Goal: Task Accomplishment & Management: Manage account settings

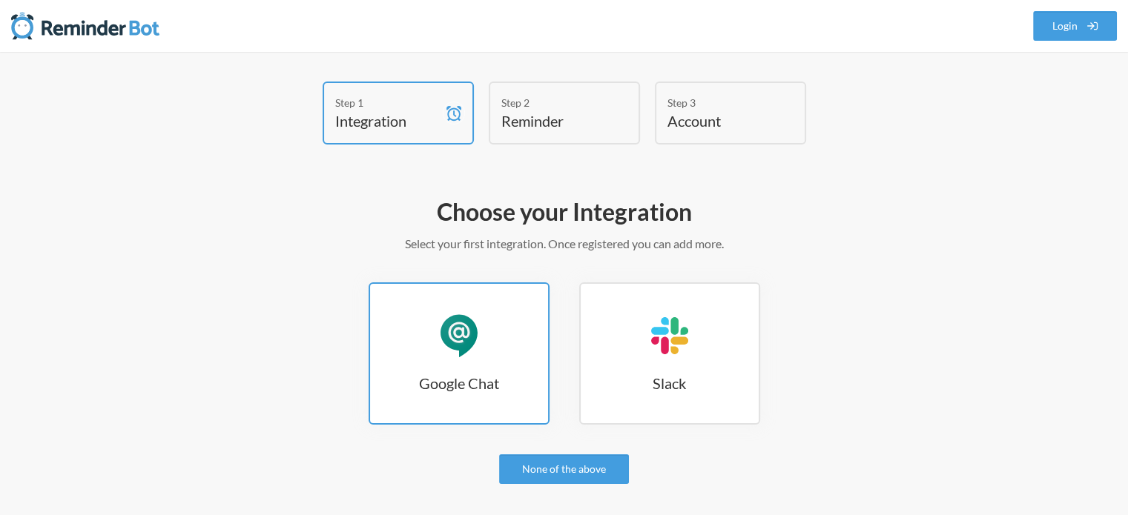
click at [435, 354] on link "Google Chat Google Chat" at bounding box center [459, 354] width 181 height 142
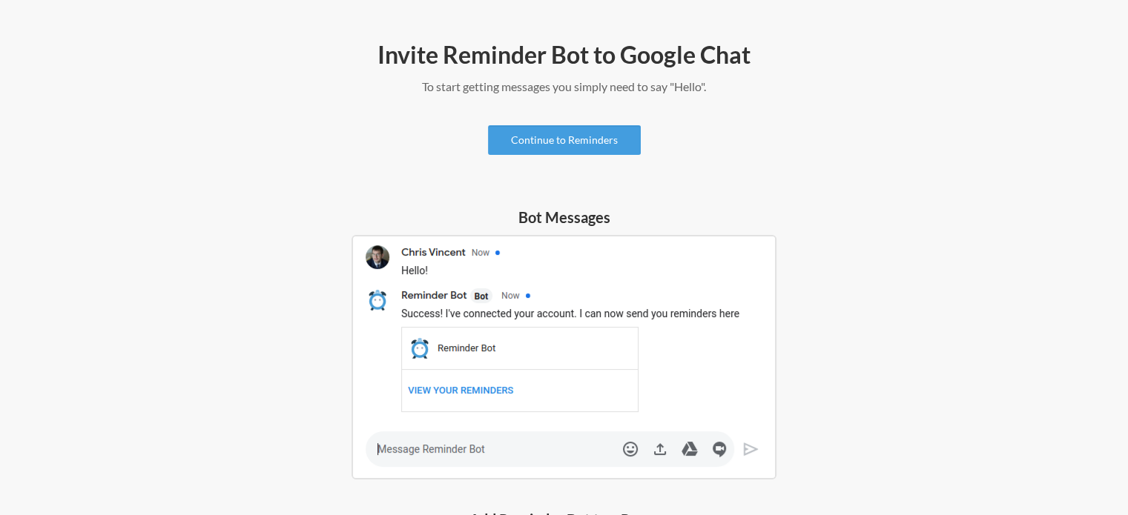
scroll to position [148, 0]
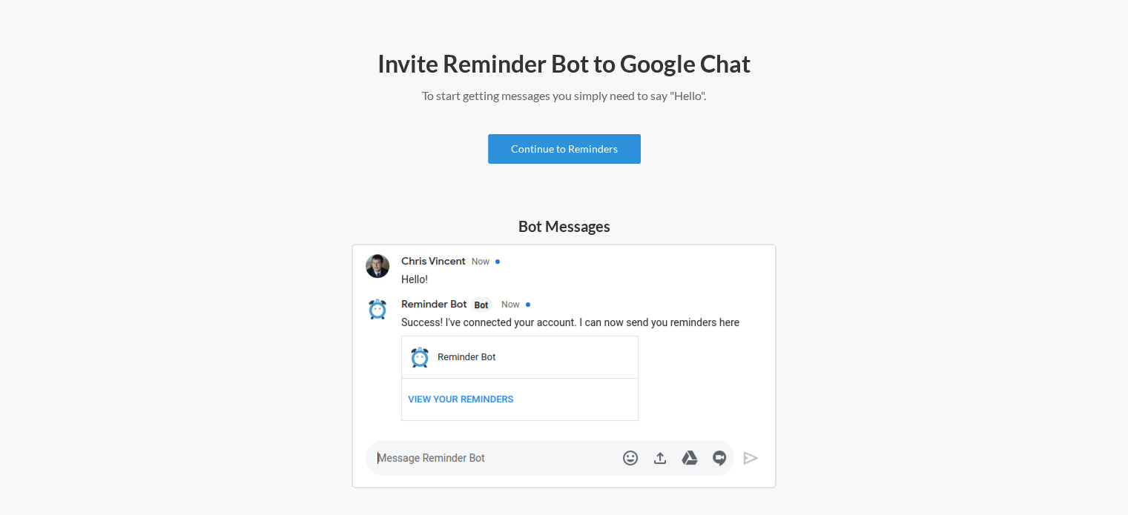
click at [584, 149] on link "Continue to Reminders" at bounding box center [564, 149] width 153 height 30
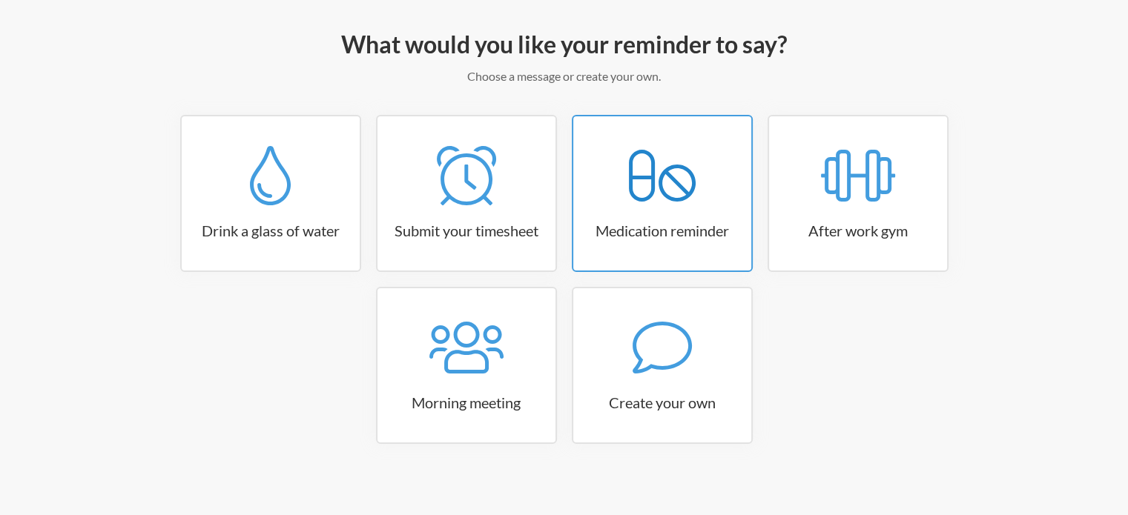
scroll to position [175, 0]
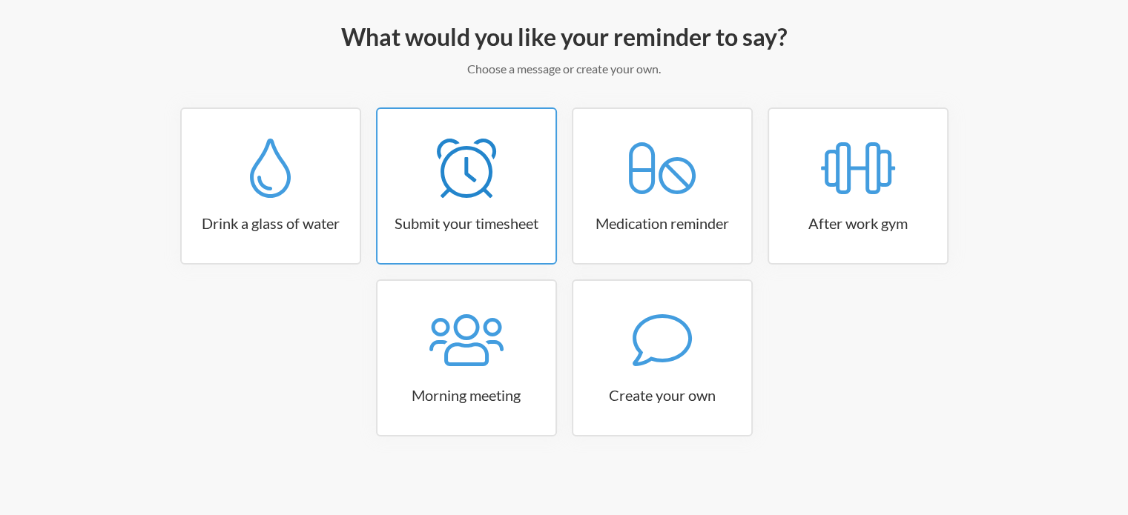
click at [480, 158] on icon at bounding box center [466, 168] width 59 height 59
select select "15:30:00"
select select "true"
select select "16:30:00"
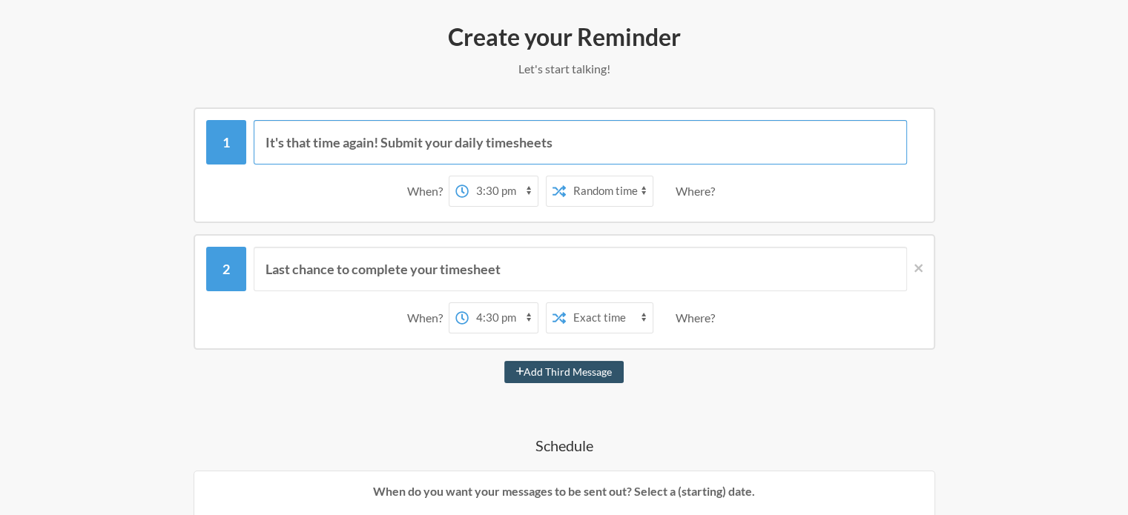
click at [386, 139] on input "It's that time again! Submit your daily timesheets" at bounding box center [580, 142] width 653 height 44
click at [704, 189] on div "Where?" at bounding box center [698, 191] width 45 height 31
click at [920, 270] on icon at bounding box center [918, 268] width 8 height 13
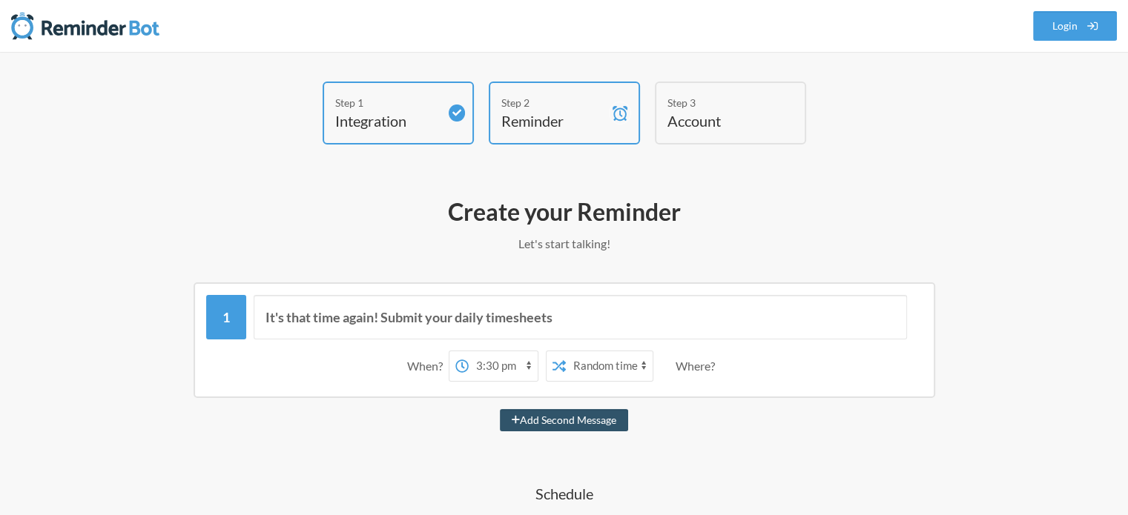
scroll to position [0, 0]
click at [601, 311] on input "It's that time again! Submit your daily timesheets" at bounding box center [580, 317] width 653 height 44
click at [412, 321] on input "It's that time again! Submit your daily timesheets" at bounding box center [580, 317] width 653 height 44
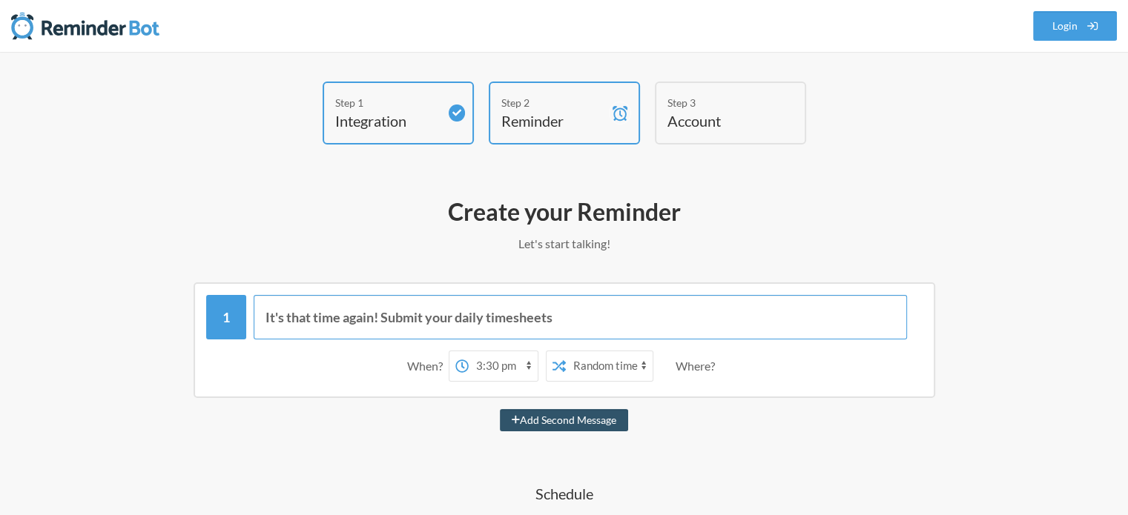
click at [472, 317] on input "It's that time again! Submit your daily timesheets" at bounding box center [580, 317] width 653 height 44
click at [492, 304] on input "It's that time again! Submit your daily timesheets" at bounding box center [580, 317] width 653 height 44
click at [634, 317] on input "It's that time again! Submit your daily timesheets" at bounding box center [580, 317] width 653 height 44
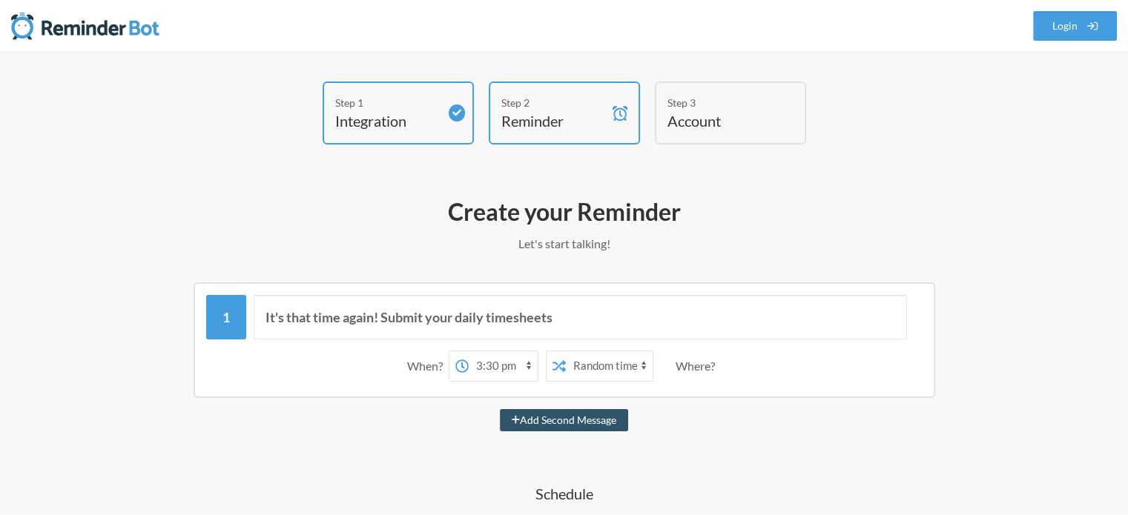
click at [466, 352] on label at bounding box center [461, 367] width 13 height 30
click at [469, 352] on select "12:00 am 12:15 am 12:30 am 12:45 am 1:00 am 1:15 am 1:30 am 1:45 am 2:00 am 2:1…" at bounding box center [503, 367] width 69 height 30
click at [475, 366] on select "12:00 am 12:15 am 12:30 am 12:45 am 1:00 am 1:15 am 1:30 am 1:45 am 2:00 am 2:1…" at bounding box center [503, 367] width 69 height 30
select select "19:00:00"
click at [469, 352] on select "12:00 am 12:15 am 12:30 am 12:45 am 1:00 am 1:15 am 1:30 am 1:45 am 2:00 am 2:1…" at bounding box center [503, 367] width 69 height 30
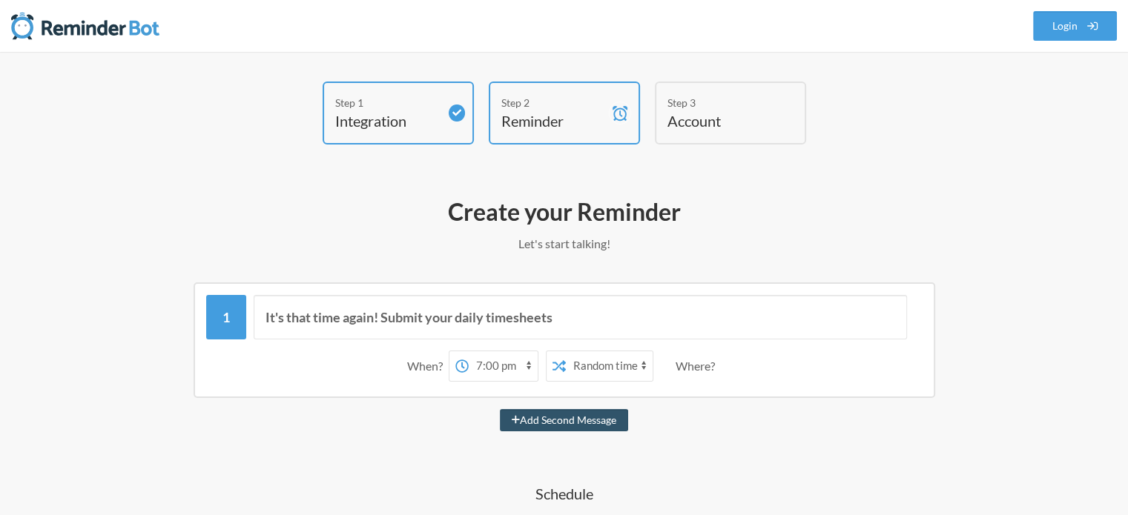
click at [605, 364] on select "Exact time Random time" at bounding box center [609, 367] width 87 height 30
select select "false"
click at [566, 352] on select "Exact time Random time" at bounding box center [609, 367] width 87 height 30
click at [699, 358] on div "Where?" at bounding box center [698, 366] width 45 height 31
click at [704, 370] on div "Where?" at bounding box center [698, 366] width 45 height 31
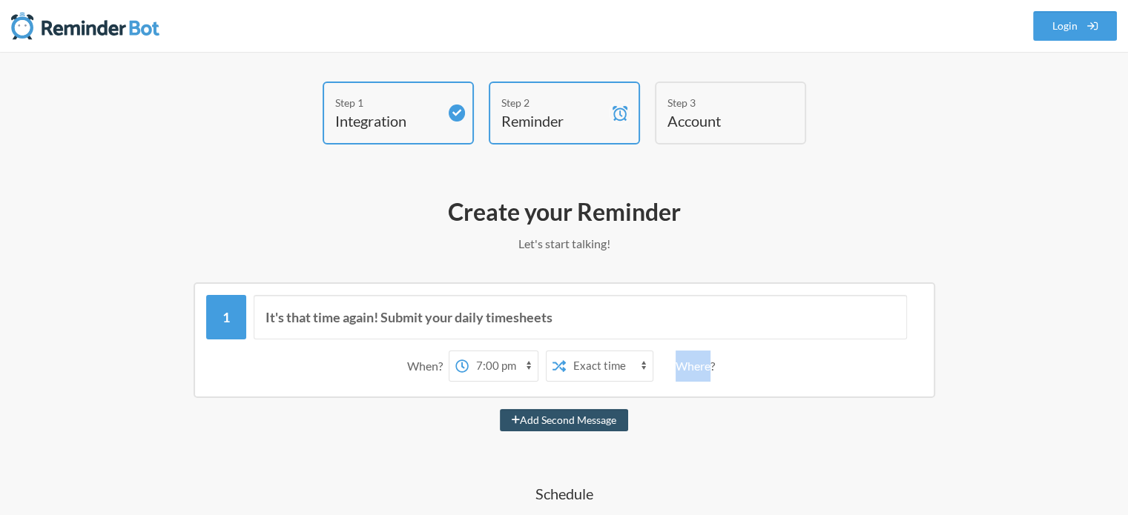
click at [704, 370] on div "Where?" at bounding box center [698, 366] width 45 height 31
click at [779, 420] on div "Add Second Message" at bounding box center [564, 420] width 860 height 22
click at [736, 365] on div "When? 12:00 am 12:15 am 12:30 am 12:45 am 1:00 am 1:15 am 1:30 am 1:45 am 2:00 …" at bounding box center [564, 366] width 716 height 46
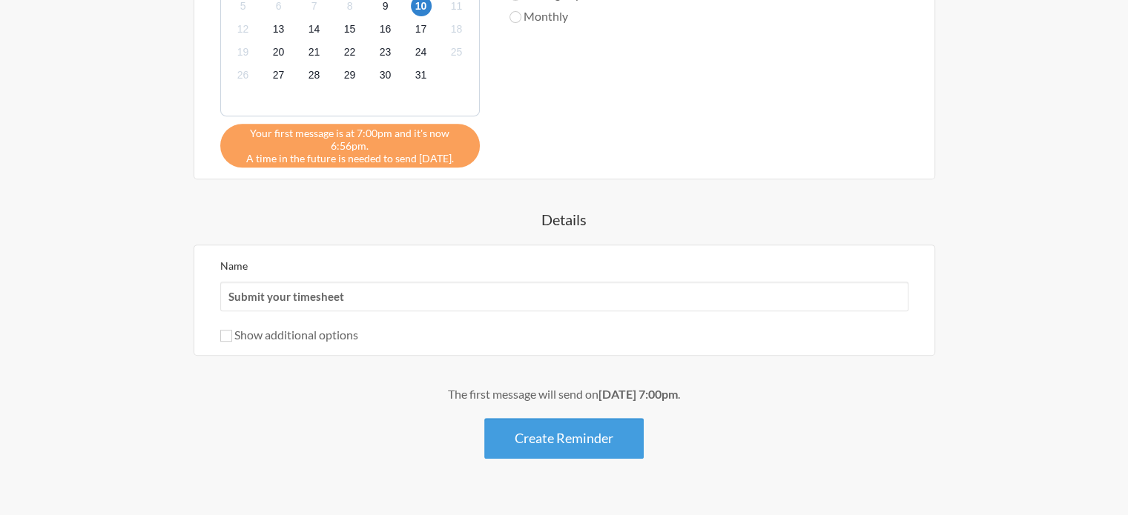
scroll to position [664, 0]
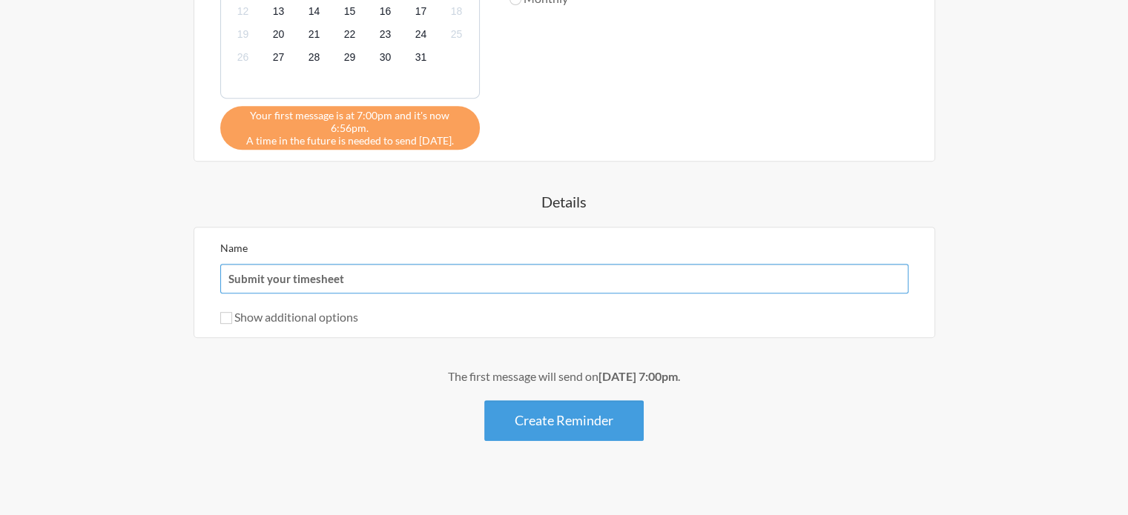
click at [351, 264] on input "Submit your timesheet" at bounding box center [564, 279] width 688 height 30
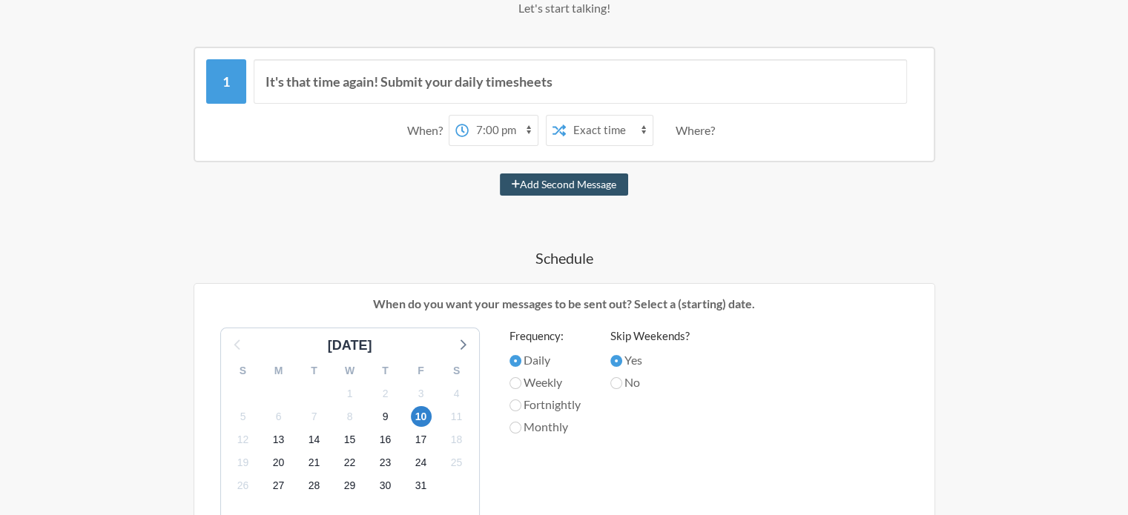
scroll to position [145, 0]
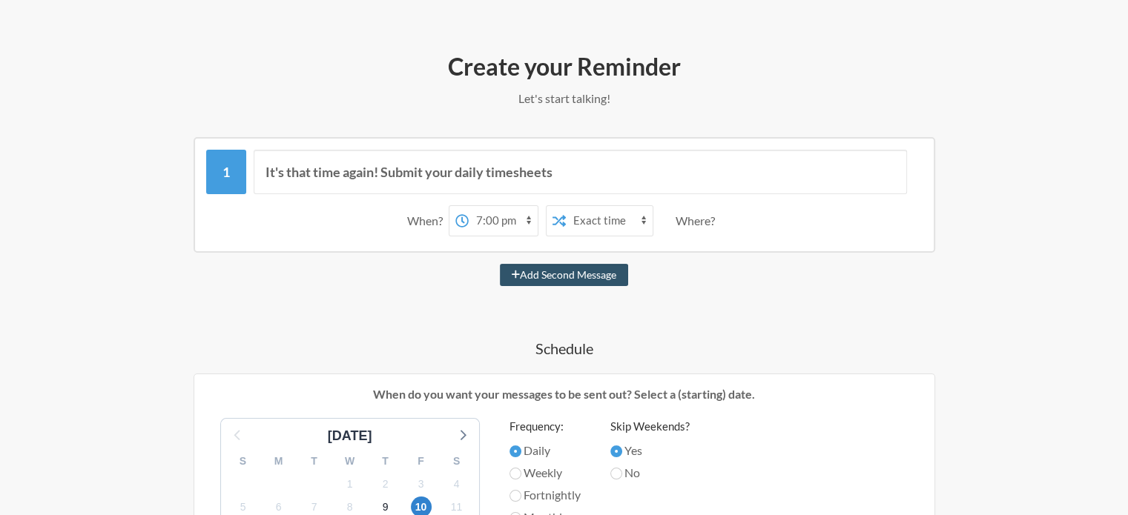
click at [698, 223] on div "Where?" at bounding box center [698, 220] width 45 height 31
click at [739, 223] on div "When? 12:00 am 12:15 am 12:30 am 12:45 am 1:00 am 1:15 am 1:30 am 1:45 am 2:00 …" at bounding box center [564, 221] width 716 height 46
click at [655, 225] on div "12:00 am 12:15 am 12:30 am 12:45 am 1:00 am 1:15 am 1:30 am 1:45 am 2:00 am 2:1…" at bounding box center [555, 220] width 212 height 31
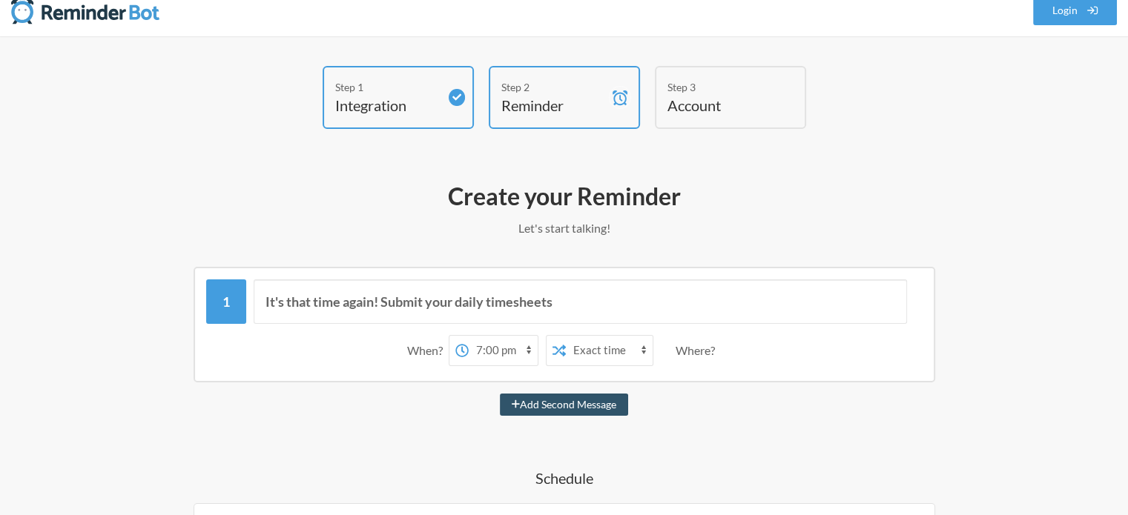
scroll to position [0, 0]
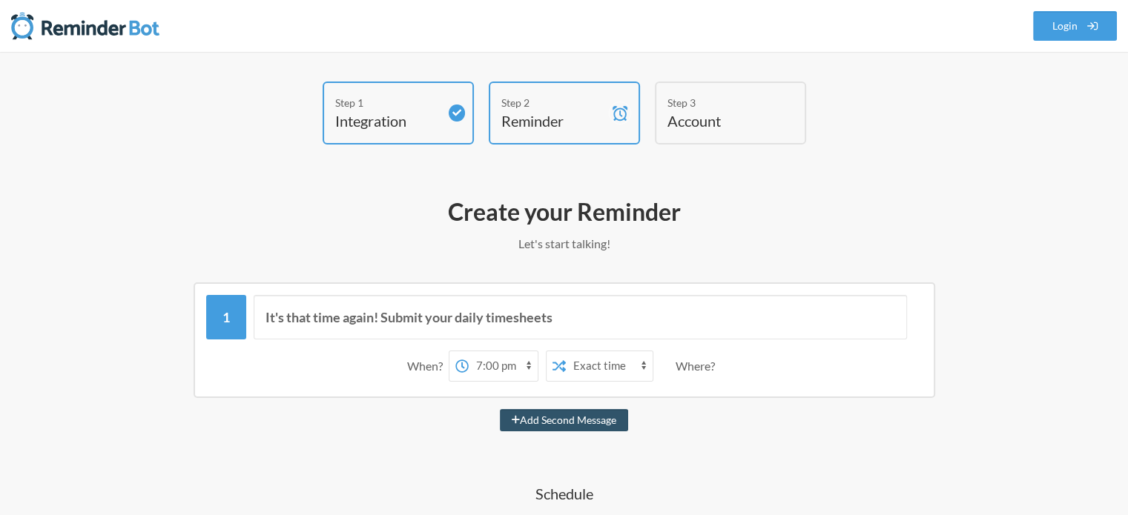
click at [692, 99] on div "Step 3" at bounding box center [719, 103] width 104 height 16
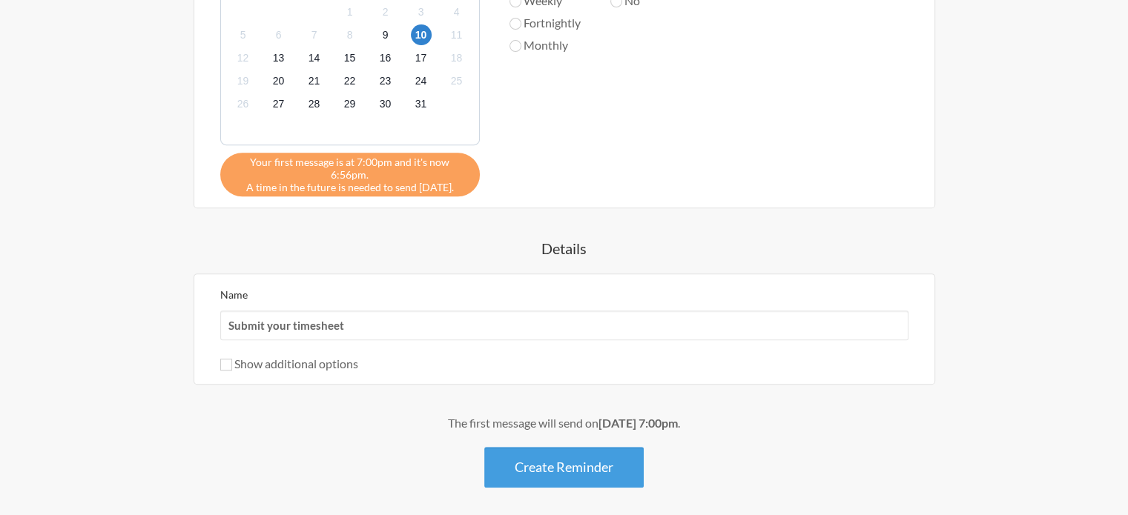
scroll to position [664, 0]
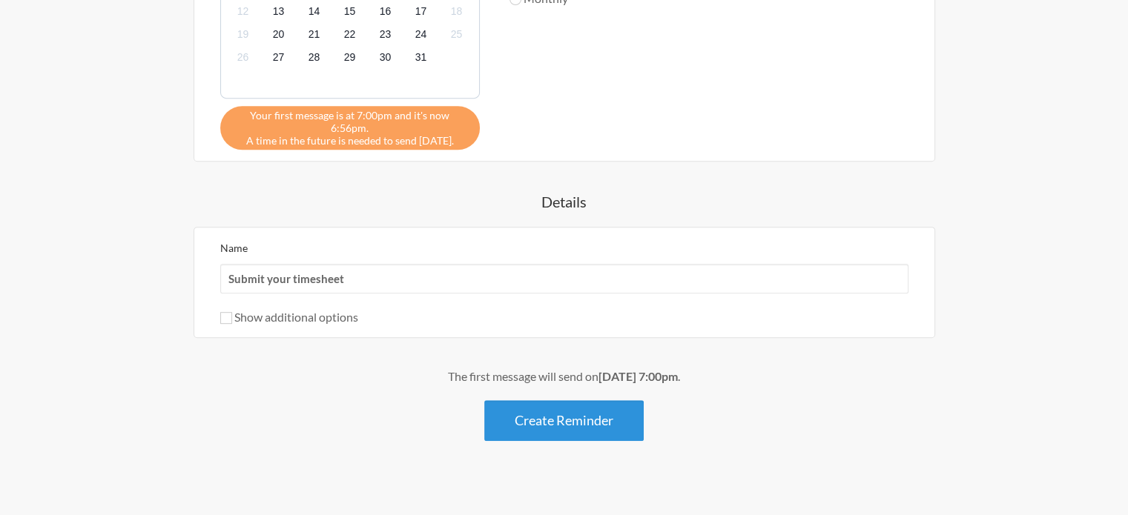
click at [612, 409] on button "Create Reminder" at bounding box center [563, 420] width 159 height 41
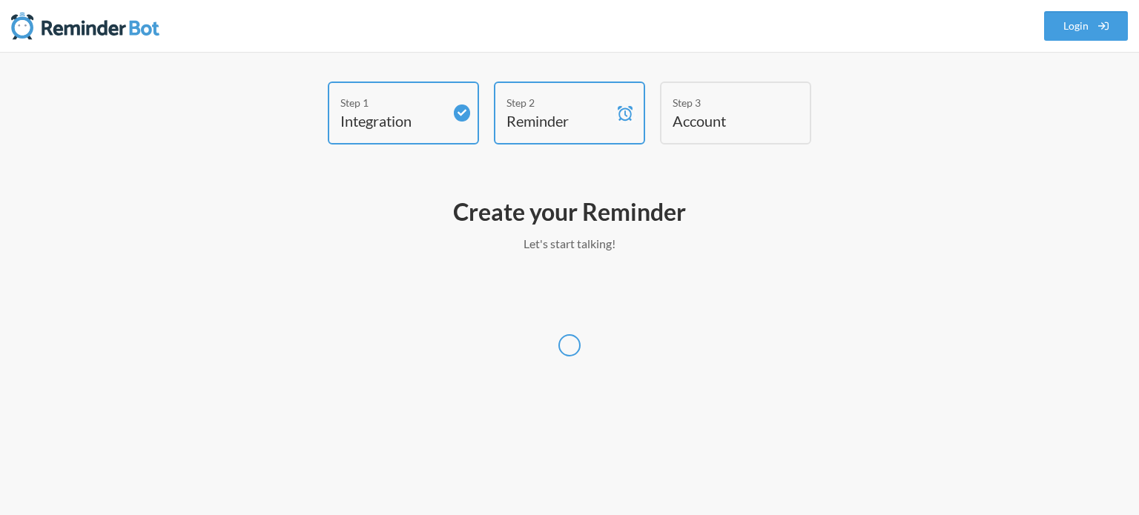
select select "UTC"
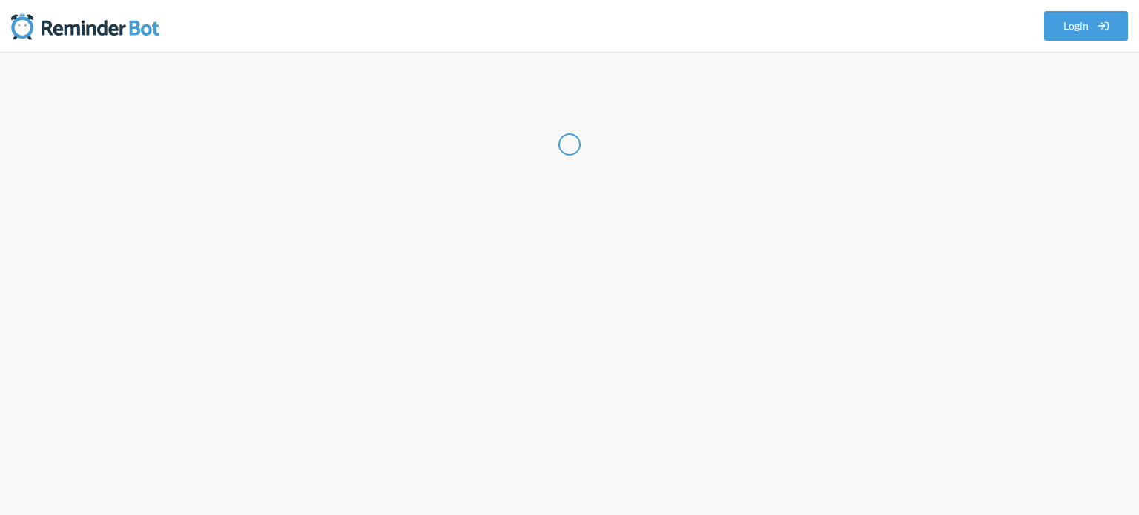
select select "IN"
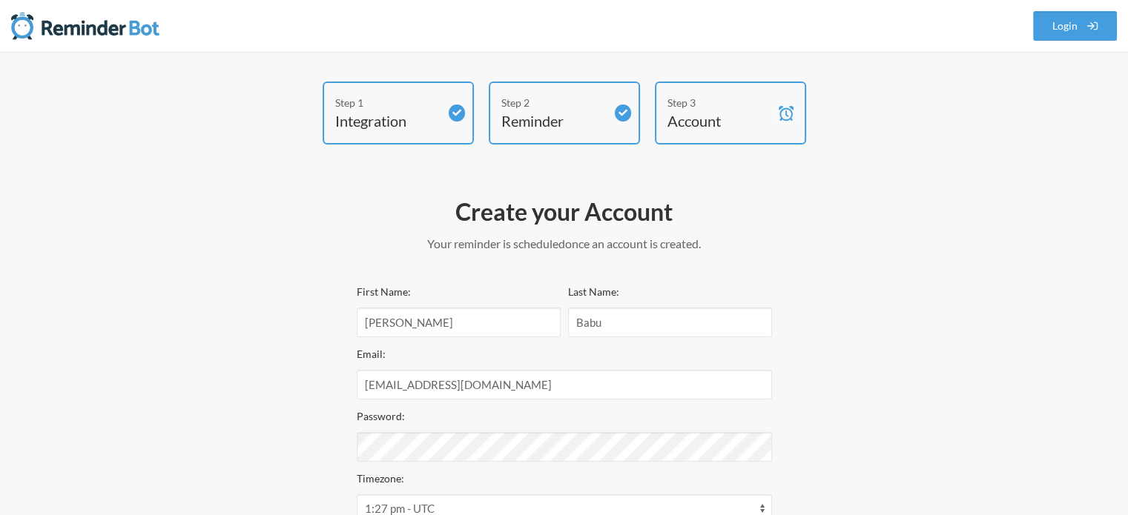
click at [113, 39] on img at bounding box center [85, 26] width 148 height 30
click at [139, 29] on img at bounding box center [85, 26] width 148 height 30
click at [0, 28] on nav ".uk-navbar-toggle-animate svg>[class*="line-"]{transition:0.2s ease-in-out;tran…" at bounding box center [564, 26] width 1128 height 52
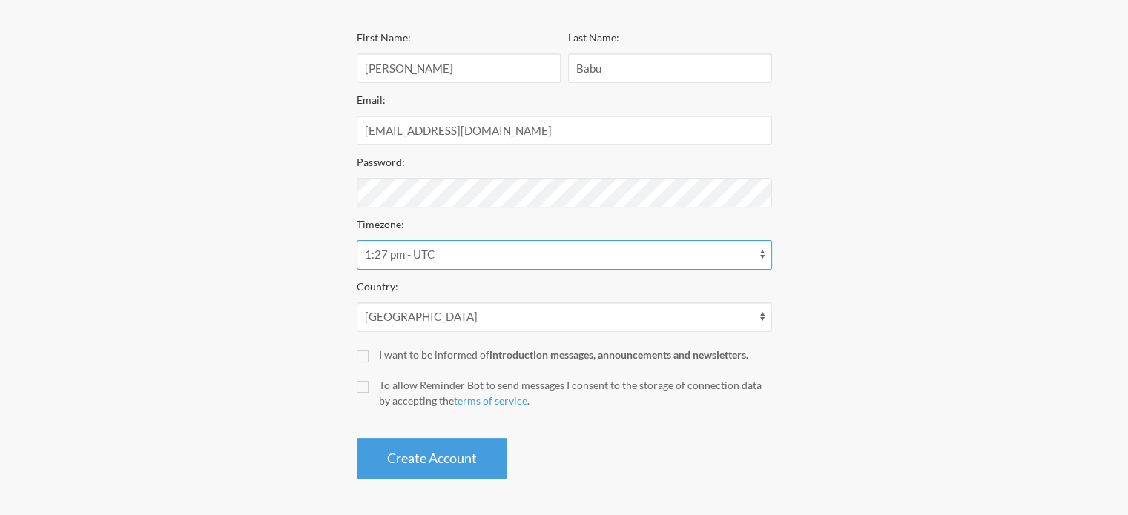
click at [522, 254] on select "12:27 am - Antarctica/Casey 12:27 am - Antarctica/Macquarie 12:27 am - Asia/Mag…" at bounding box center [564, 255] width 415 height 30
select select "Asia/Kolkata"
click at [357, 240] on select "12:27 am - Antarctica/Casey 12:27 am - Antarctica/Macquarie 12:27 am - Asia/Mag…" at bounding box center [564, 255] width 415 height 30
click at [450, 352] on div "I want to be informed of introduction messages, announcements and newsletters." at bounding box center [575, 355] width 393 height 16
click at [369, 352] on input "I want to be informed of introduction messages, announcements and newsletters." at bounding box center [363, 357] width 12 height 12
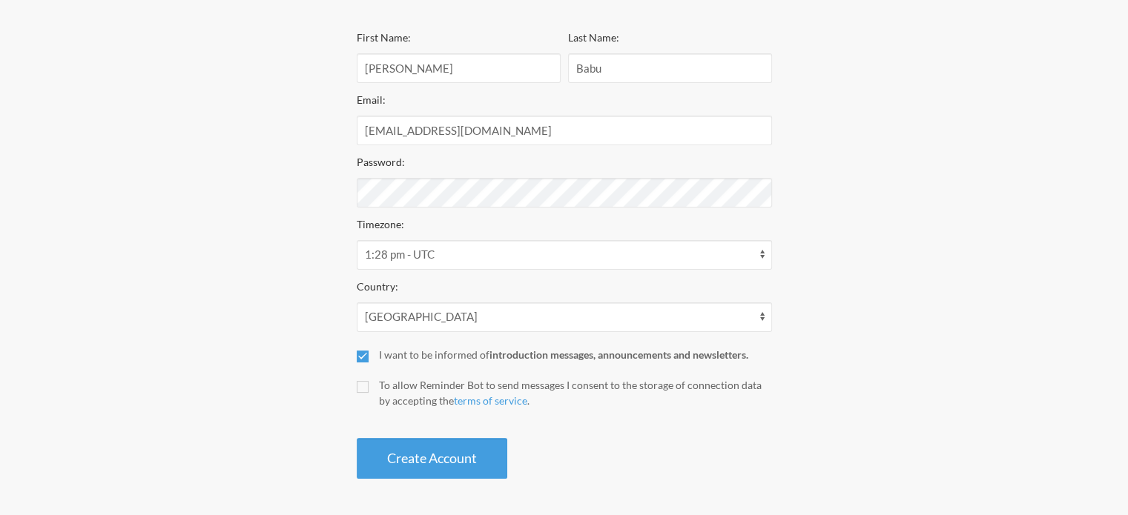
click at [450, 352] on div "I want to be informed of introduction messages, announcements and newsletters." at bounding box center [575, 355] width 393 height 16
click at [369, 352] on input "I want to be informed of introduction messages, announcements and newsletters." at bounding box center [363, 357] width 12 height 12
checkbox input "false"
click at [455, 447] on button "Create Account" at bounding box center [432, 458] width 151 height 41
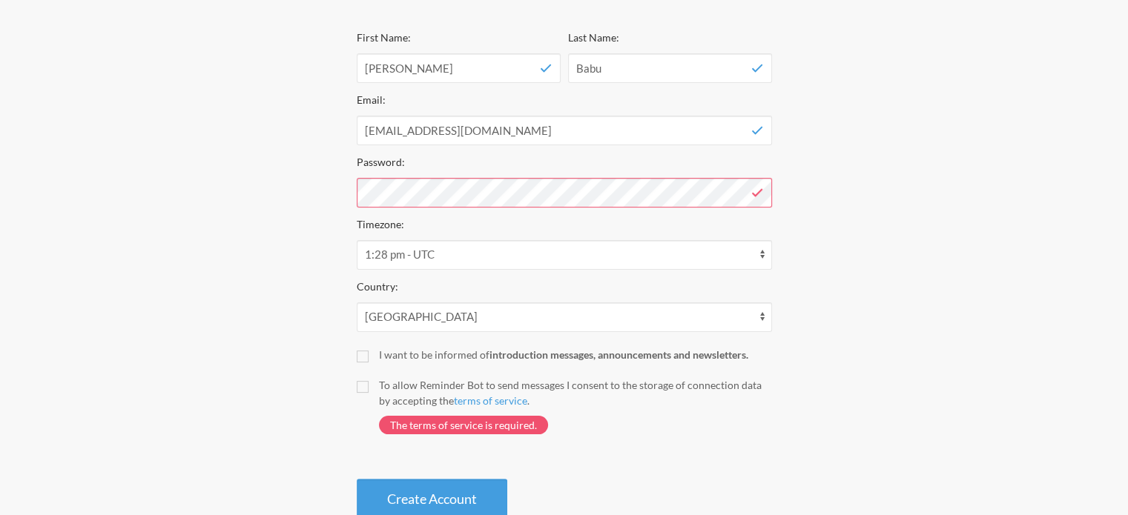
click at [535, 371] on div "First Name: Akhil Last Name: Babu Email: akhilbabu@carestack.com Password: Time…" at bounding box center [564, 274] width 415 height 492
click at [524, 385] on div "To allow Reminder Bot to send messages I consent to the storage of connection d…" at bounding box center [575, 392] width 393 height 31
click at [369, 385] on input "To allow Reminder Bot to send messages I consent to the storage of connection d…" at bounding box center [363, 387] width 12 height 12
checkbox input "true"
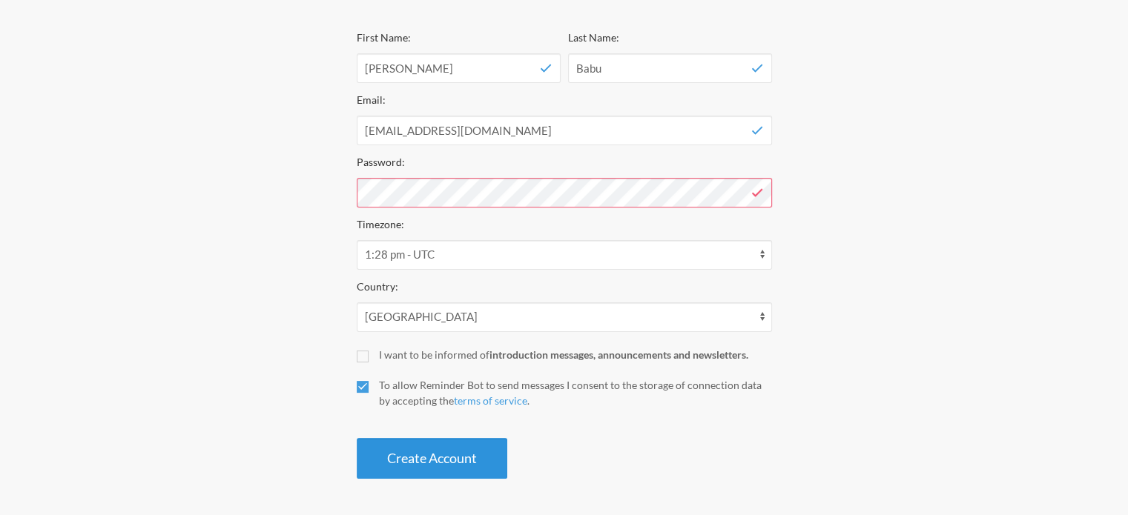
click at [433, 455] on button "Create Account" at bounding box center [432, 458] width 151 height 41
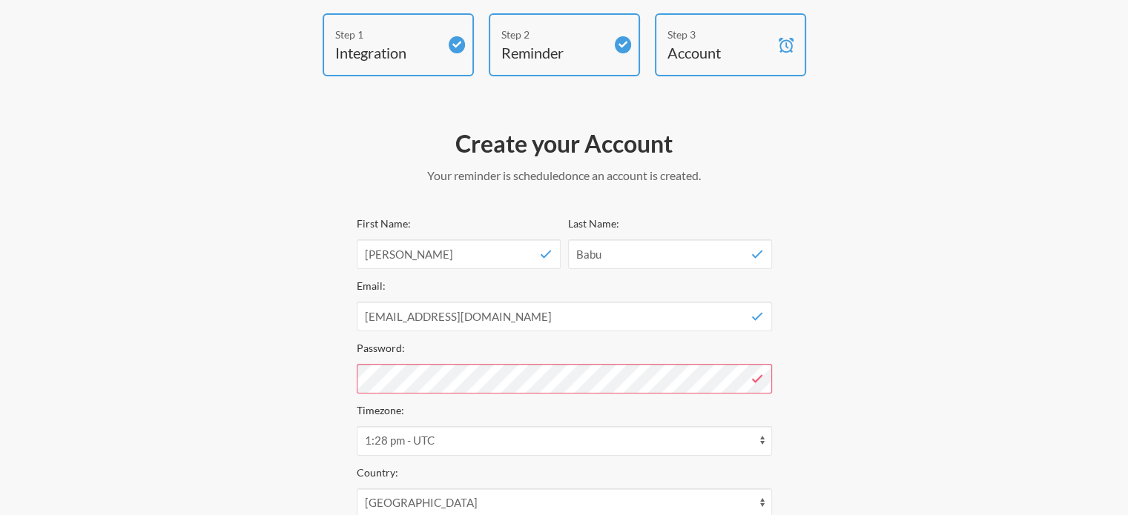
scroll to position [0, 0]
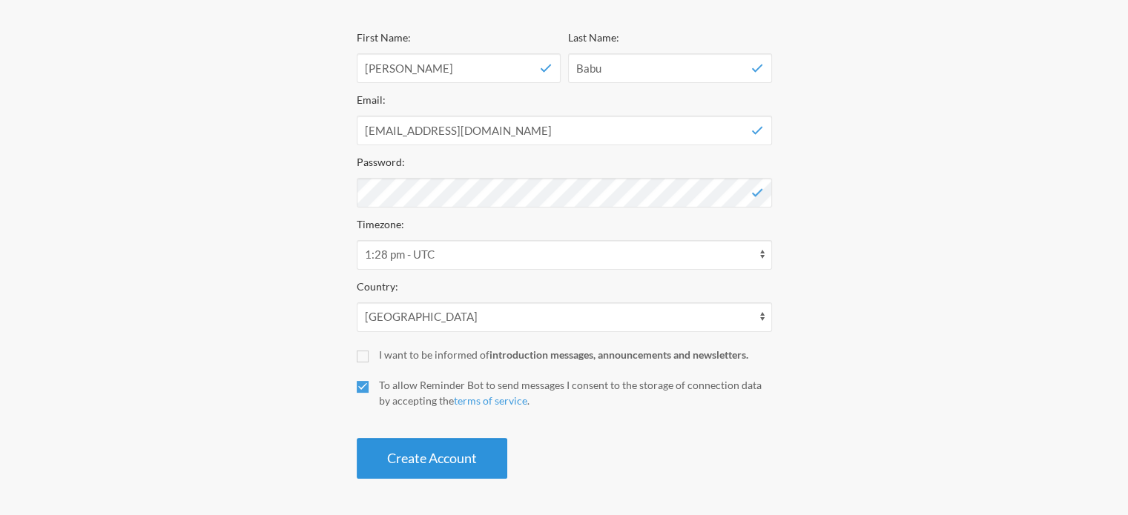
click at [428, 462] on button "Create Account" at bounding box center [432, 458] width 151 height 41
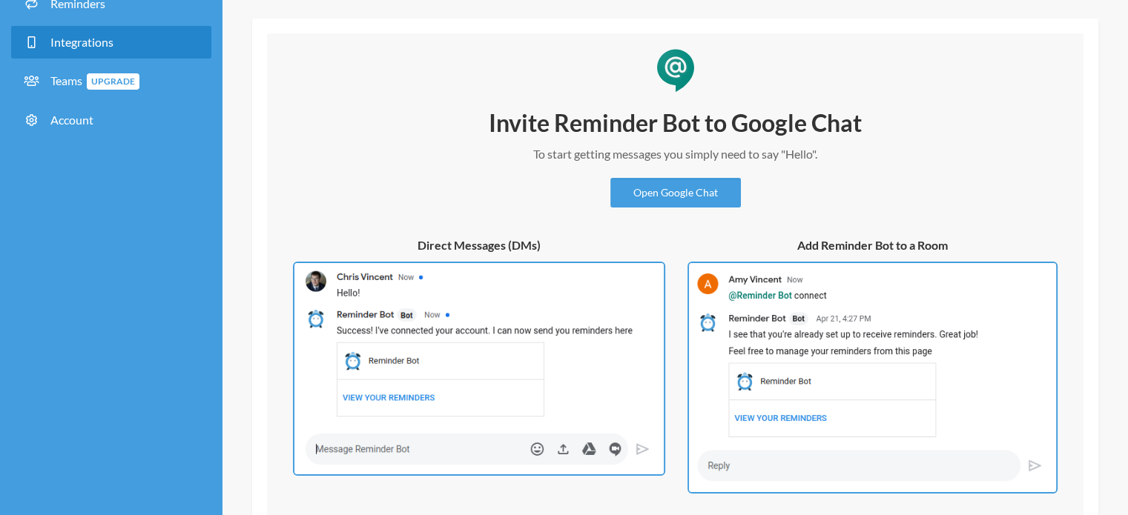
scroll to position [148, 0]
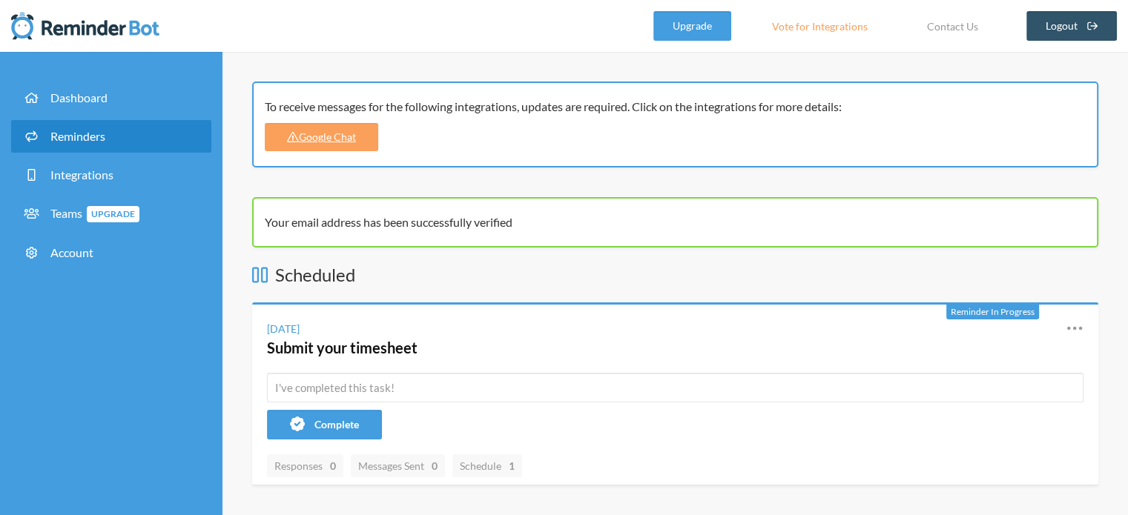
click at [124, 133] on link "Reminders" at bounding box center [111, 136] width 200 height 33
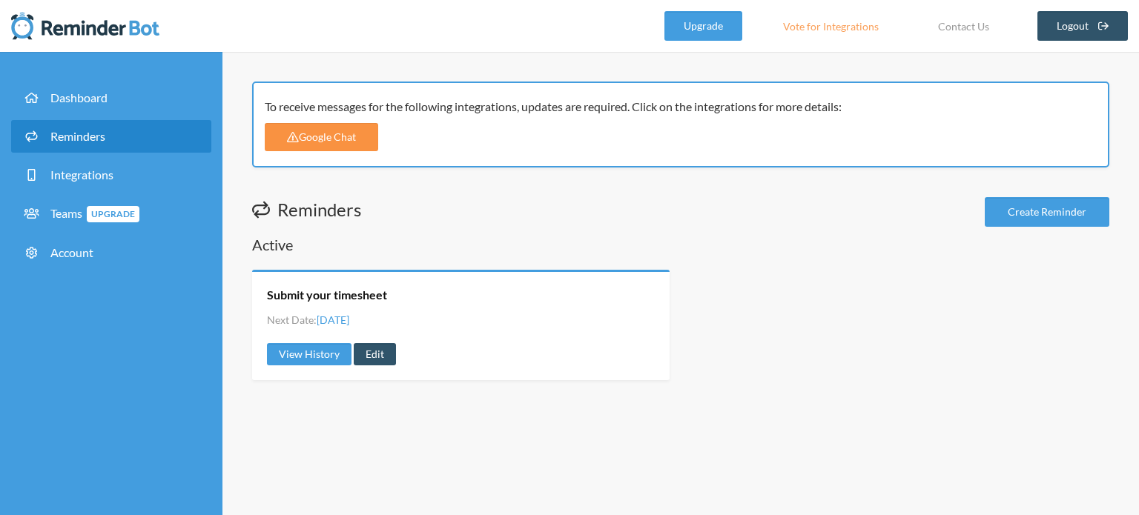
click at [304, 136] on link "Google Chat" at bounding box center [321, 137] width 113 height 28
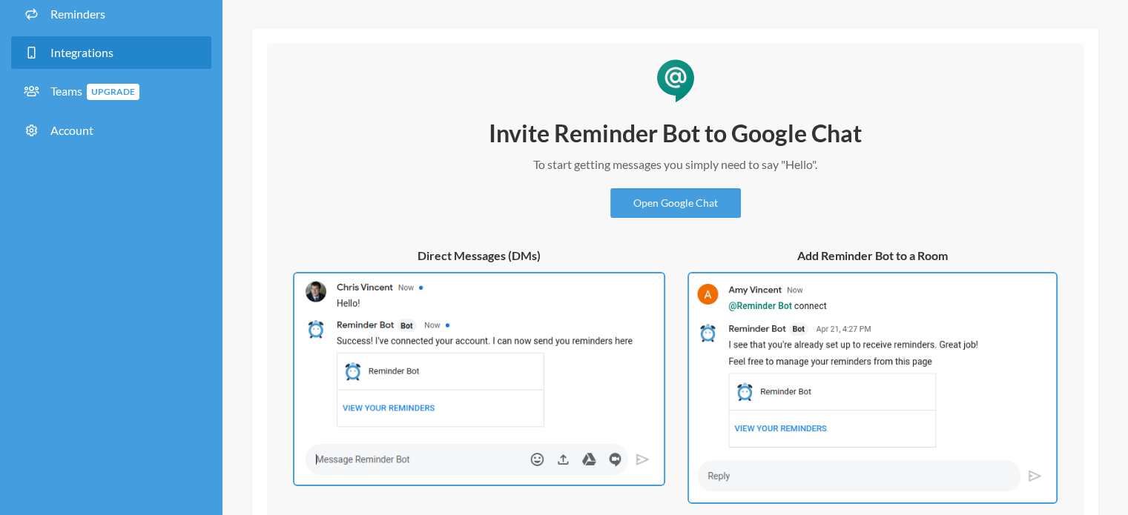
scroll to position [148, 0]
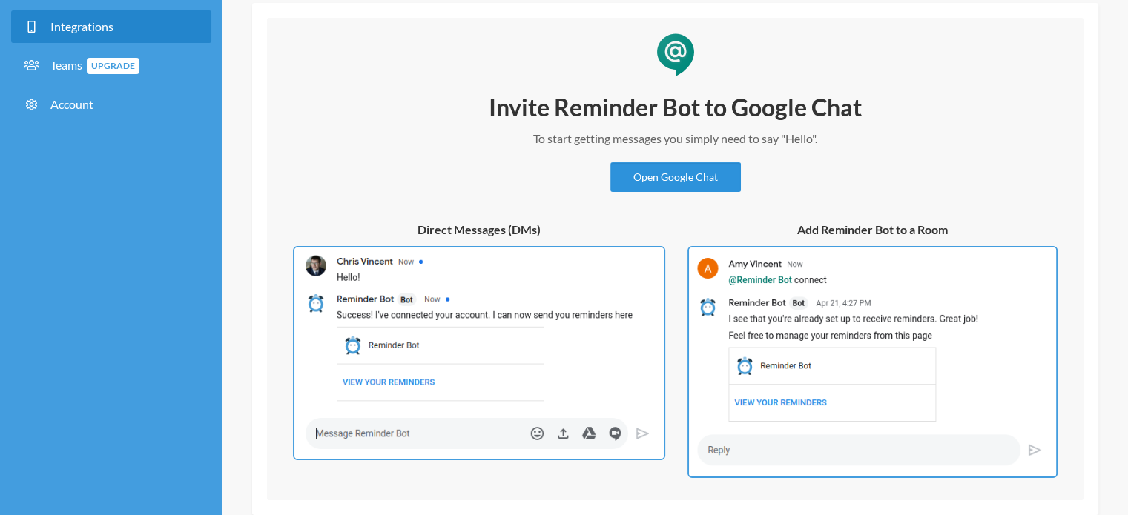
click at [664, 179] on link "Open Google Chat" at bounding box center [675, 177] width 131 height 30
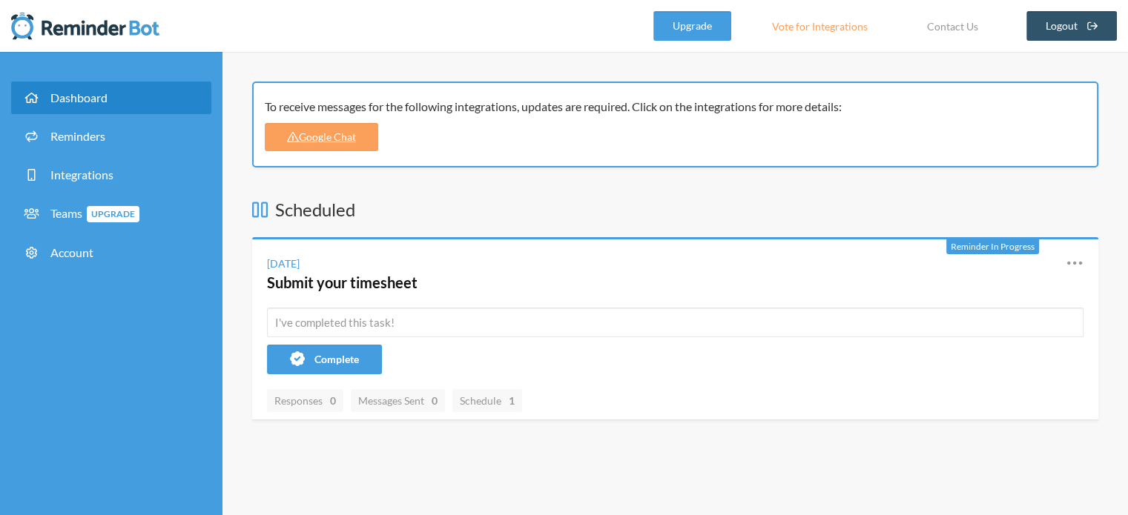
click at [733, 106] on div "To receive messages for the following integrations, updates are required. Click…" at bounding box center [670, 107] width 811 height 18
click at [54, 144] on link "Reminders" at bounding box center [111, 136] width 200 height 33
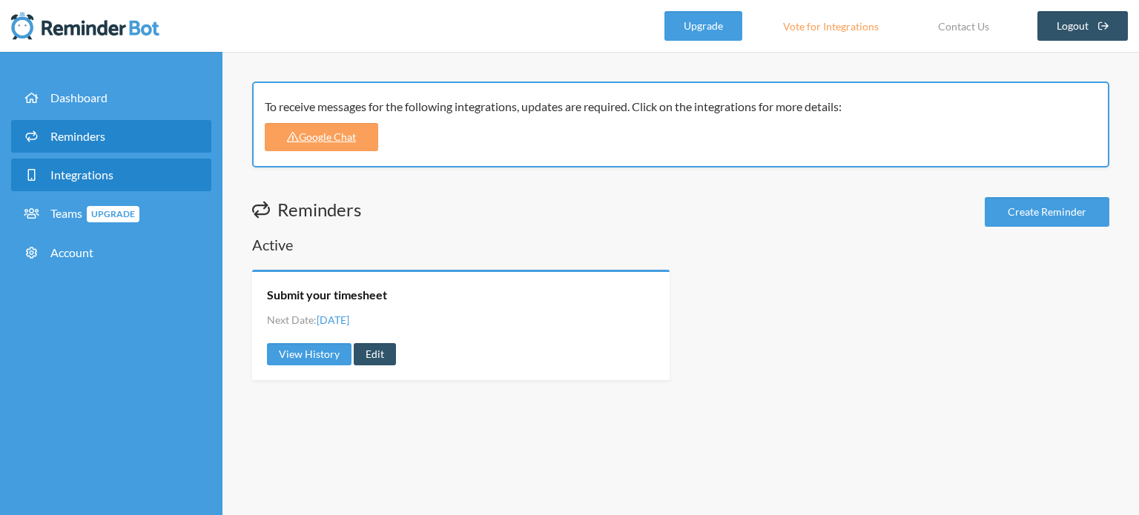
click at [72, 174] on span "Integrations" at bounding box center [81, 175] width 63 height 14
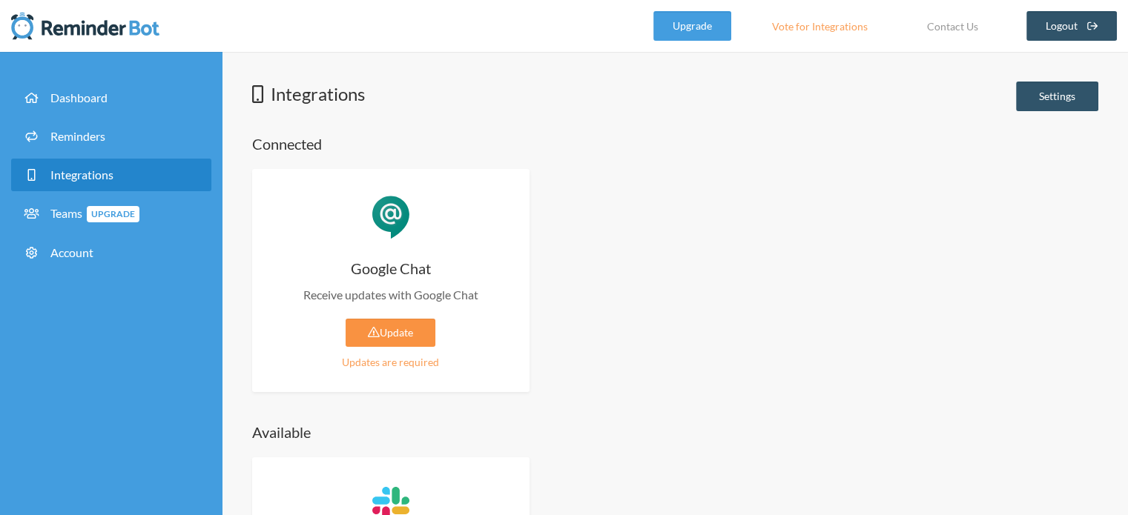
click at [397, 340] on link "Update" at bounding box center [391, 333] width 90 height 28
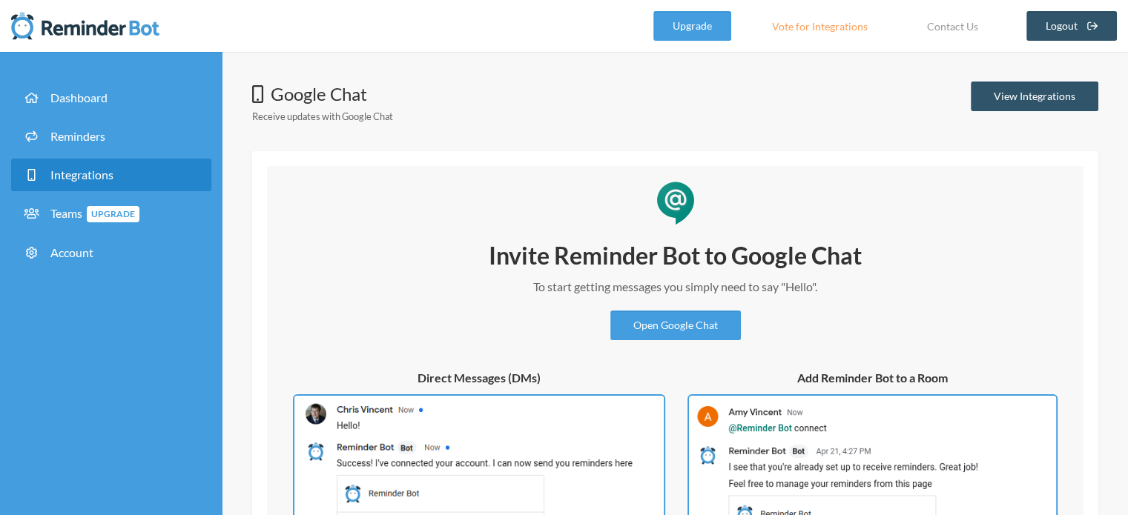
click at [125, 165] on link "Integrations" at bounding box center [111, 175] width 200 height 33
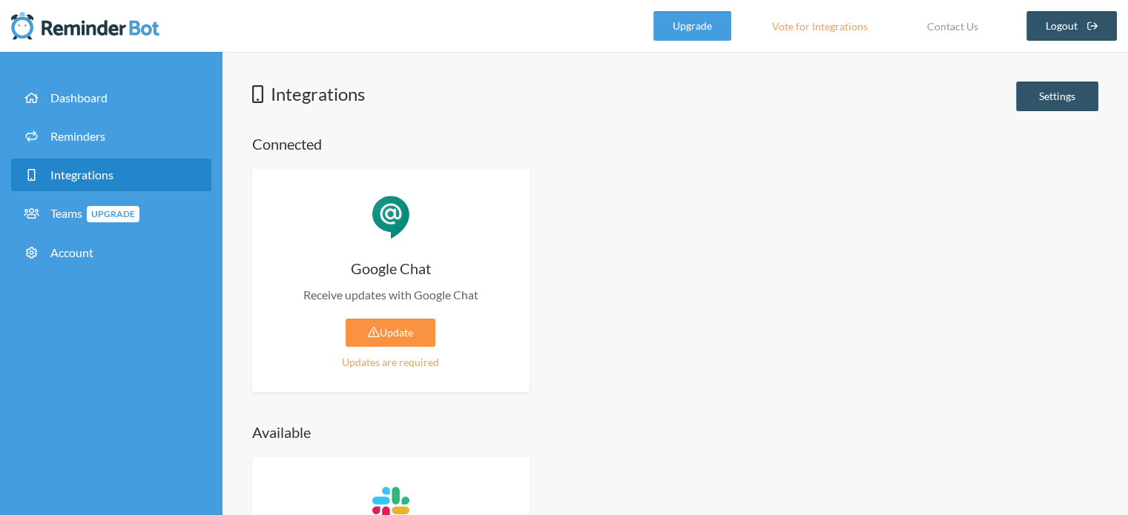
click at [394, 326] on link "Update" at bounding box center [391, 333] width 90 height 28
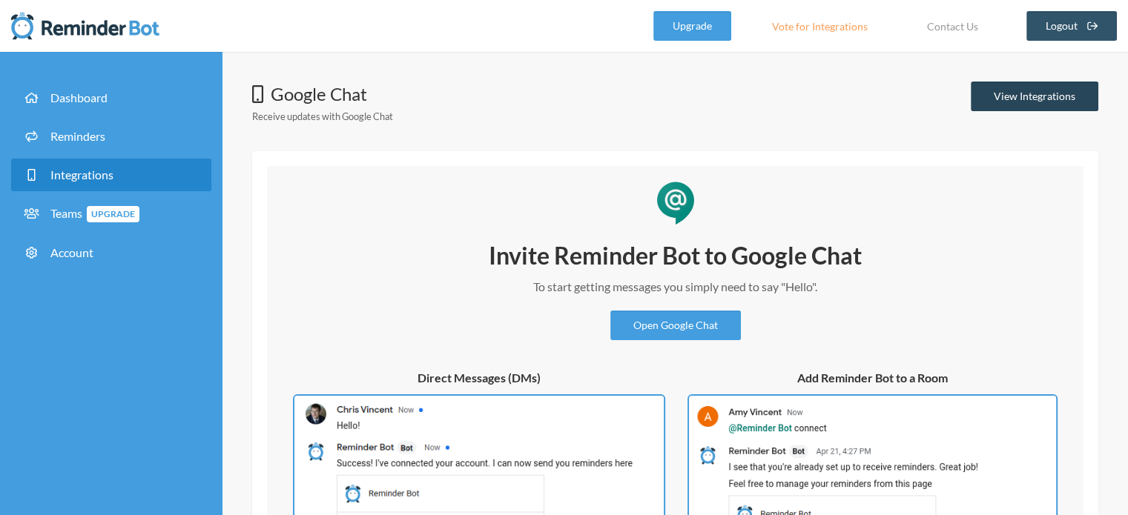
click at [1012, 96] on link "View Integrations" at bounding box center [1035, 97] width 128 height 30
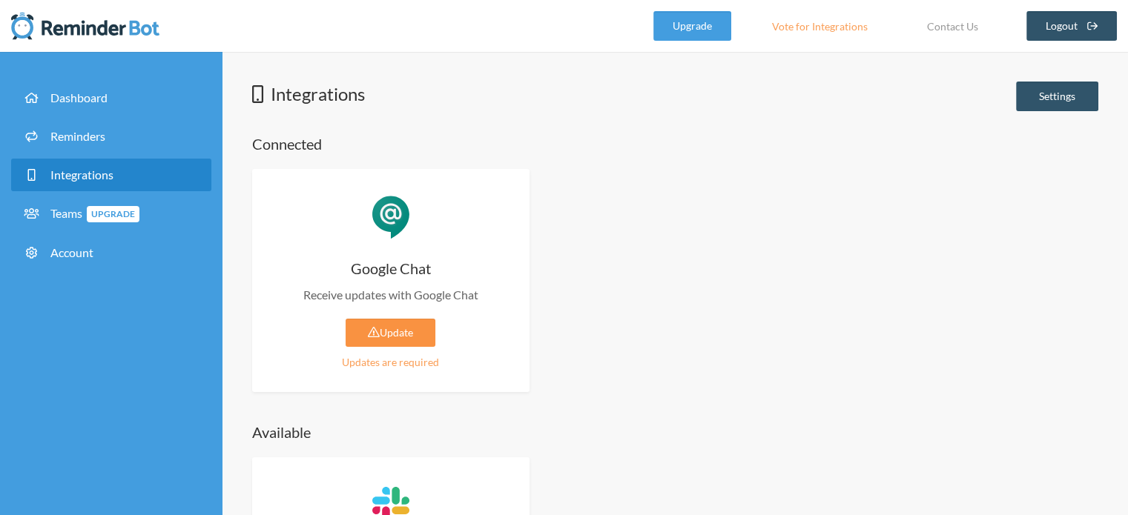
click at [350, 323] on link "Update" at bounding box center [391, 333] width 90 height 28
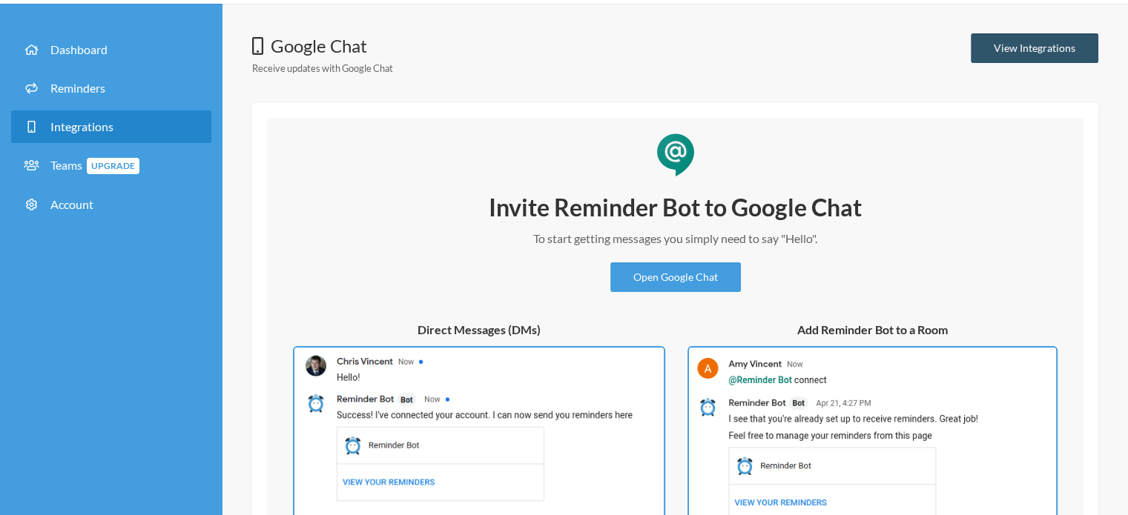
scroll to position [74, 0]
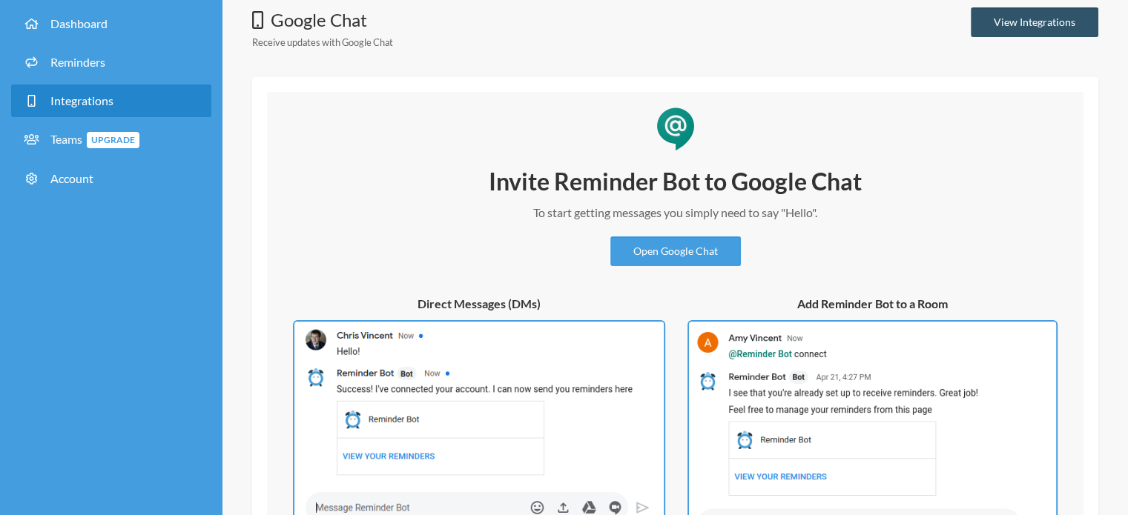
click at [930, 346] on img at bounding box center [872, 436] width 370 height 233
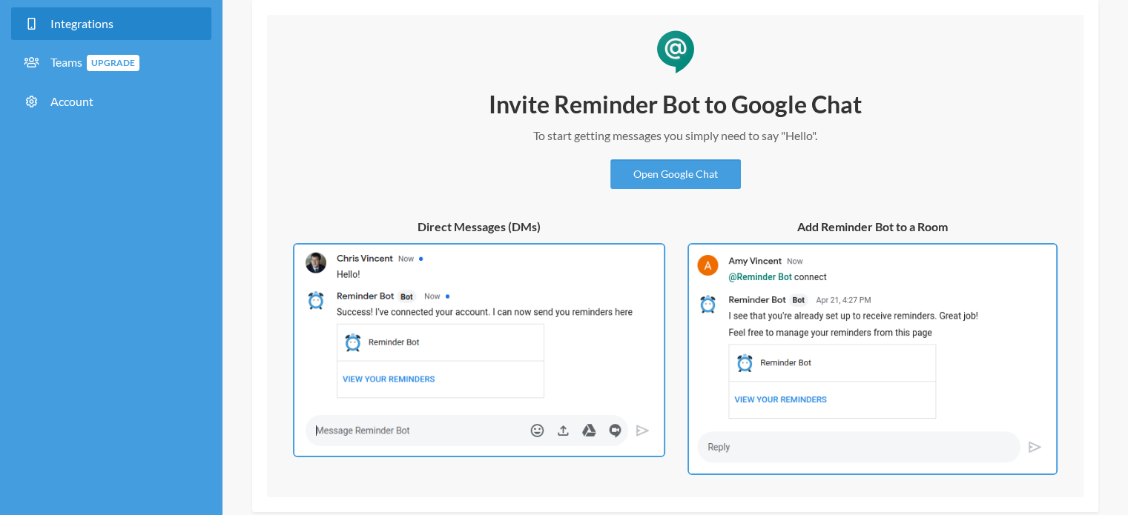
scroll to position [221, 0]
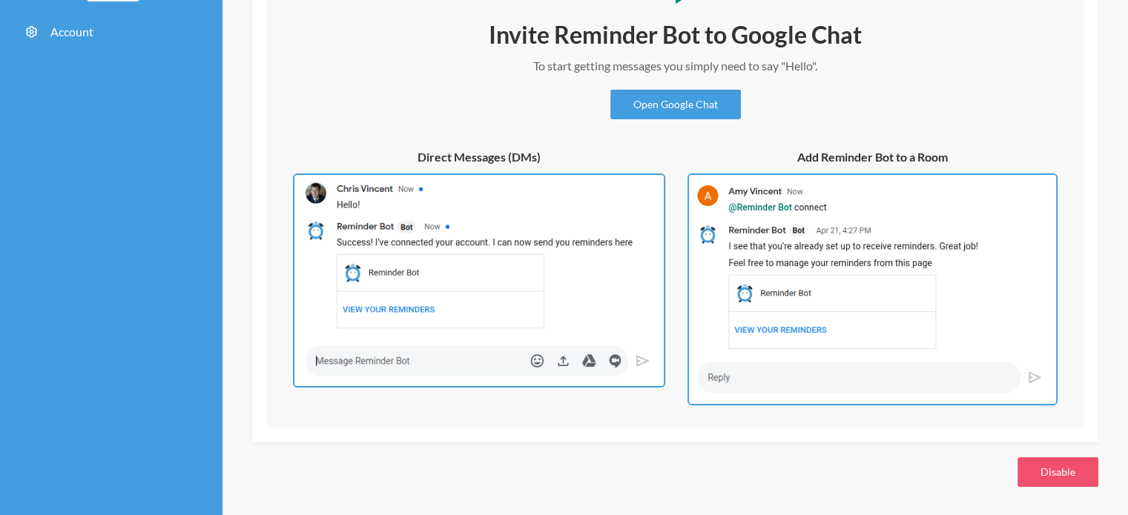
click at [871, 384] on img at bounding box center [872, 290] width 370 height 233
click at [509, 305] on img at bounding box center [479, 281] width 372 height 214
click at [893, 323] on img at bounding box center [872, 290] width 370 height 233
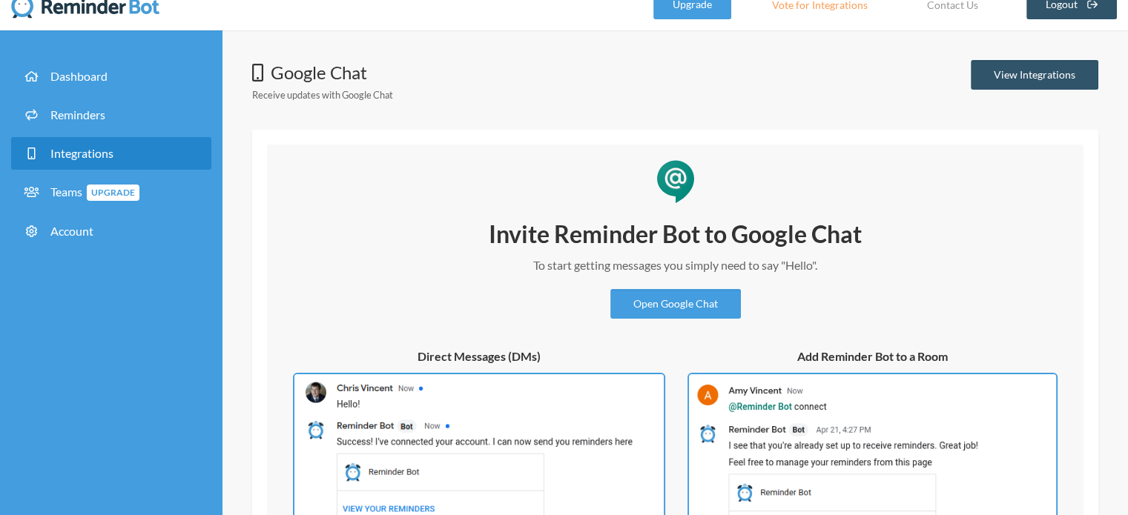
scroll to position [0, 0]
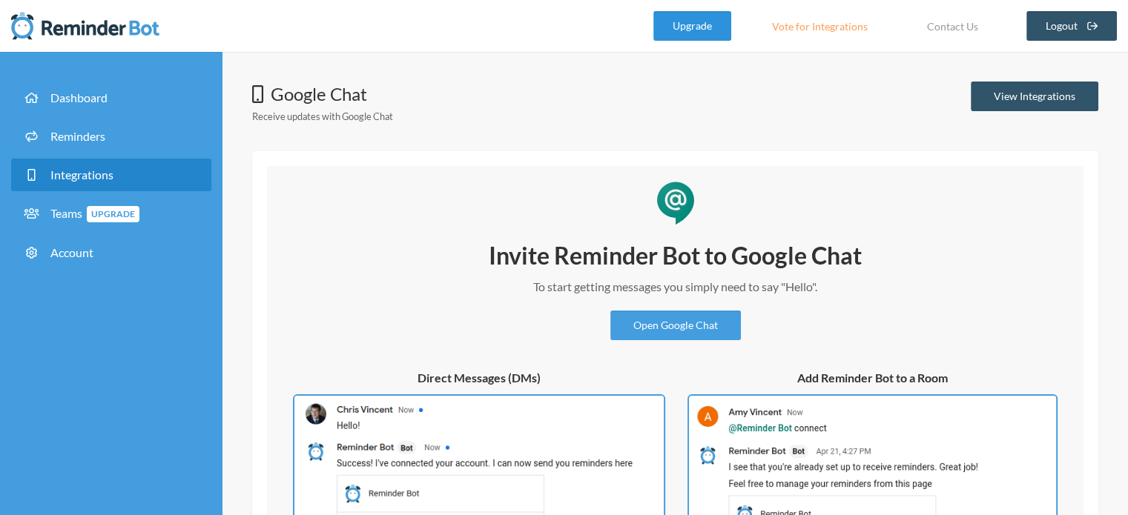
click at [696, 35] on link "Upgrade" at bounding box center [692, 26] width 78 height 30
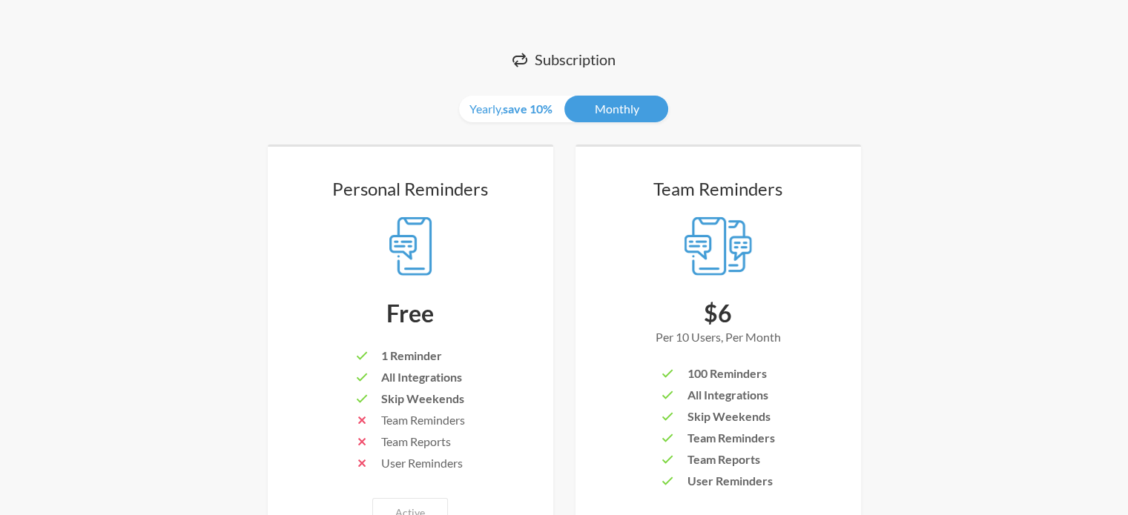
scroll to position [148, 0]
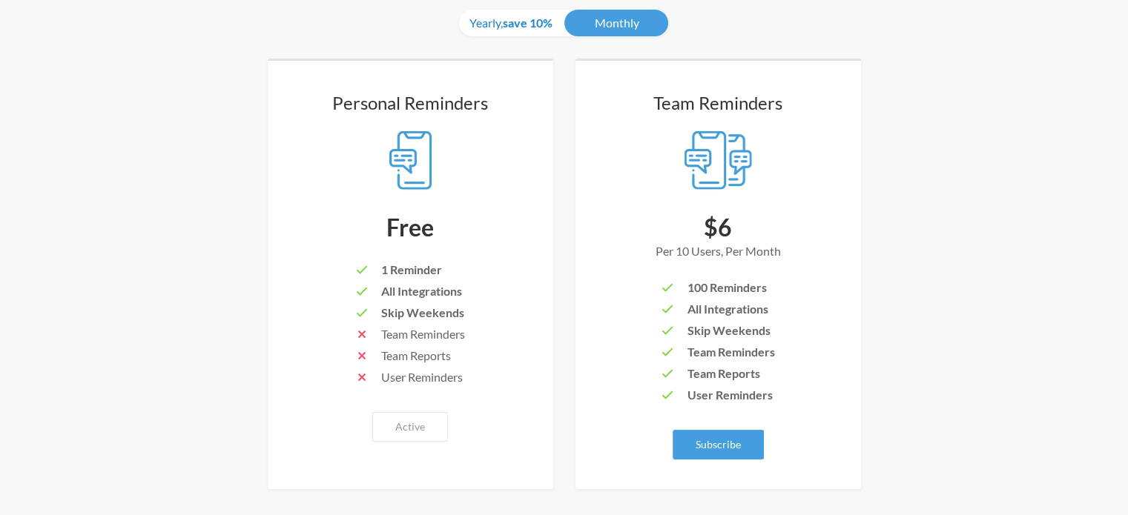
click at [513, 20] on strong "save 10%" at bounding box center [528, 23] width 50 height 14
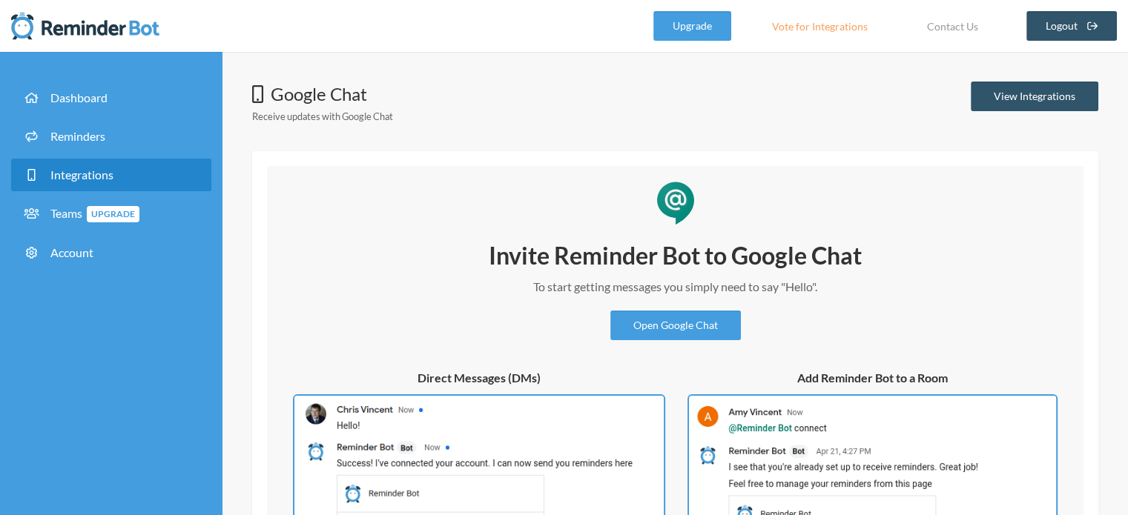
click at [808, 37] on link "Vote for Integrations" at bounding box center [819, 26] width 133 height 30
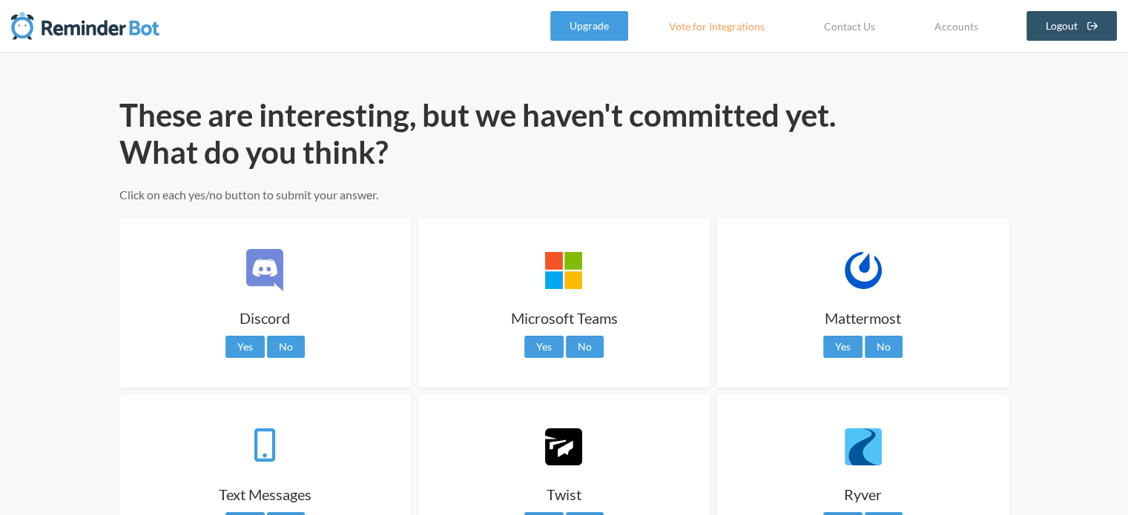
click at [710, 27] on link "Vote for Integrations" at bounding box center [716, 26] width 133 height 30
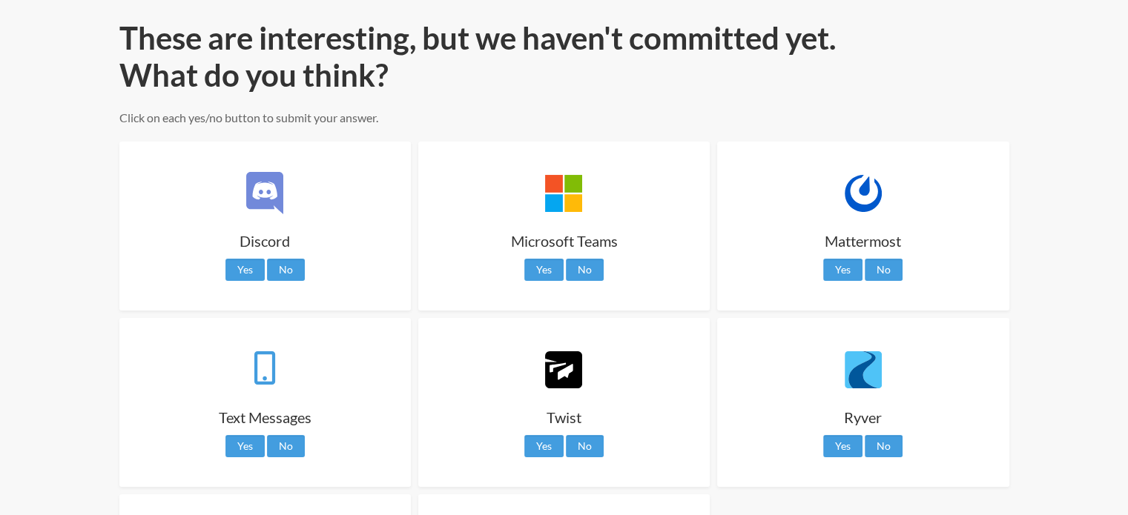
scroll to position [76, 0]
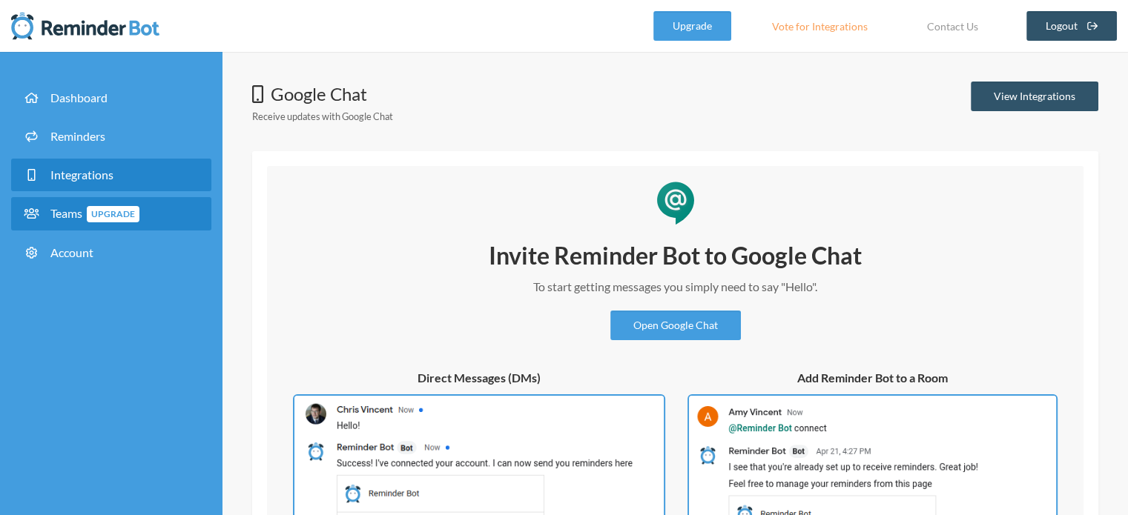
click at [56, 217] on span "Teams Upgrade" at bounding box center [94, 213] width 89 height 14
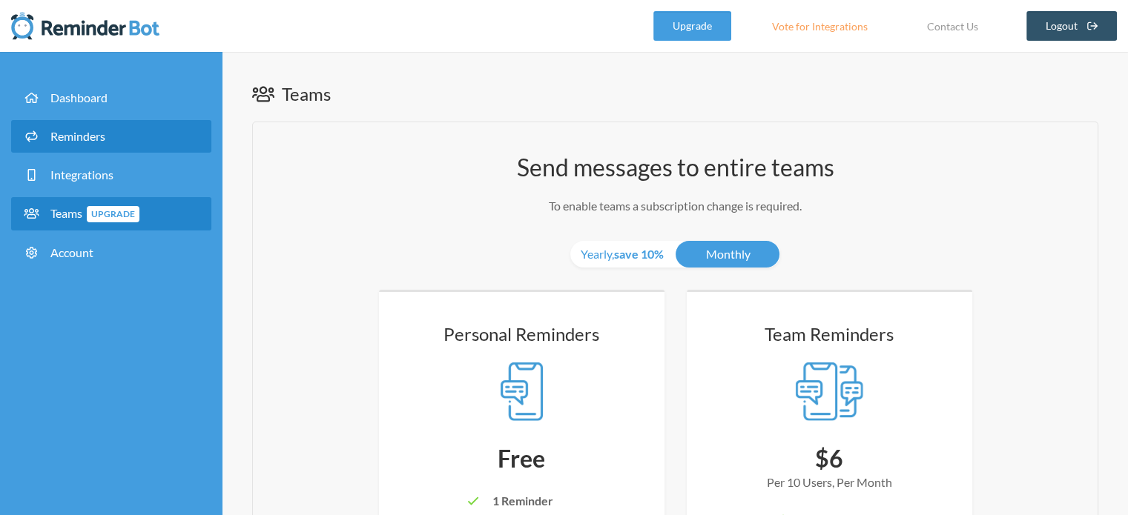
click at [67, 140] on span "Reminders" at bounding box center [77, 136] width 55 height 14
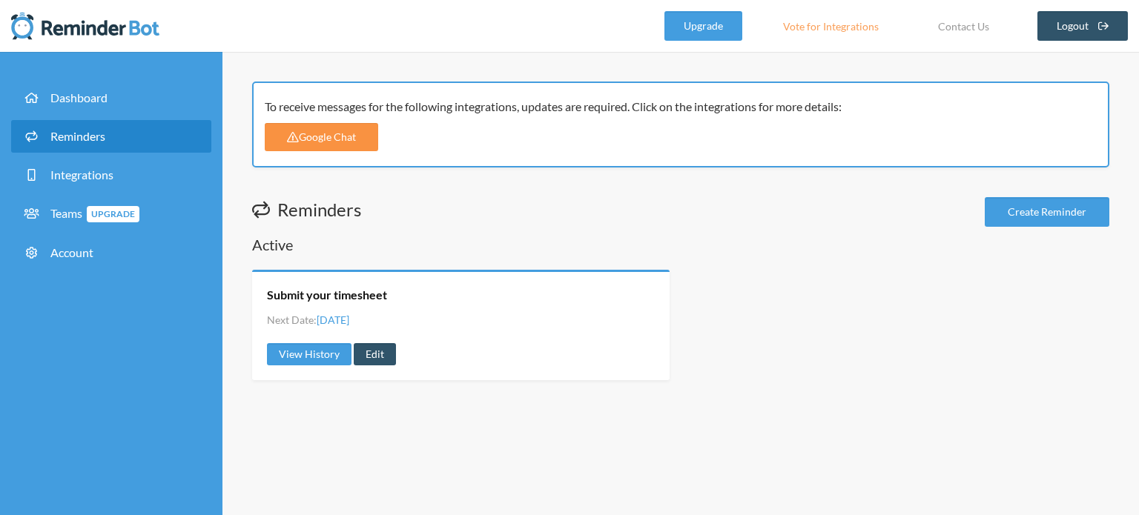
click at [309, 139] on link "Google Chat" at bounding box center [321, 137] width 113 height 28
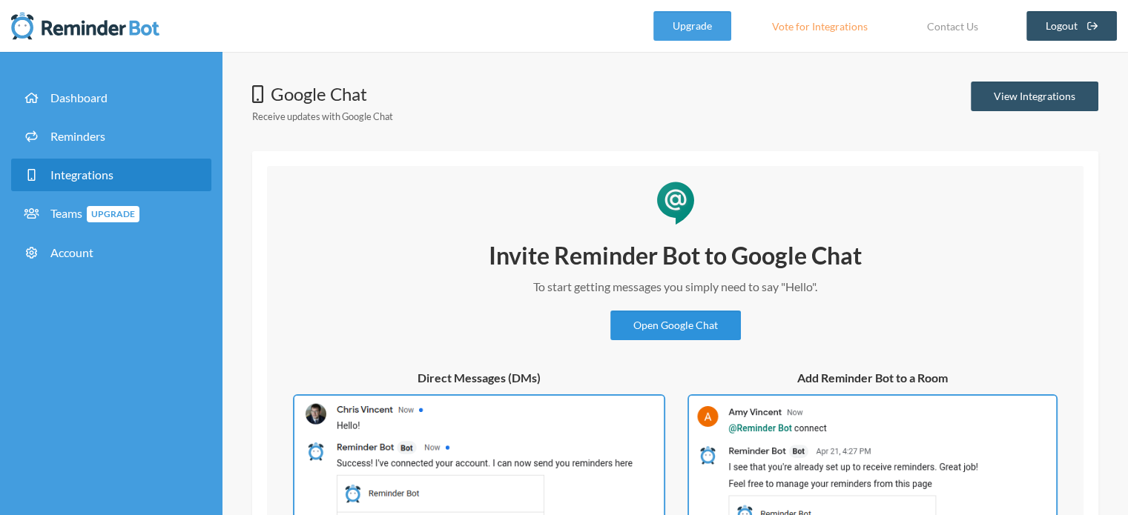
click at [670, 323] on link "Open Google Chat" at bounding box center [675, 326] width 131 height 30
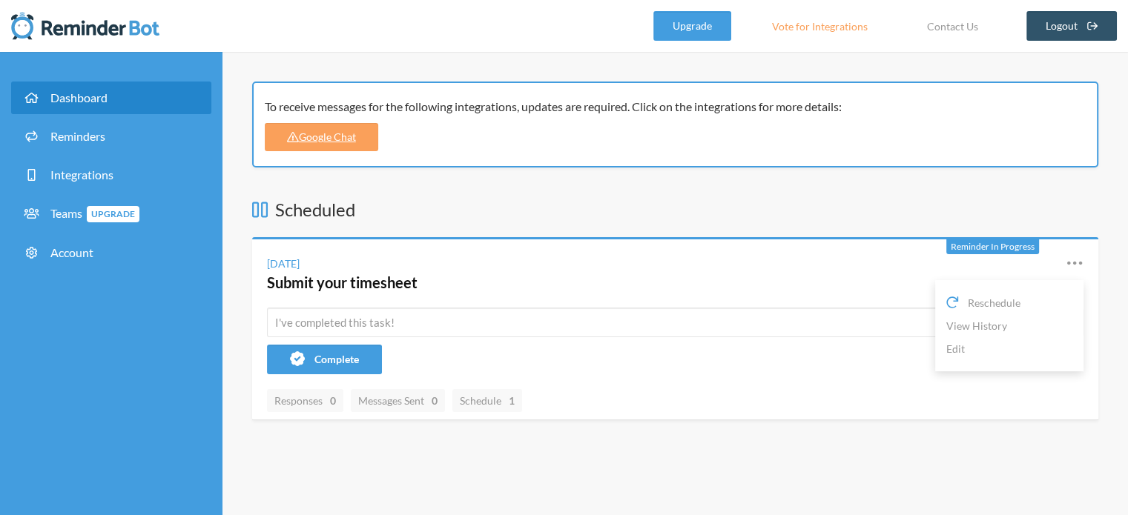
click at [1066, 263] on icon at bounding box center [1075, 263] width 18 height 18
click at [1080, 263] on icon at bounding box center [1074, 263] width 15 height 4
click at [101, 146] on link "Reminders" at bounding box center [111, 136] width 200 height 33
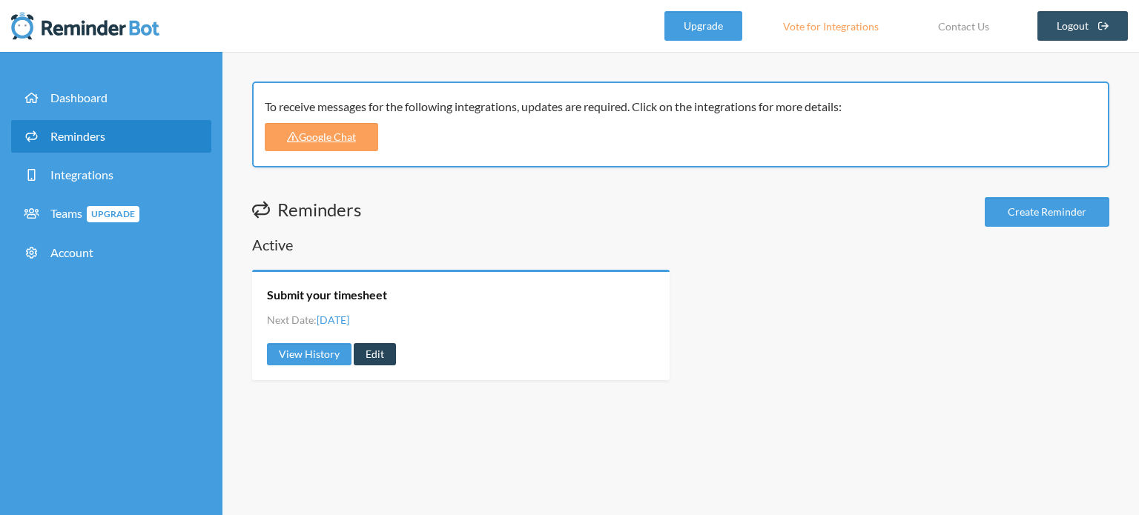
click at [380, 356] on link "Edit" at bounding box center [375, 354] width 42 height 22
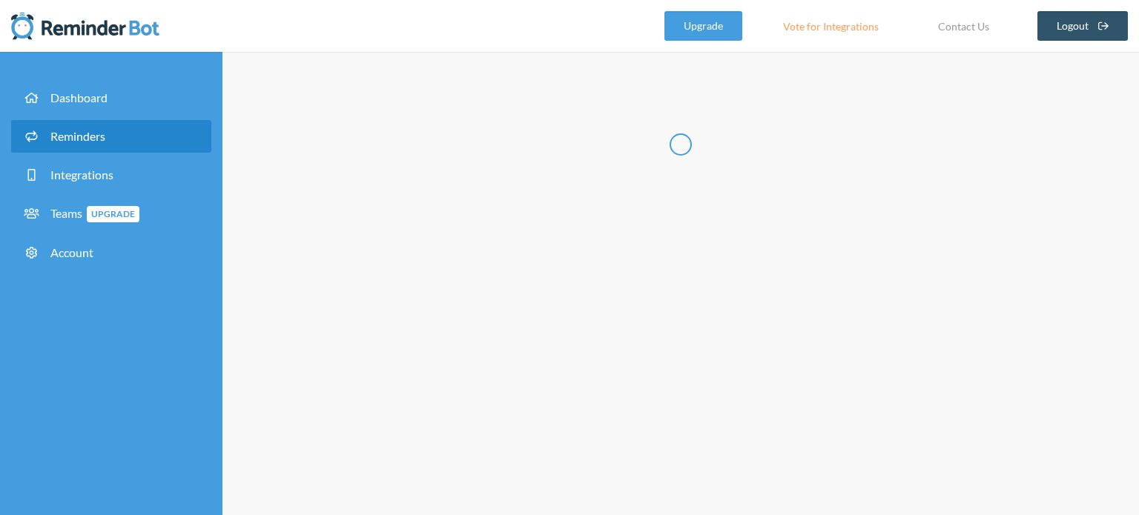
type input "Submit your timesheet"
select select "19:00:00"
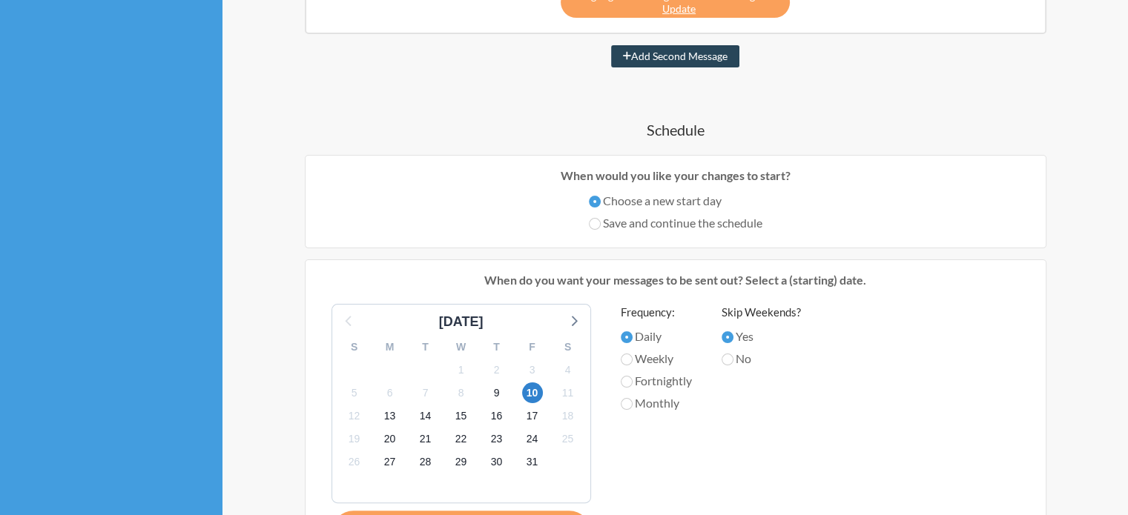
scroll to position [297, 0]
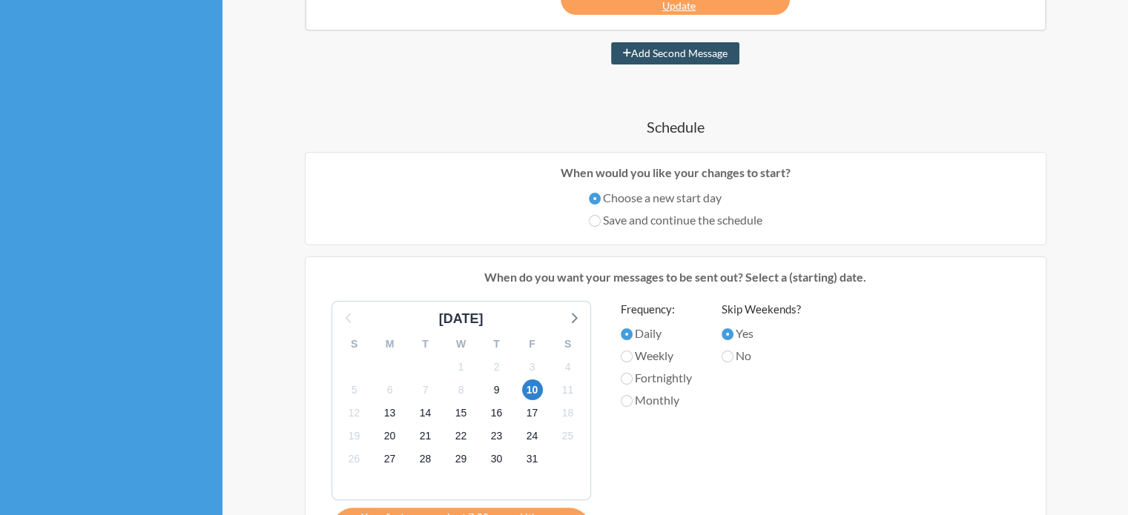
click at [733, 219] on label "Save and continue the schedule" at bounding box center [676, 220] width 174 height 18
click at [601, 219] on input "Save and continue the schedule" at bounding box center [595, 221] width 12 height 12
radio input "true"
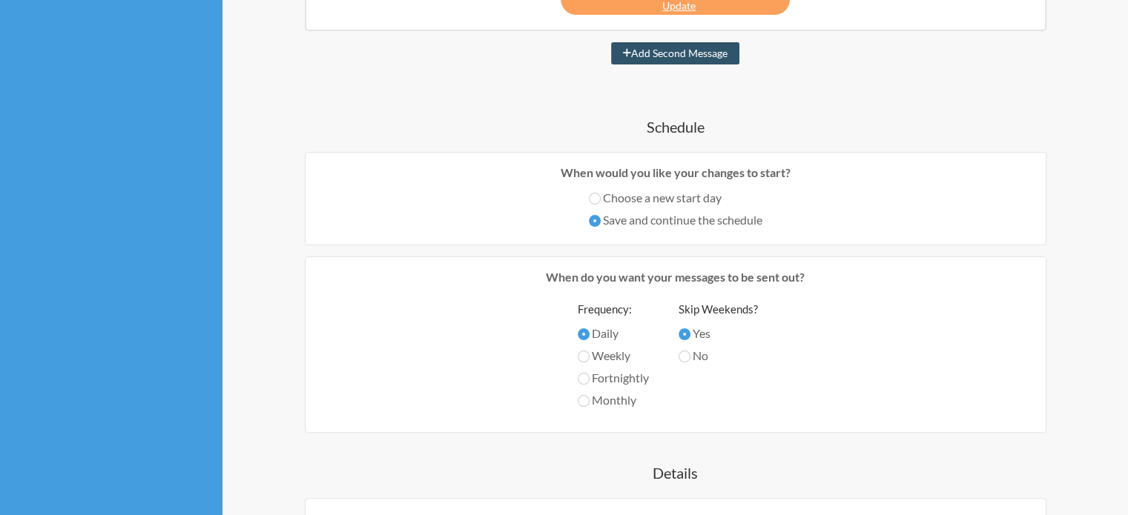
click at [694, 201] on label "Choose a new start day" at bounding box center [676, 198] width 174 height 18
click at [601, 201] on input "Choose a new start day" at bounding box center [595, 199] width 12 height 12
radio input "true"
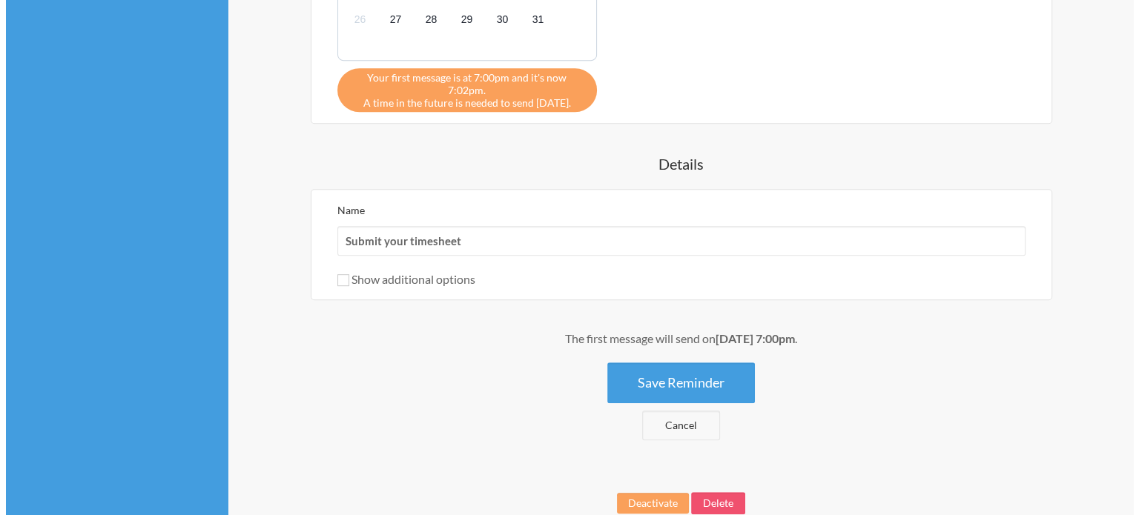
scroll to position [801, 0]
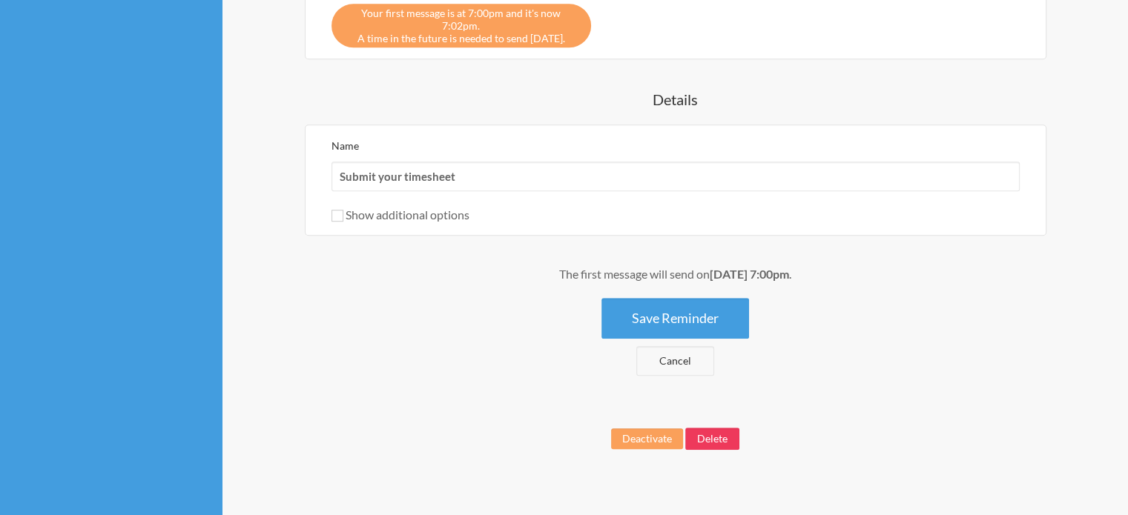
click at [706, 428] on button "Delete" at bounding box center [712, 439] width 54 height 22
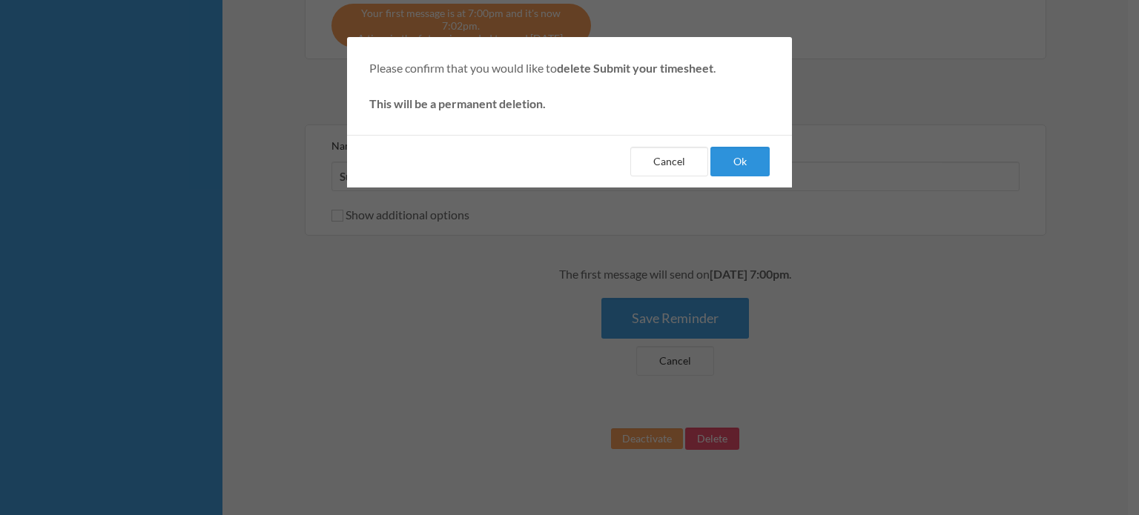
click at [747, 172] on button "Ok" at bounding box center [739, 162] width 59 height 30
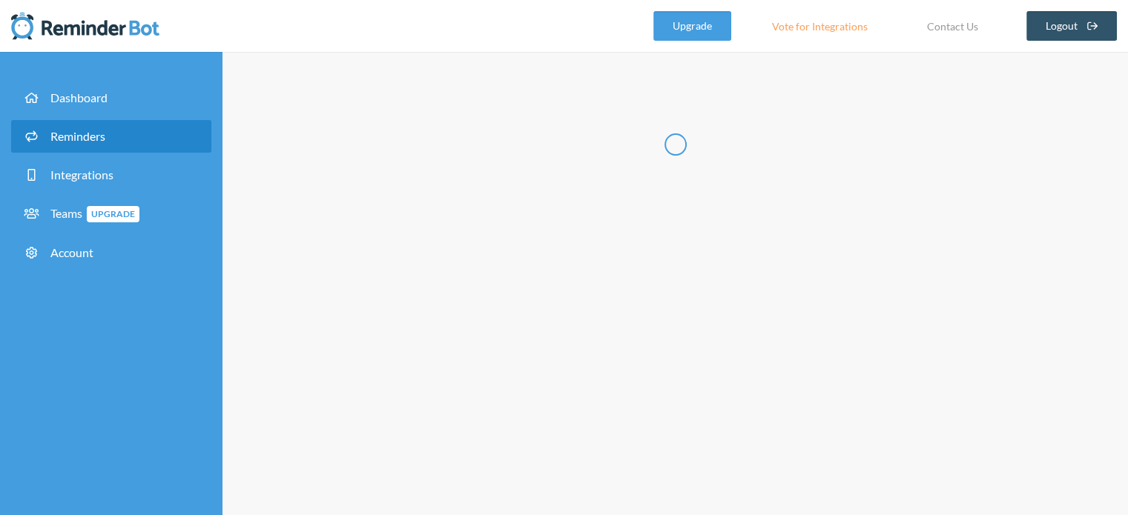
select select "11:30:00"
select select "12:30:00"
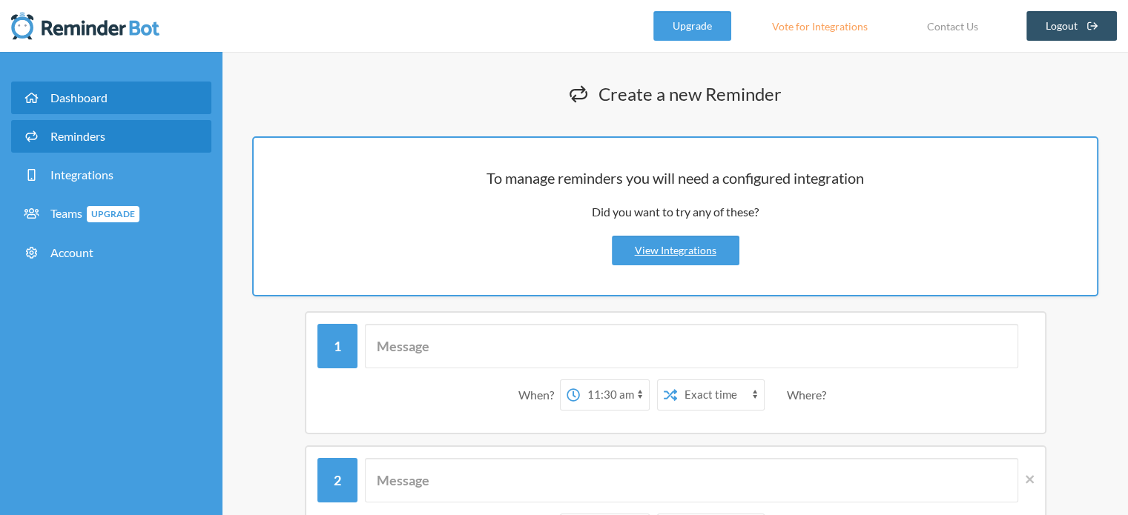
click at [119, 94] on link "Dashboard" at bounding box center [111, 98] width 200 height 33
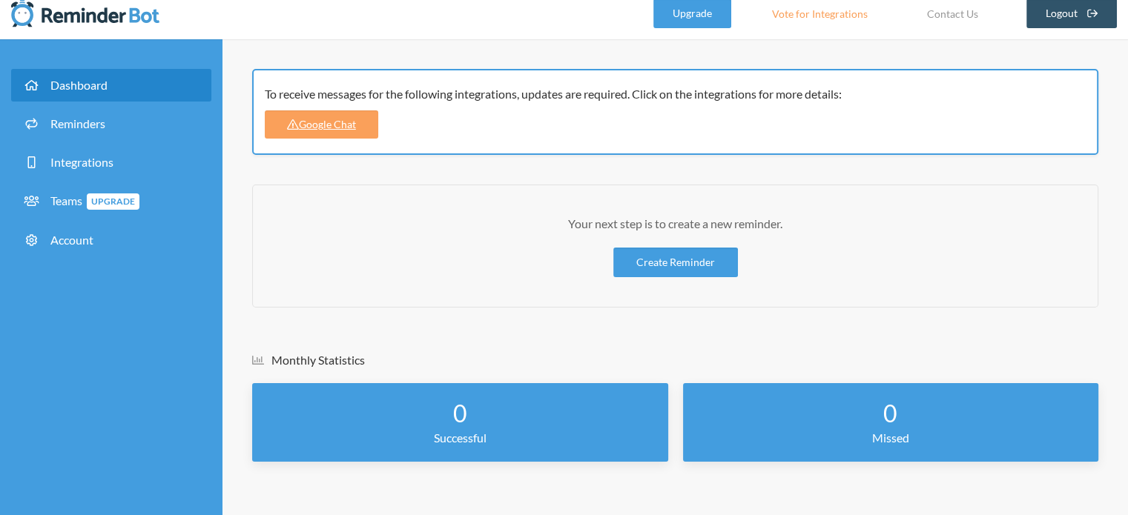
scroll to position [17, 0]
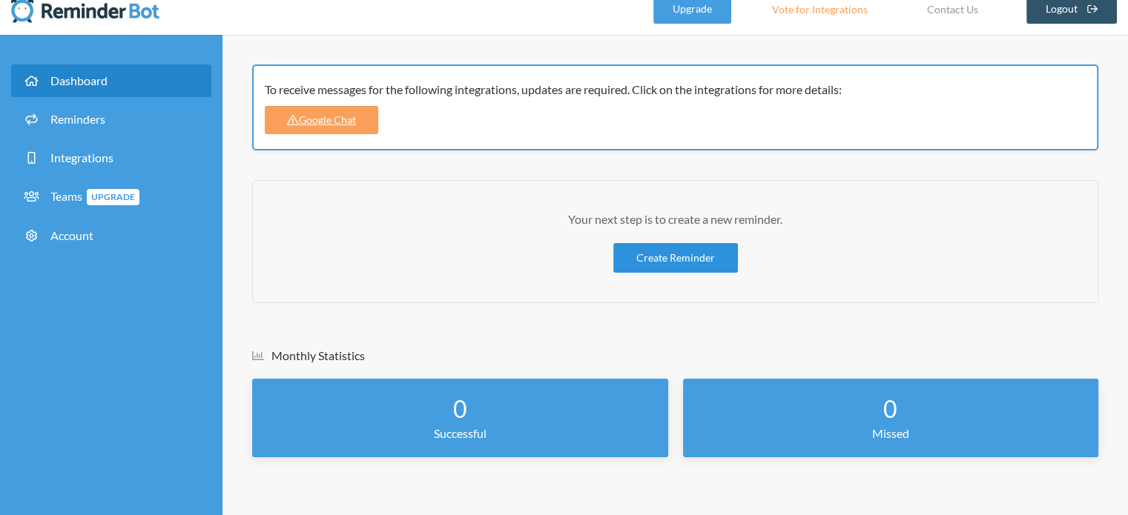
click at [667, 269] on link "Create Reminder" at bounding box center [675, 258] width 125 height 30
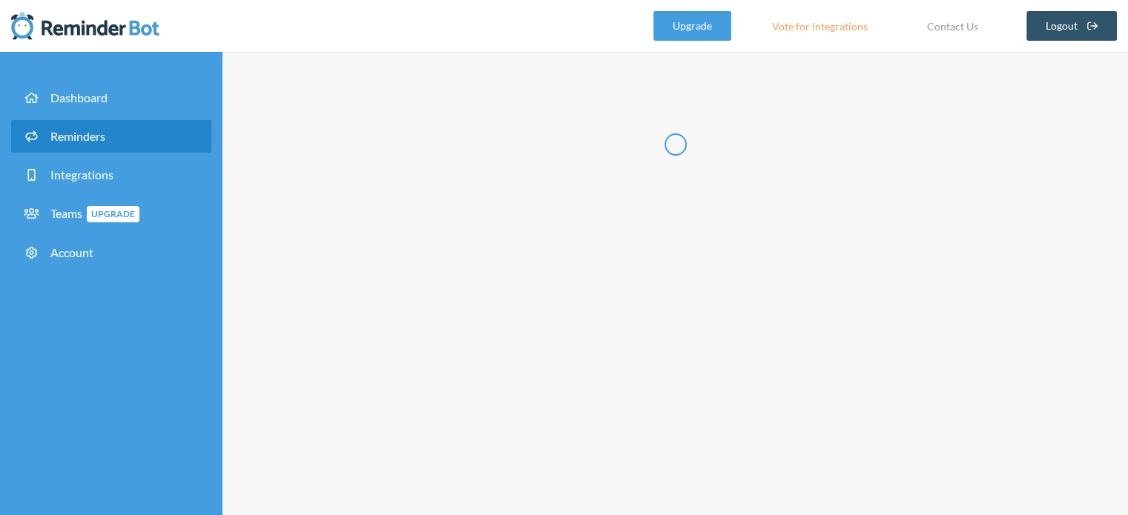
select select "07:30:00"
select select "08:30:00"
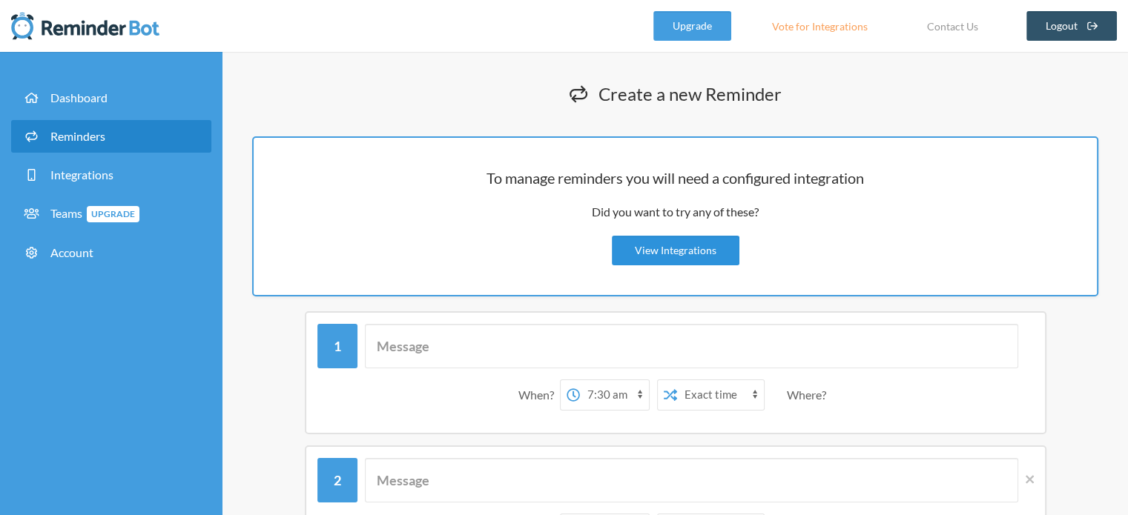
click at [691, 245] on link "View Integrations" at bounding box center [676, 251] width 128 height 30
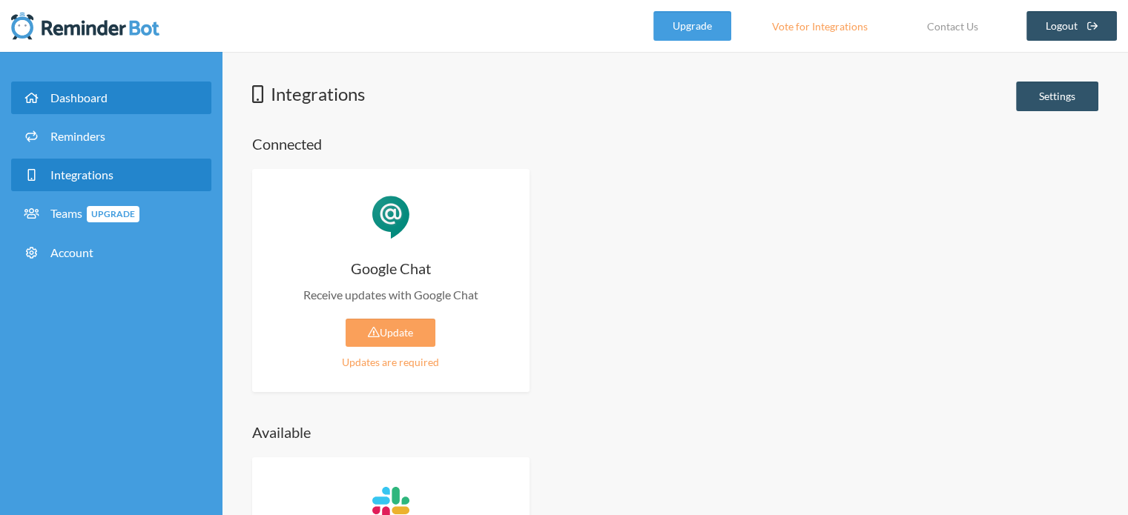
click at [122, 82] on link "Dashboard" at bounding box center [111, 98] width 200 height 33
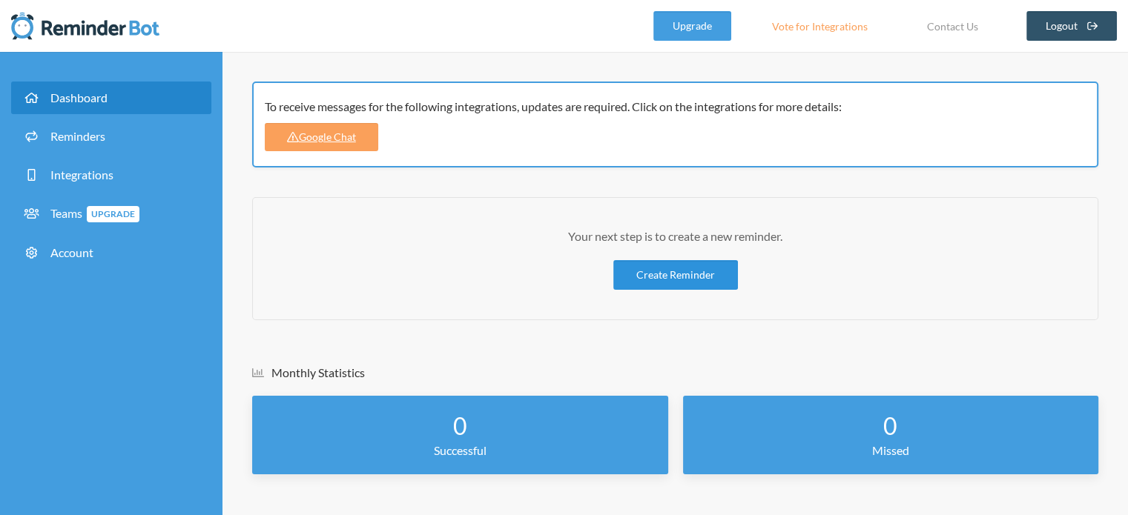
click at [670, 263] on link "Create Reminder" at bounding box center [675, 275] width 125 height 30
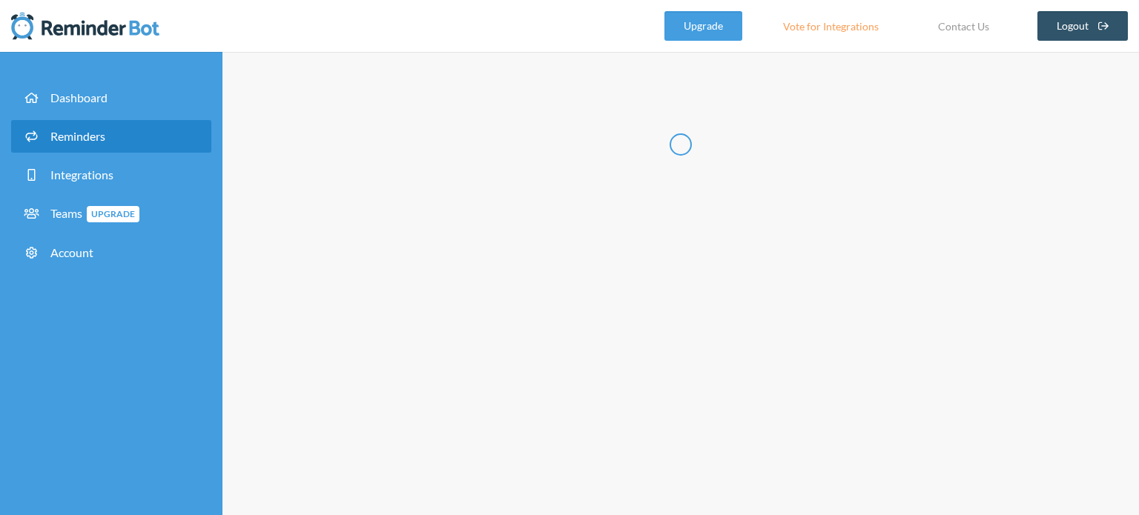
select select "08:30:00"
select select "09:30:00"
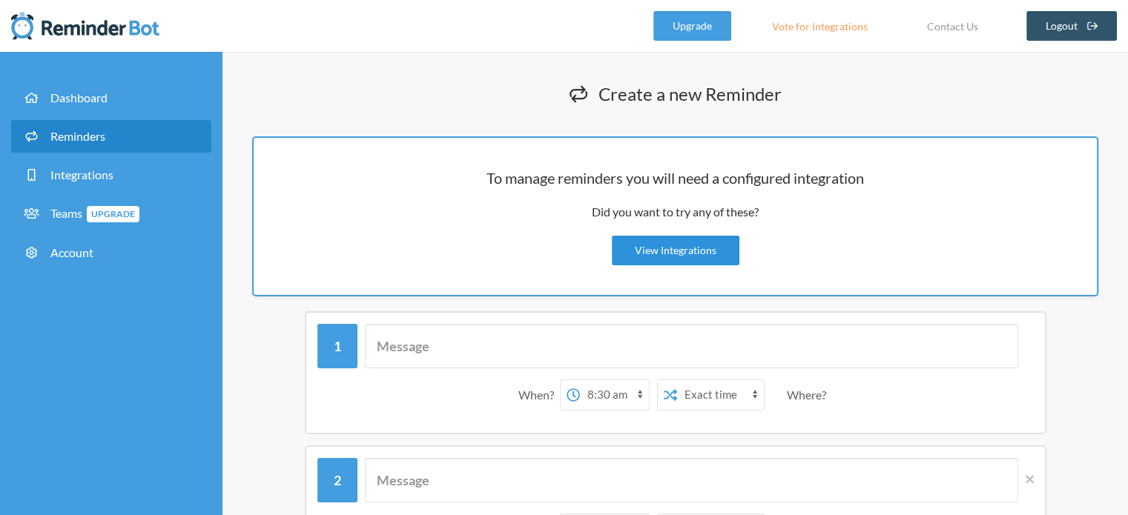
click at [653, 245] on link "View Integrations" at bounding box center [676, 251] width 128 height 30
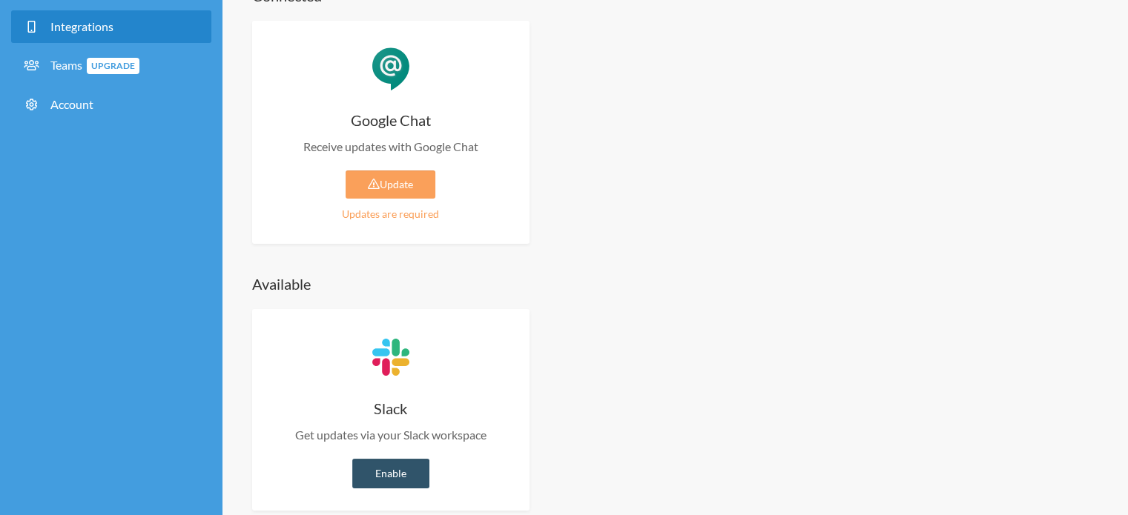
scroll to position [74, 0]
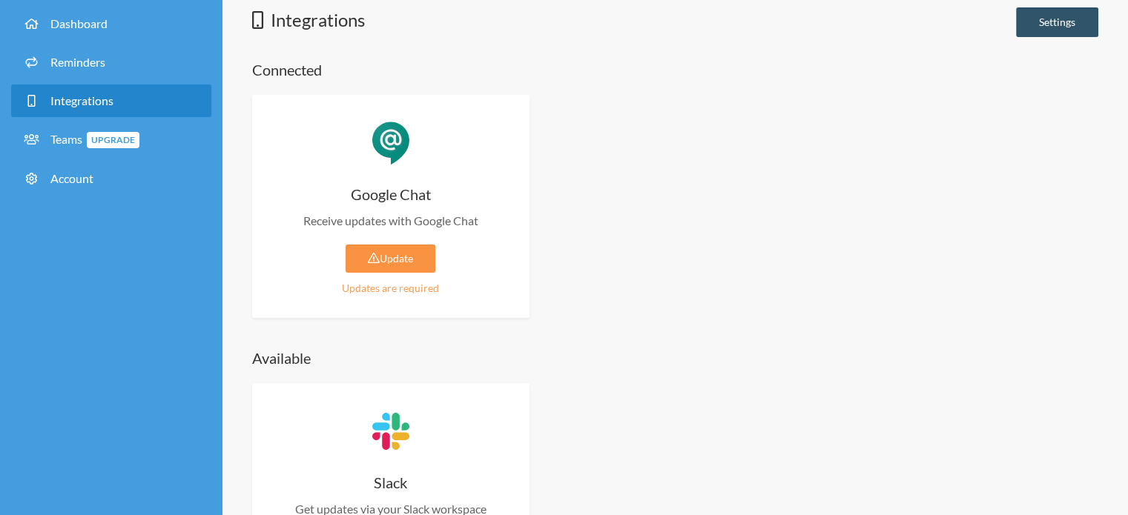
click at [361, 259] on link "Update" at bounding box center [391, 259] width 90 height 28
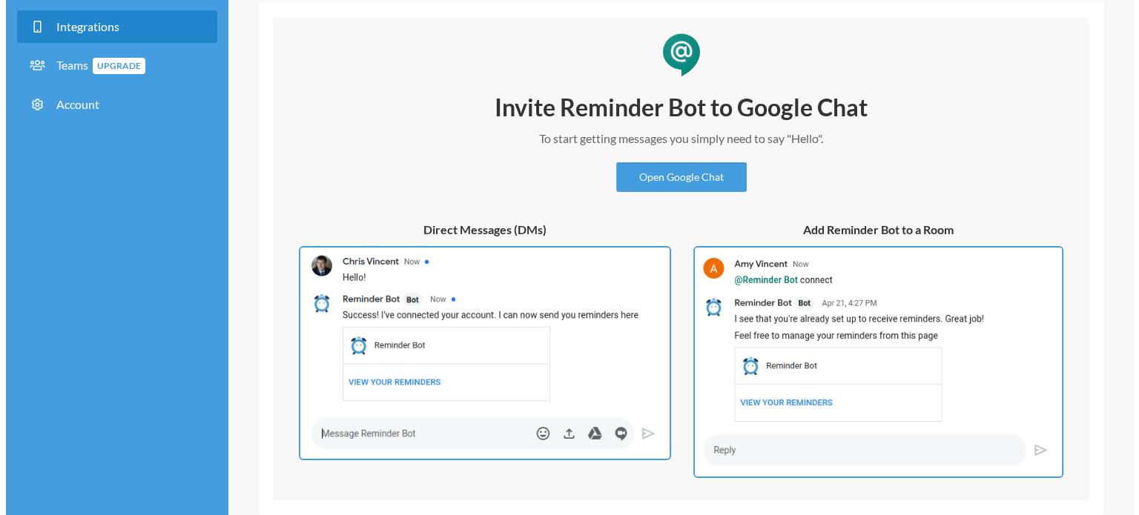
scroll to position [221, 0]
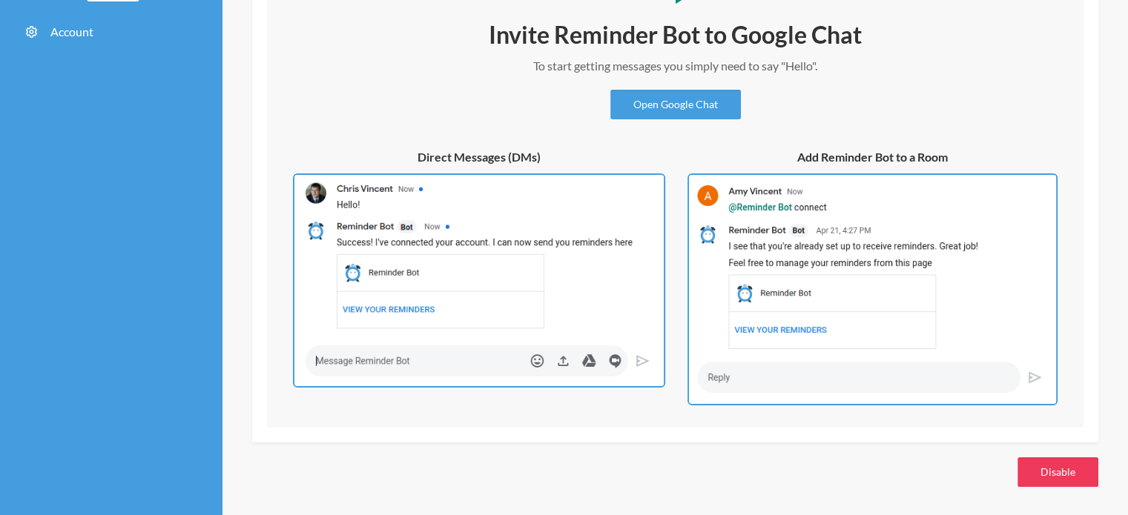
click at [1051, 462] on button "Disable" at bounding box center [1057, 473] width 81 height 30
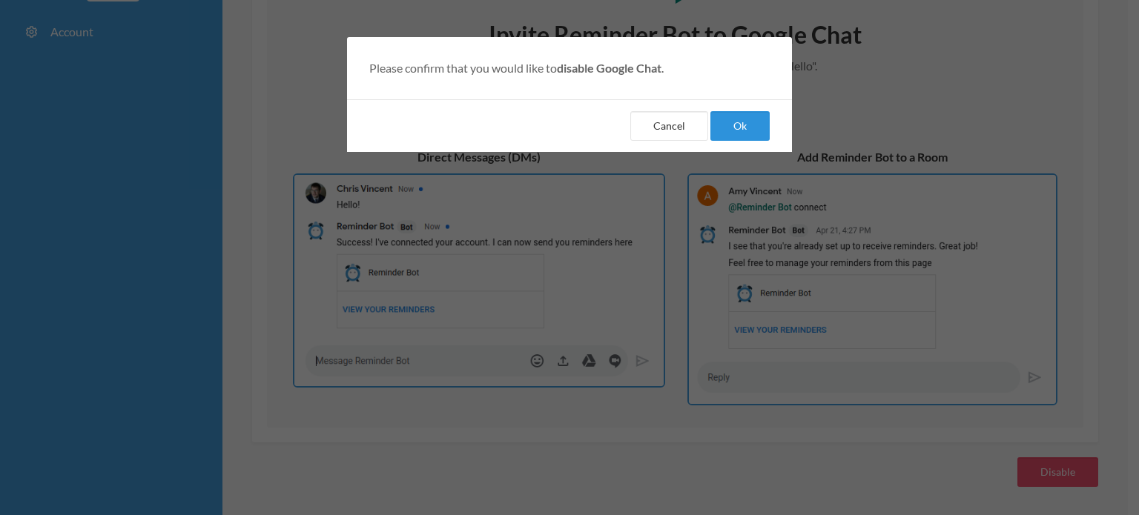
click at [716, 111] on button "Ok" at bounding box center [739, 126] width 59 height 30
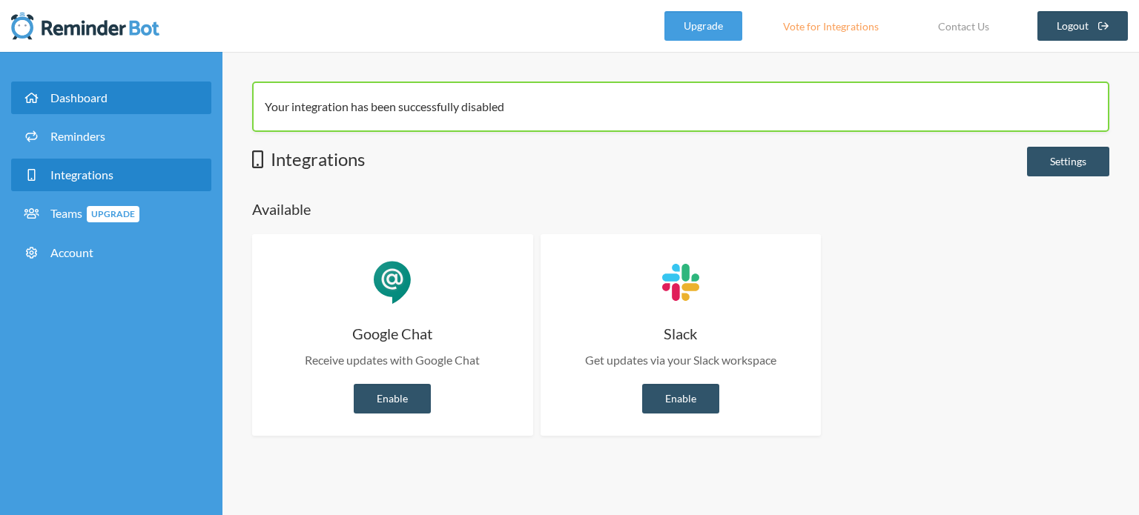
click at [110, 89] on link "Dashboard" at bounding box center [111, 98] width 200 height 33
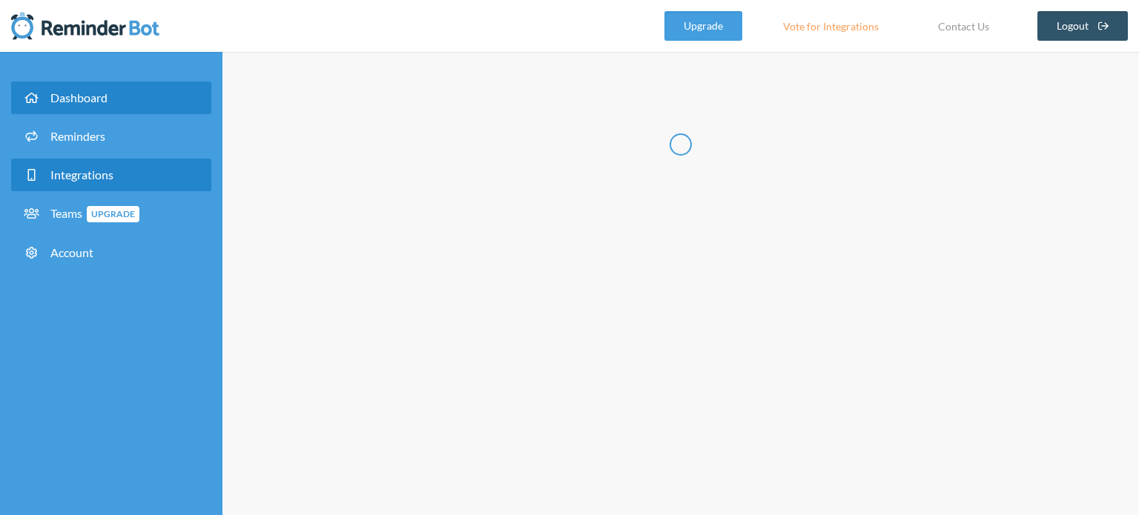
click at [122, 182] on link "Integrations" at bounding box center [111, 175] width 200 height 33
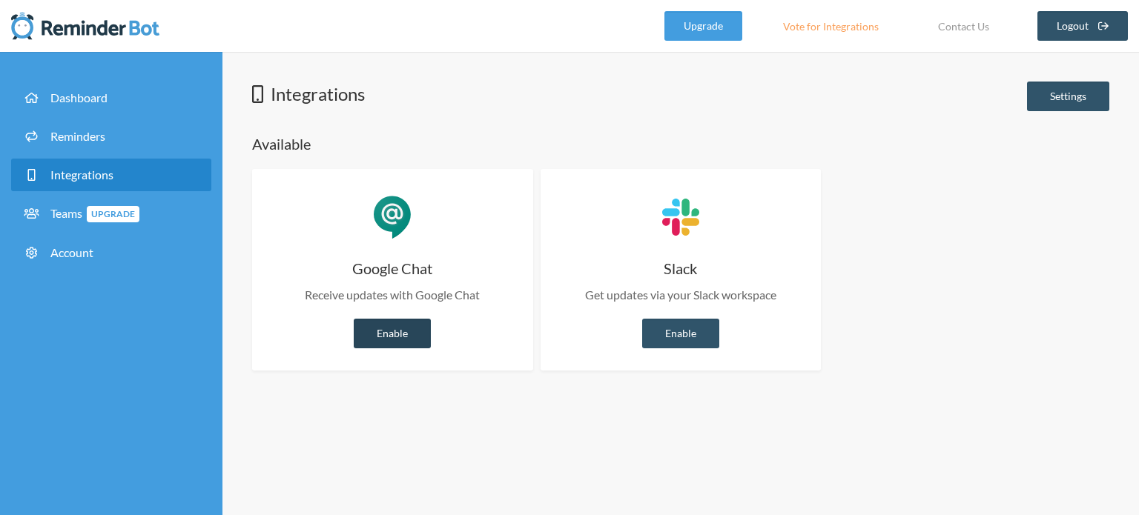
click at [386, 342] on link "Enable" at bounding box center [392, 334] width 77 height 30
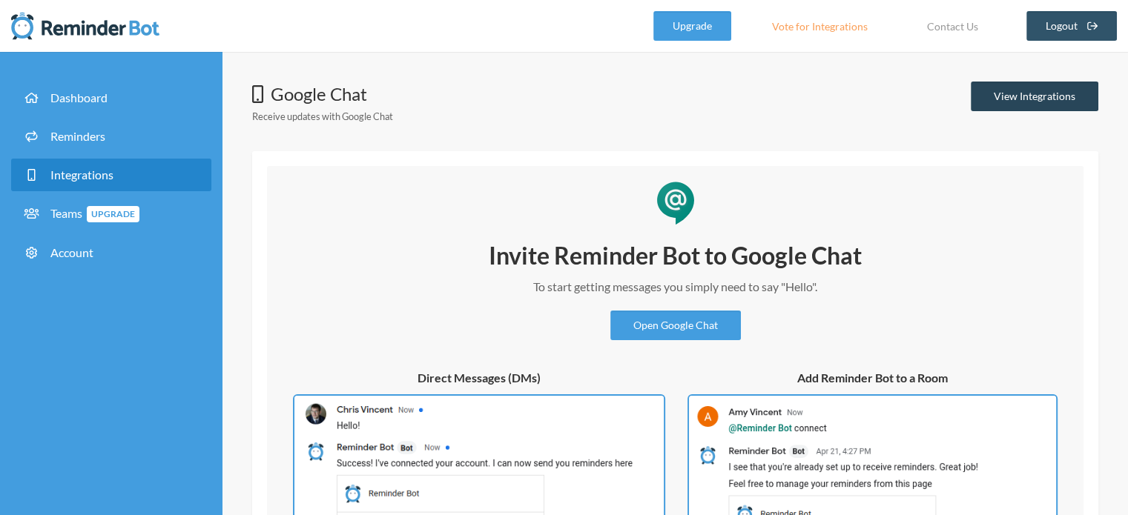
click at [1053, 99] on link "View Integrations" at bounding box center [1035, 97] width 128 height 30
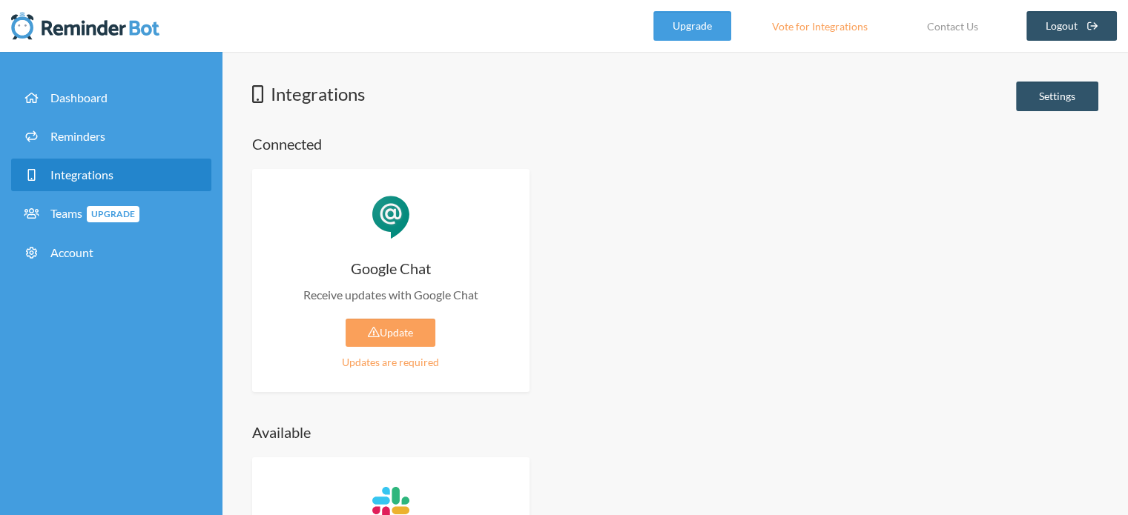
click at [791, 280] on div "Google Chat Receive updates with Google Chat Update Updates are required Enable…" at bounding box center [675, 280] width 846 height 223
click at [1039, 97] on link "Settings" at bounding box center [1057, 97] width 82 height 30
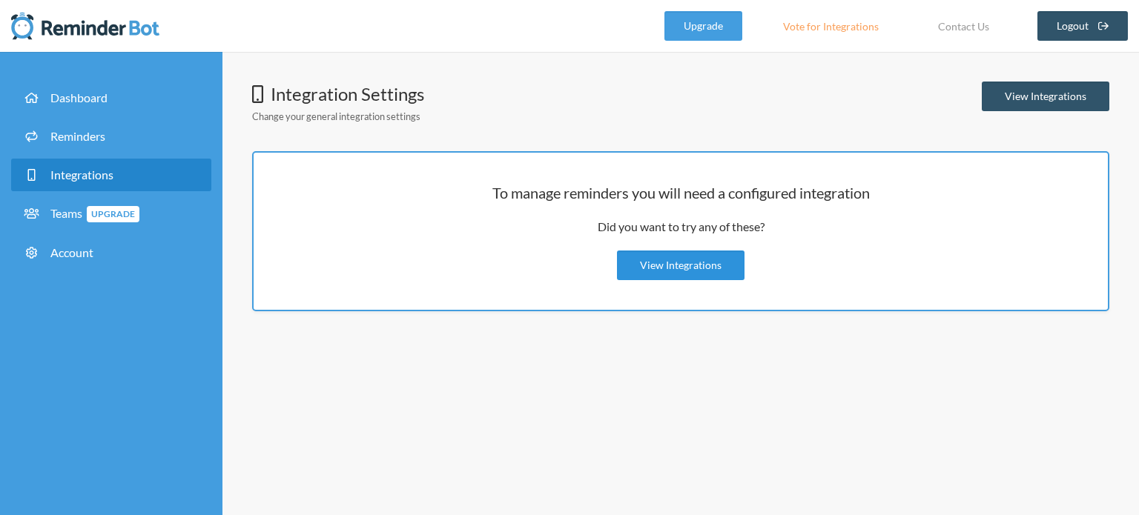
click at [656, 260] on link "View Integrations" at bounding box center [681, 266] width 128 height 30
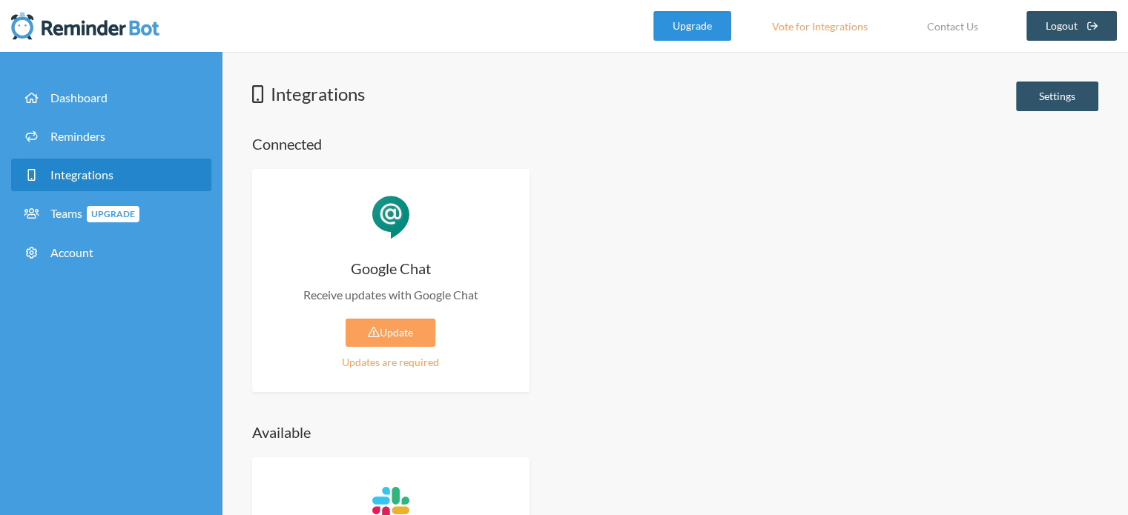
click at [722, 24] on link "Upgrade" at bounding box center [692, 26] width 78 height 30
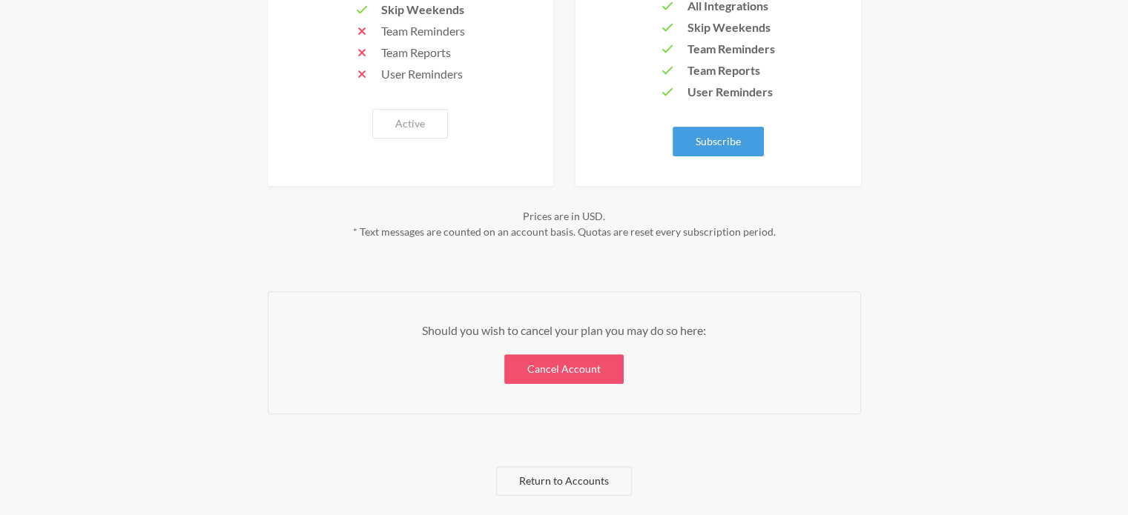
scroll to position [460, 0]
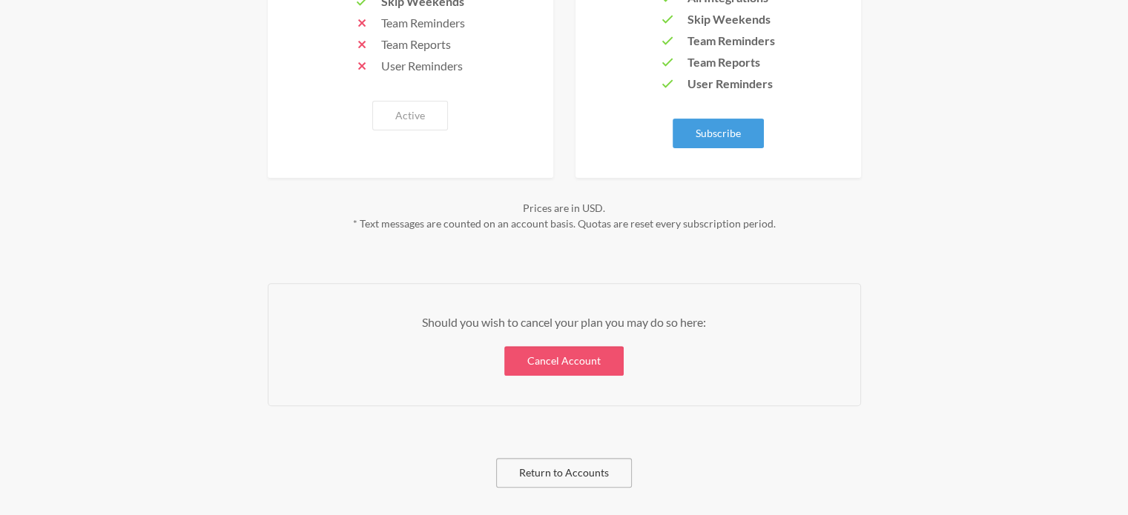
click at [569, 463] on link "Return to Accounts" at bounding box center [564, 473] width 136 height 30
select select "**"
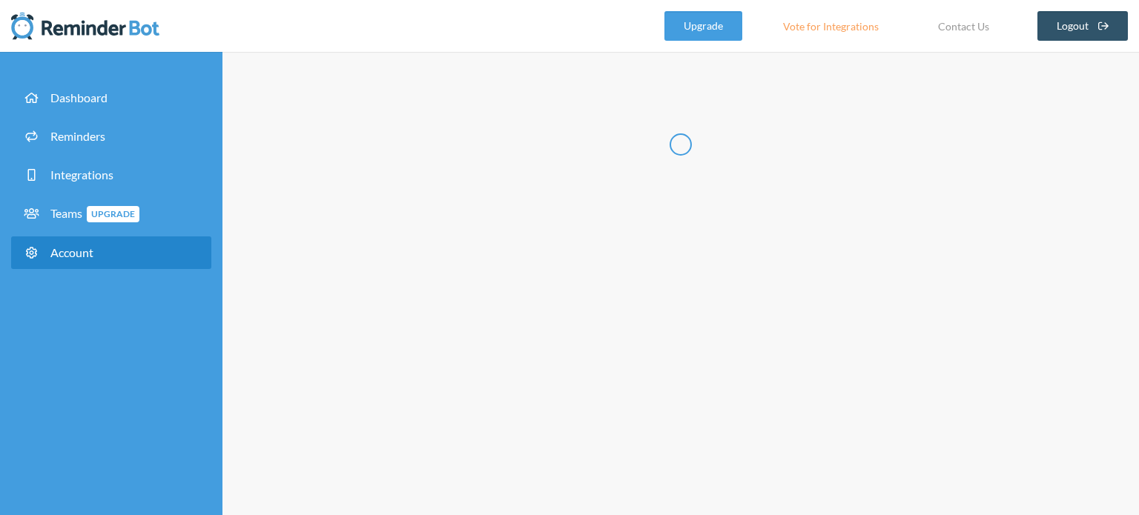
type input "*****"
type input "****"
type input "**********"
select select "**"
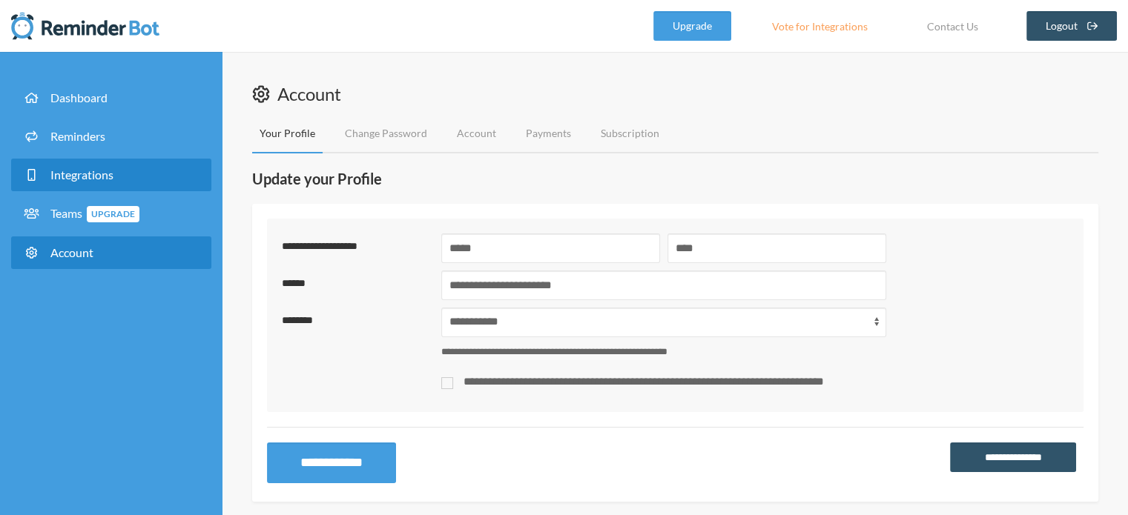
click at [107, 163] on link "Integrations" at bounding box center [111, 175] width 200 height 33
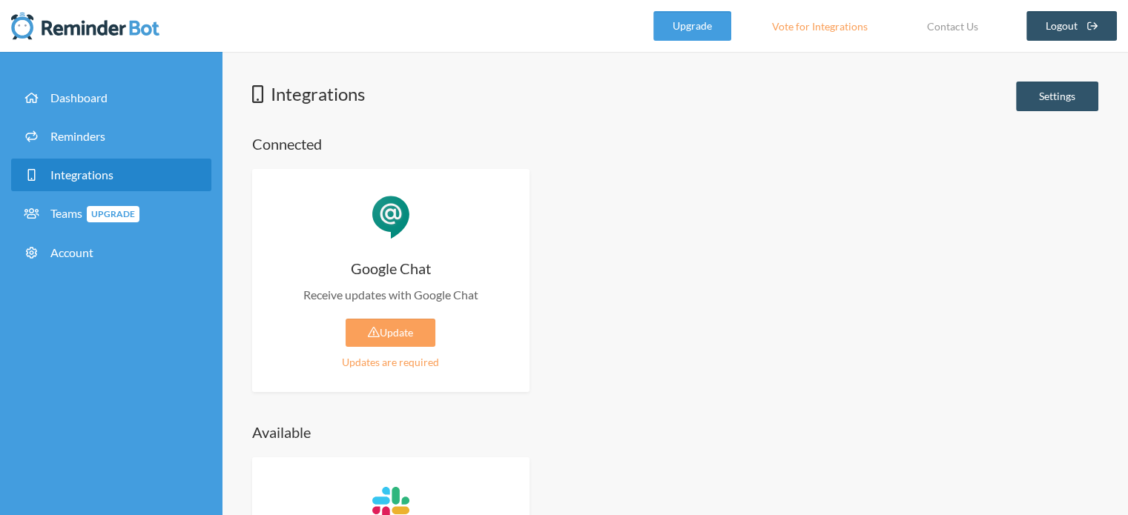
click at [88, 26] on img at bounding box center [85, 26] width 148 height 30
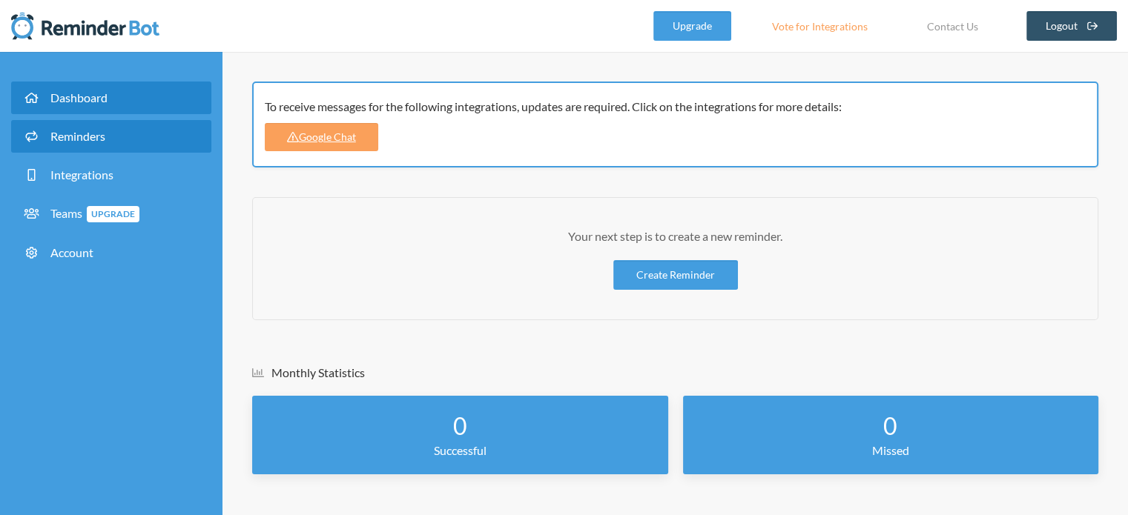
click at [85, 135] on span "Reminders" at bounding box center [77, 136] width 55 height 14
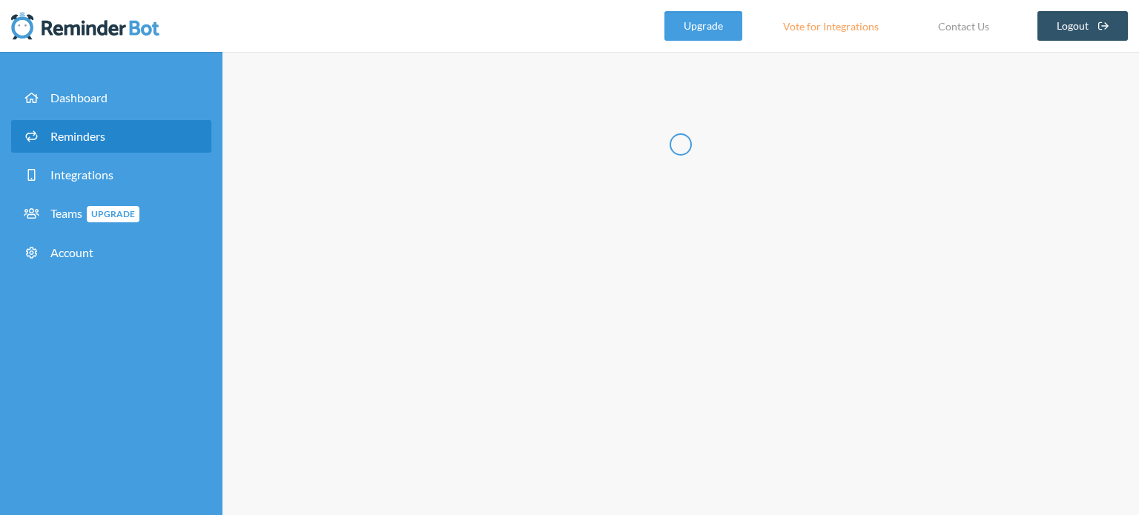
select select "07:30:00"
select select "08:30:00"
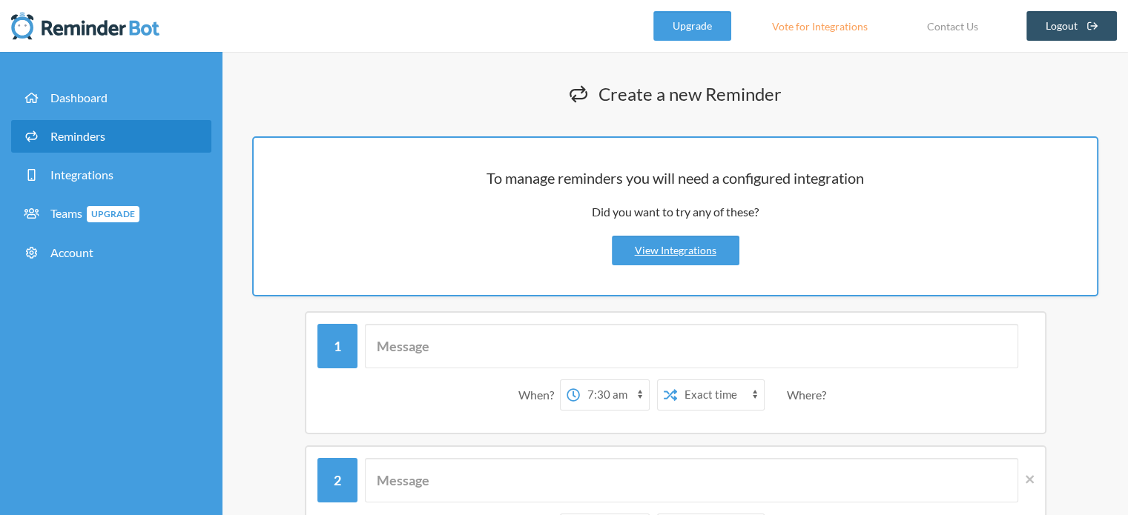
click at [69, 32] on img at bounding box center [85, 26] width 148 height 30
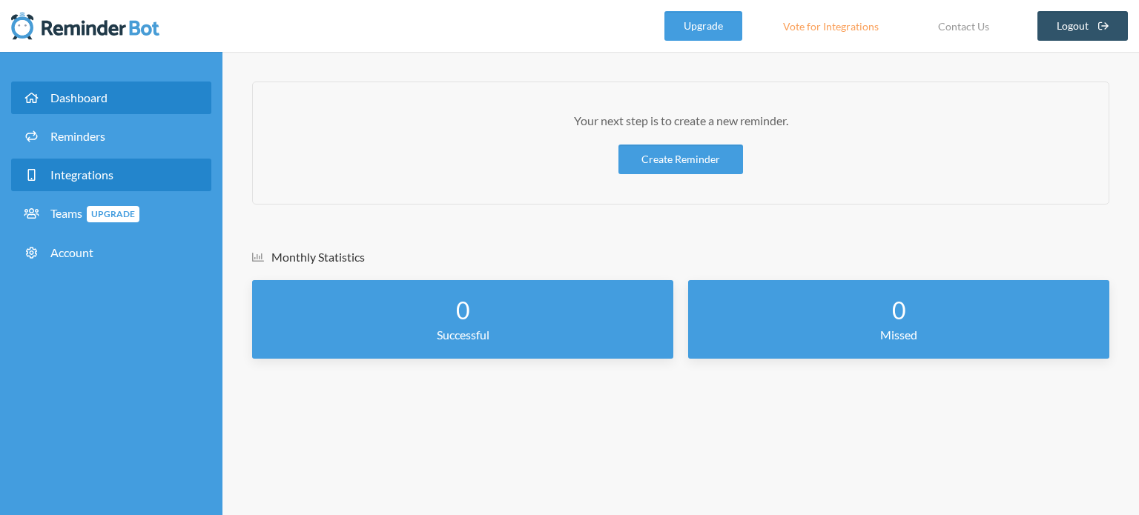
click at [110, 179] on span "Integrations" at bounding box center [81, 175] width 63 height 14
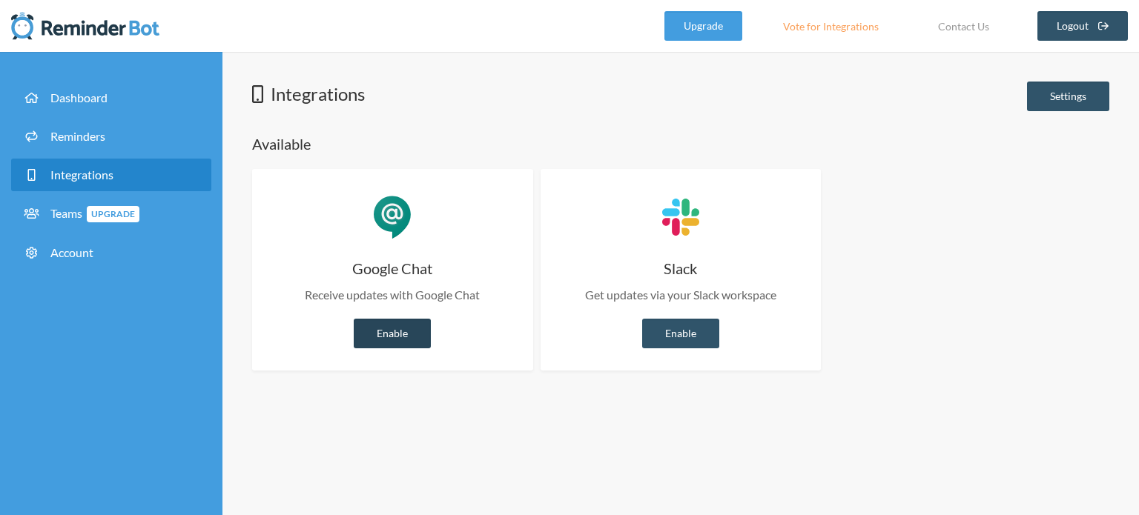
click at [392, 331] on link "Enable" at bounding box center [392, 334] width 77 height 30
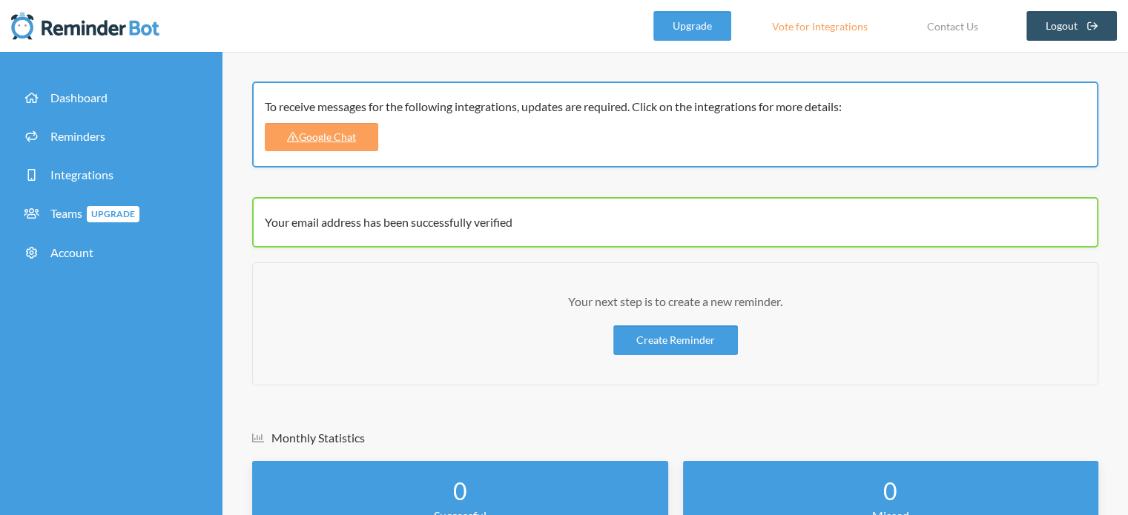
click at [494, 112] on div "To receive messages for the following integrations, updates are required. Click…" at bounding box center [670, 107] width 811 height 18
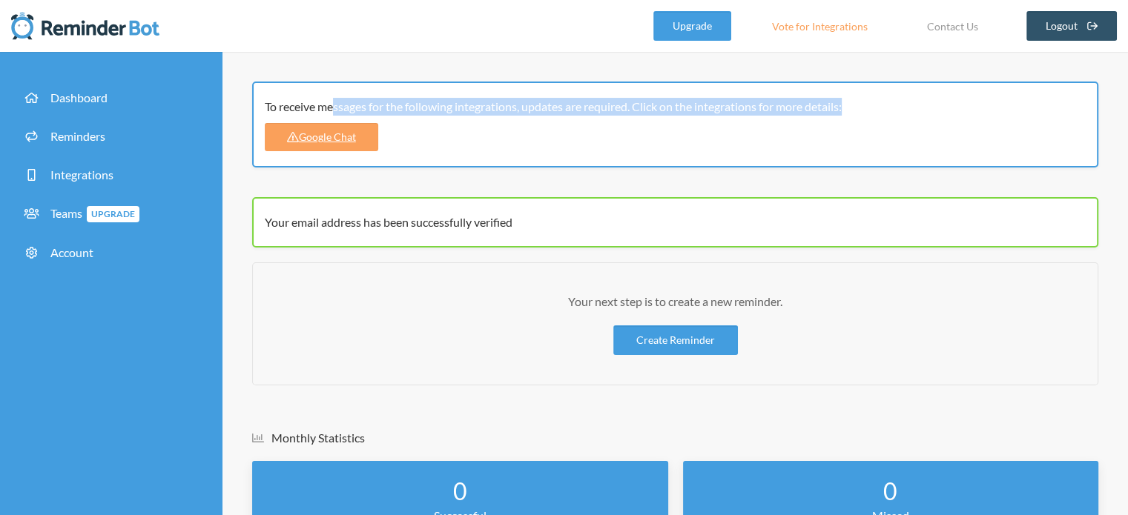
click at [494, 112] on div "To receive messages for the following integrations, updates are required. Click…" at bounding box center [670, 107] width 811 height 18
copy div "To receive messages for the following integrations, updates are required. Click…"
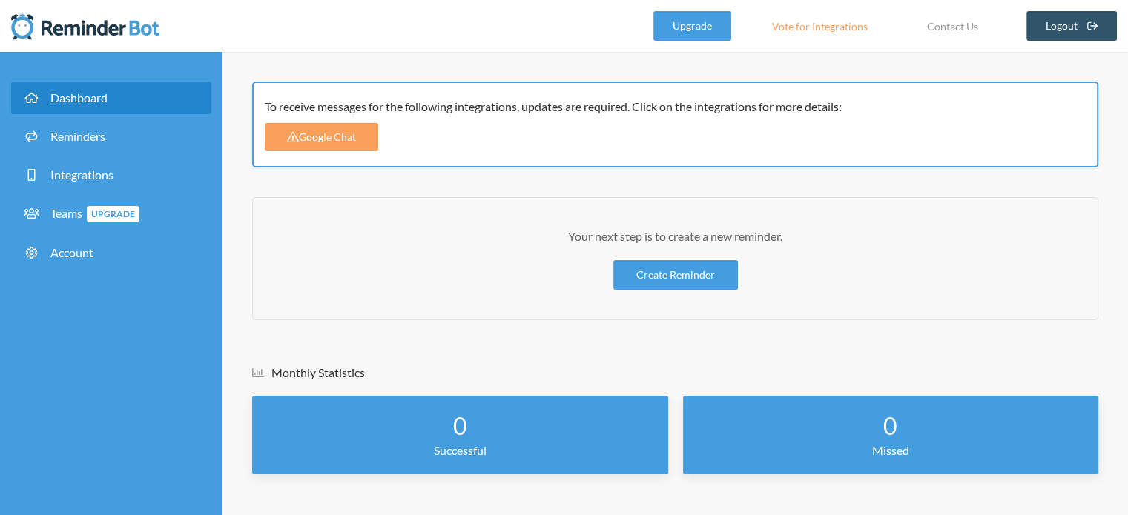
click at [595, 110] on div "To receive messages for the following integrations, updates are required. Click…" at bounding box center [670, 107] width 811 height 18
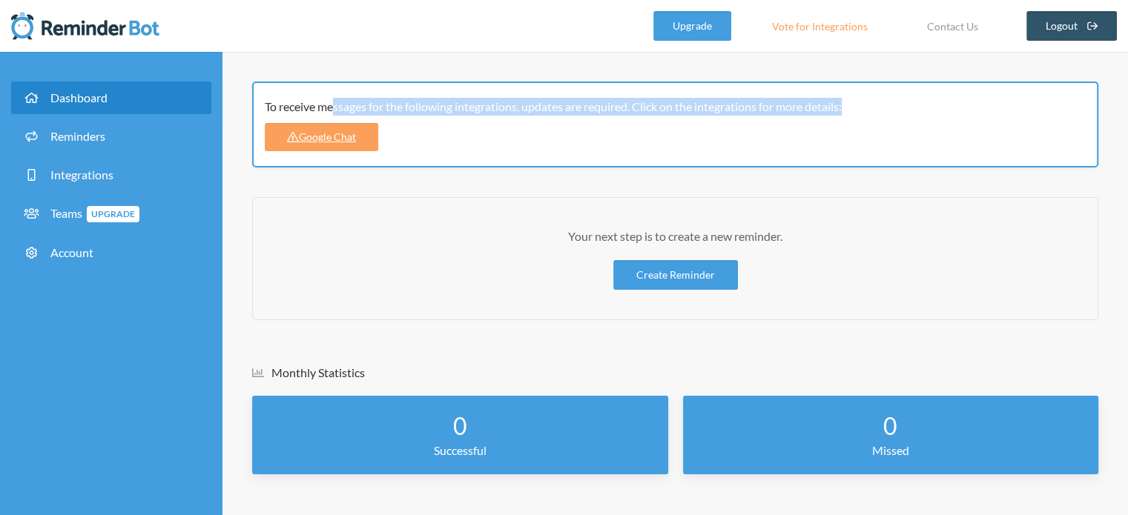
click at [595, 110] on div "To receive messages for the following integrations, updates are required. Click…" at bounding box center [670, 107] width 811 height 18
copy div "To receive messages for the following integrations, updates are required. Click…"
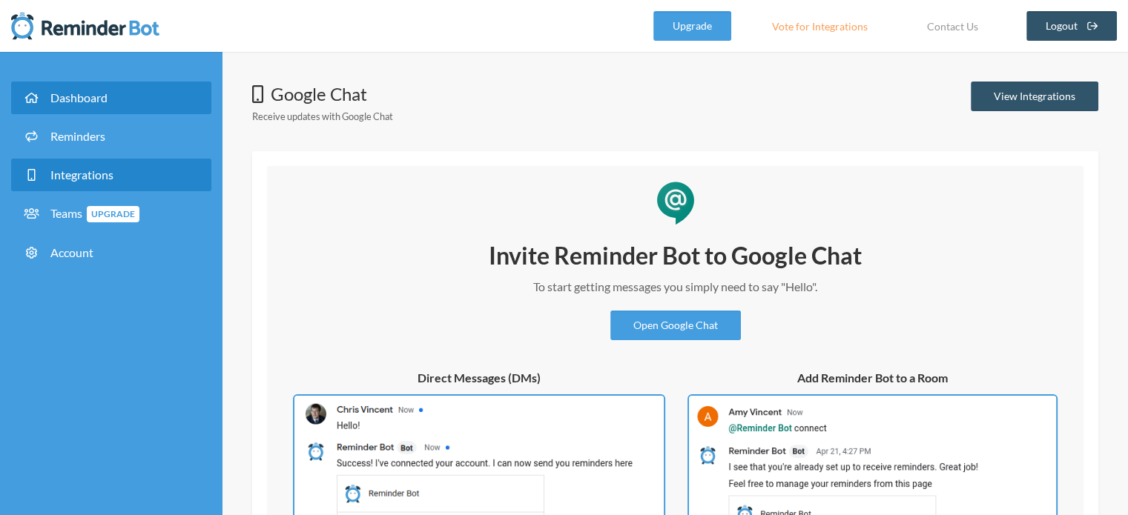
click at [113, 99] on link "Dashboard" at bounding box center [111, 98] width 200 height 33
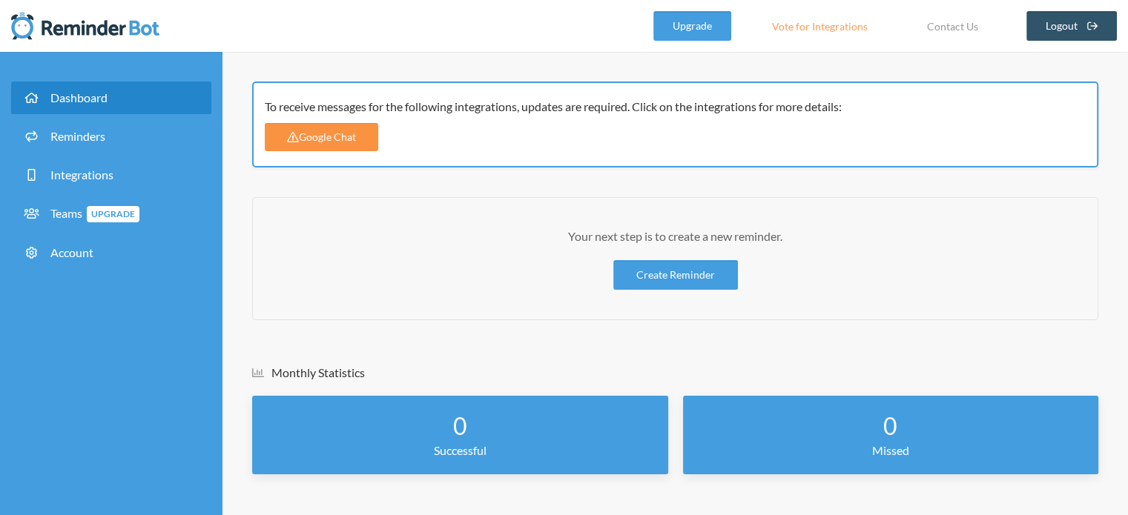
click at [331, 139] on link "Google Chat" at bounding box center [321, 137] width 113 height 28
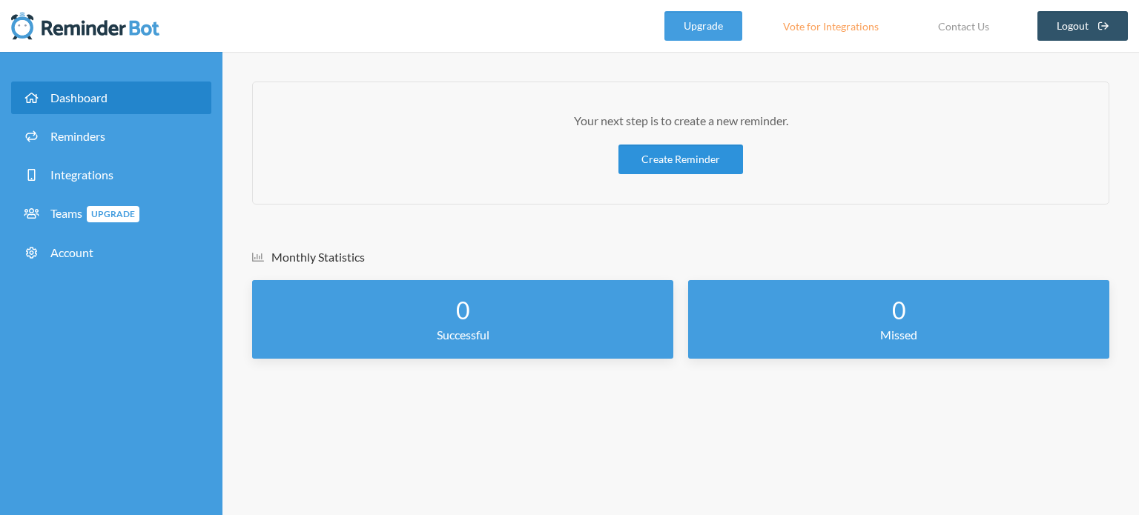
click at [683, 159] on link "Create Reminder" at bounding box center [680, 160] width 125 height 30
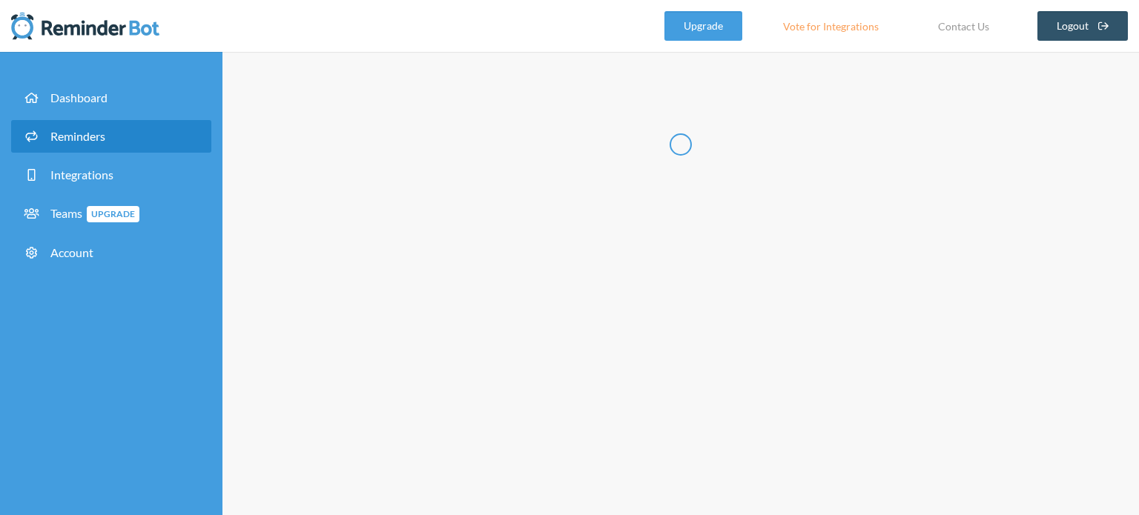
select select "10:30:00"
select select "11:30:00"
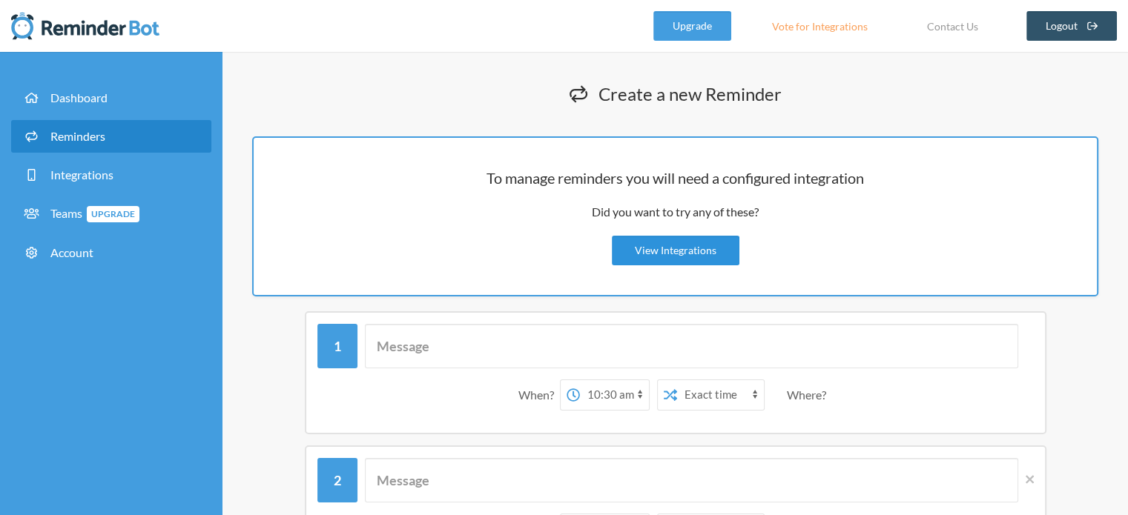
click at [716, 255] on link "View Integrations" at bounding box center [676, 251] width 128 height 30
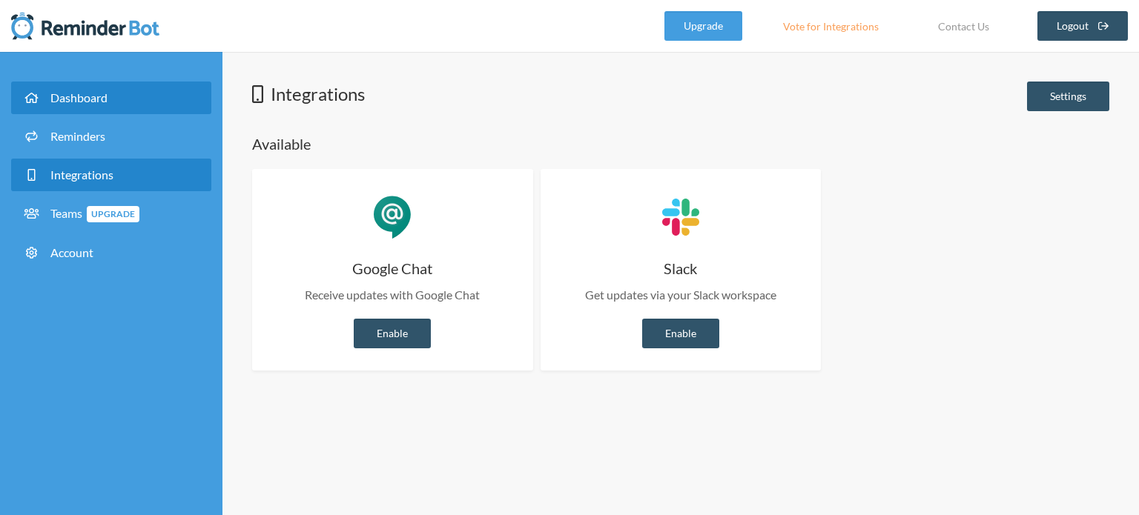
click at [120, 102] on link "Dashboard" at bounding box center [111, 98] width 200 height 33
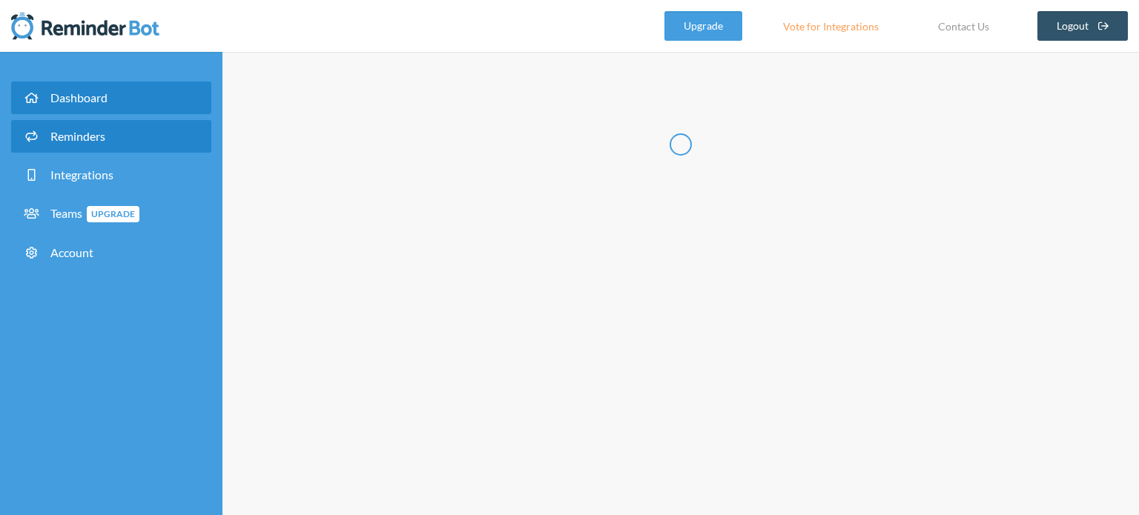
click at [98, 136] on span "Reminders" at bounding box center [77, 136] width 55 height 14
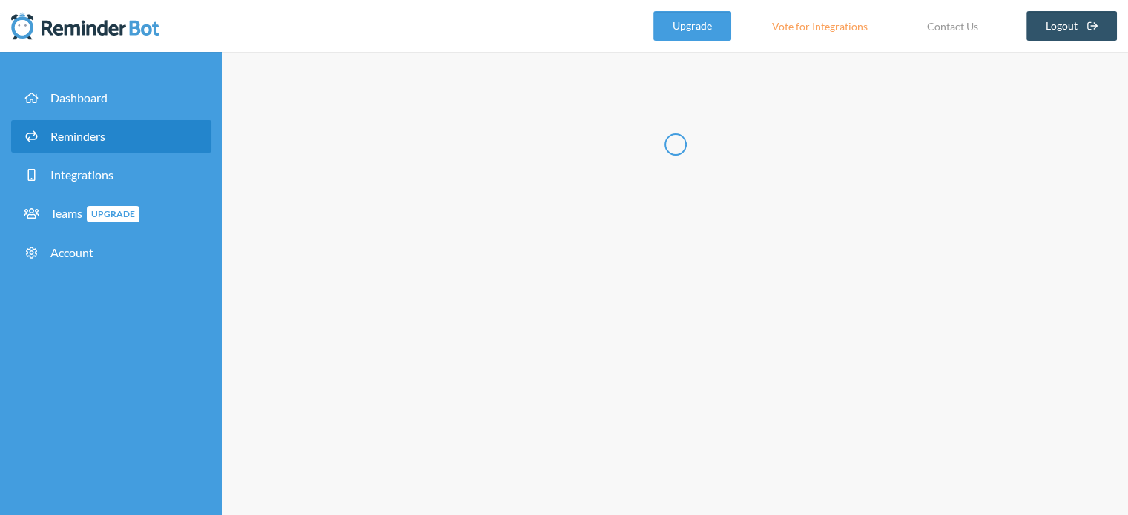
select select "09:30:00"
select select "10:30:00"
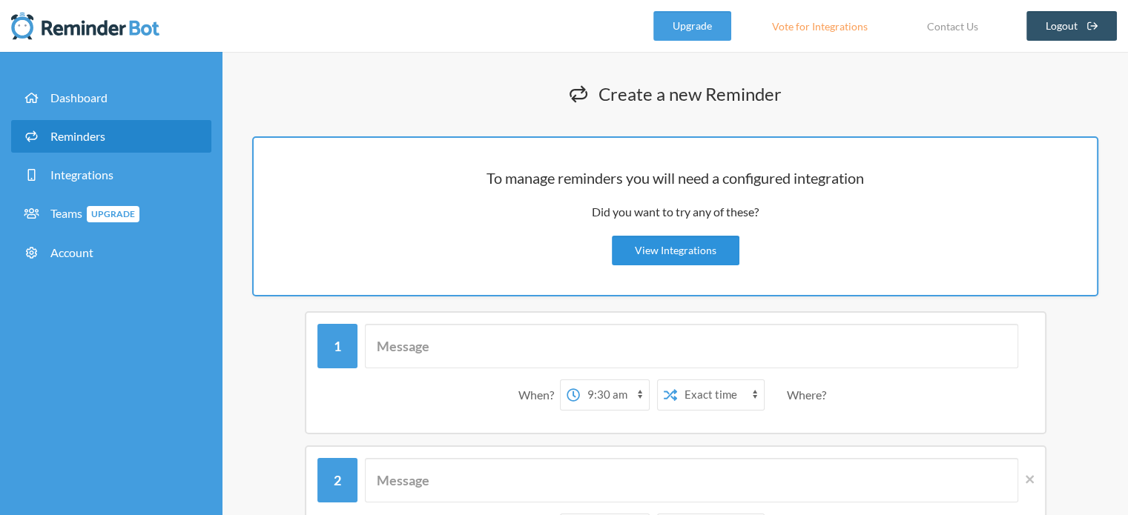
click at [697, 249] on link "View Integrations" at bounding box center [676, 251] width 128 height 30
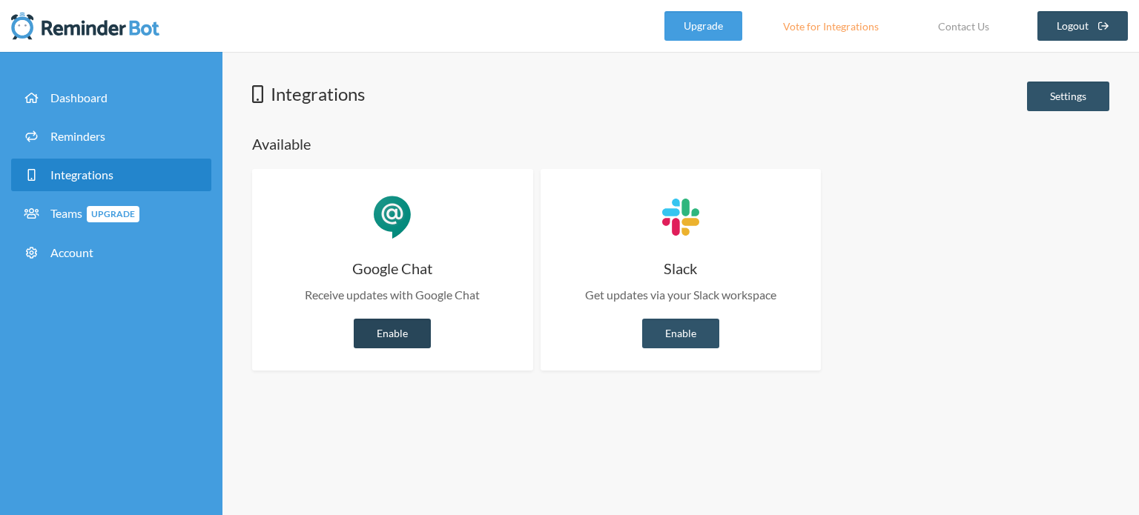
click at [409, 331] on link "Enable" at bounding box center [392, 334] width 77 height 30
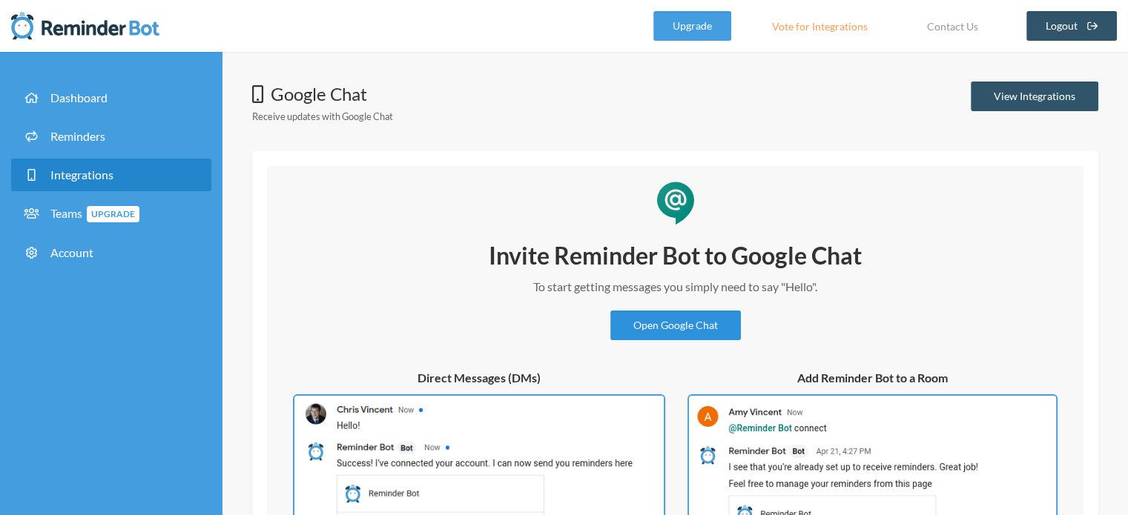
click at [696, 329] on link "Open Google Chat" at bounding box center [675, 326] width 131 height 30
click at [1046, 108] on link "View Integrations" at bounding box center [1035, 97] width 128 height 30
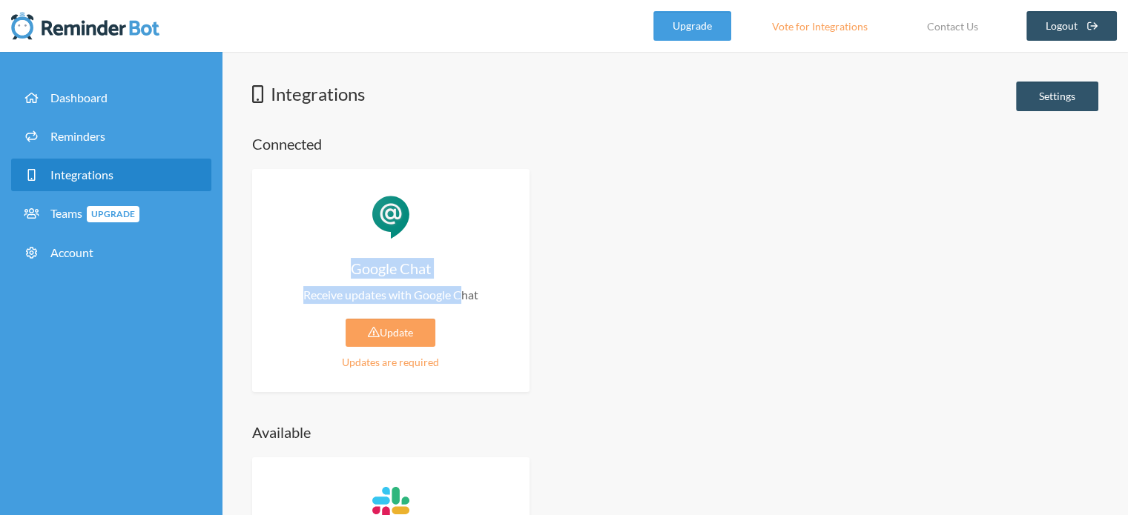
drag, startPoint x: 346, startPoint y: 271, endPoint x: 460, endPoint y: 286, distance: 114.3
click at [460, 286] on div "Google Chat Receive updates with Google Chat Update Updates are required Enable…" at bounding box center [390, 280] width 277 height 223
click at [460, 286] on p "Receive updates with Google Chat" at bounding box center [390, 295] width 233 height 18
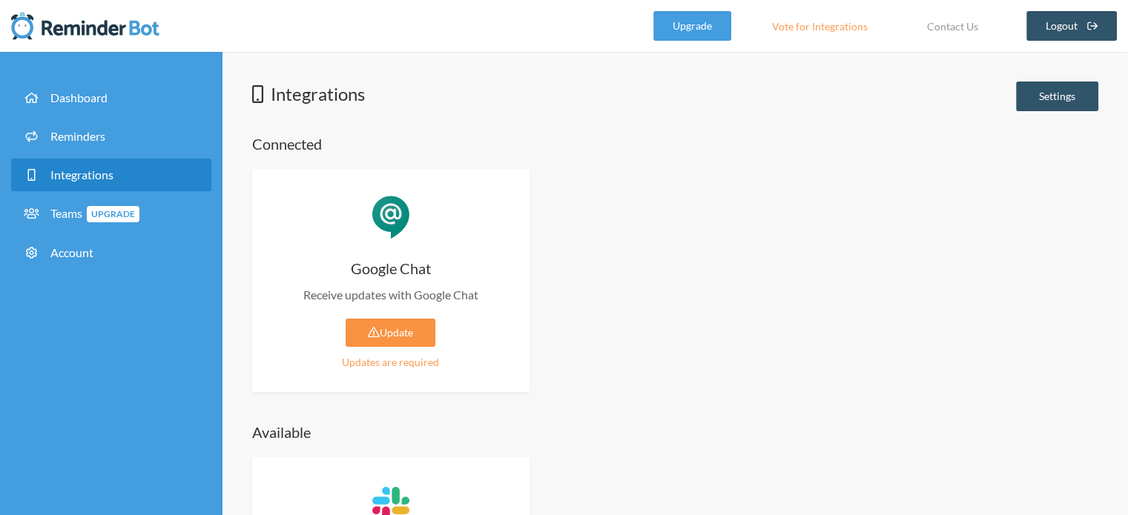
click at [365, 334] on link "Update" at bounding box center [391, 333] width 90 height 28
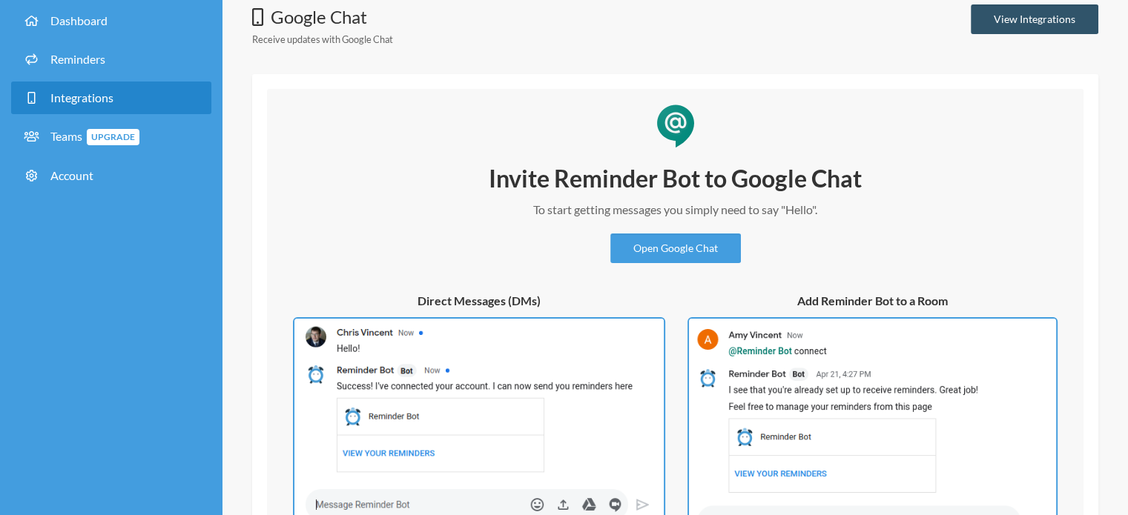
scroll to position [221, 0]
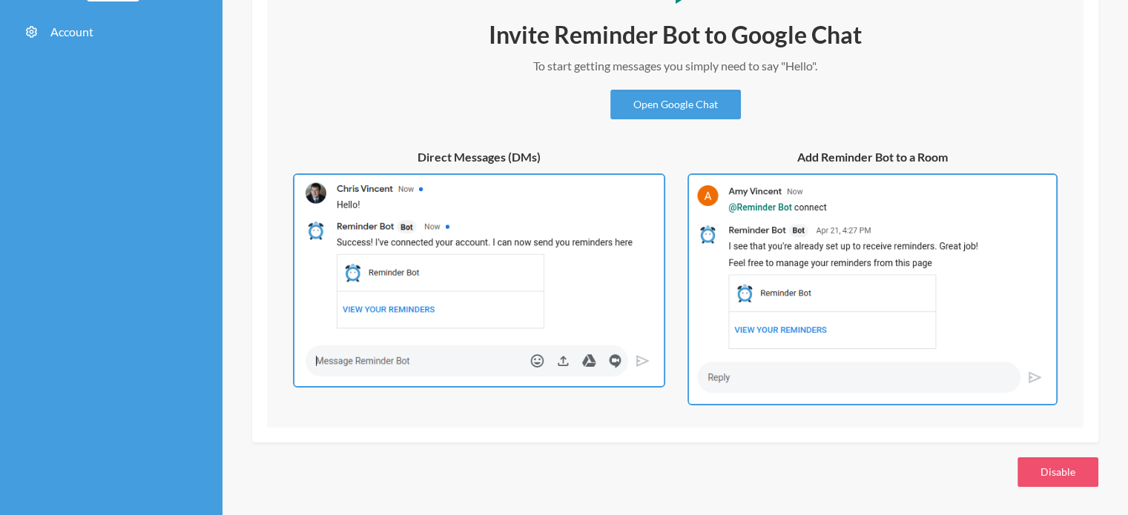
click at [937, 257] on img at bounding box center [872, 290] width 370 height 233
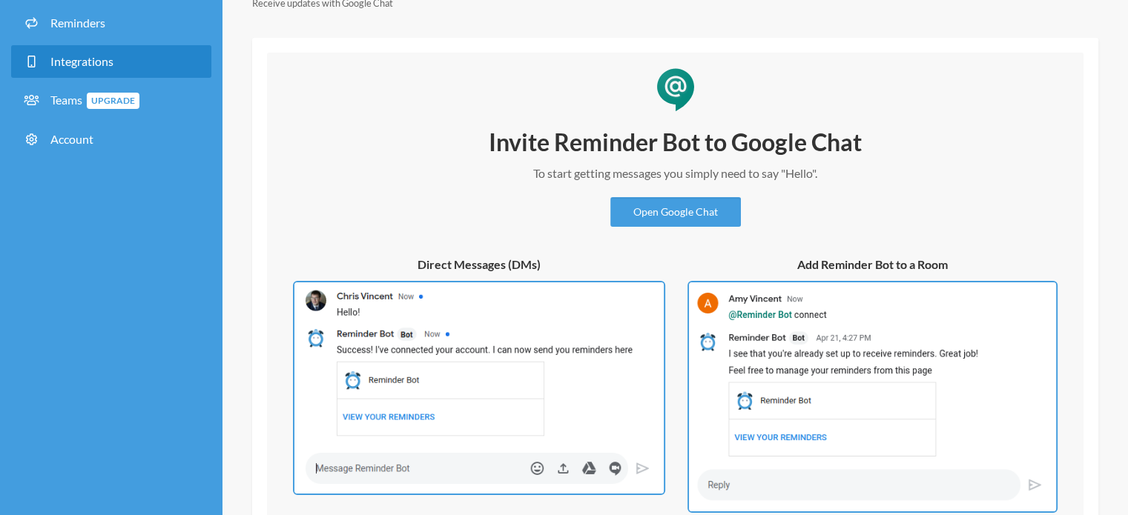
scroll to position [0, 0]
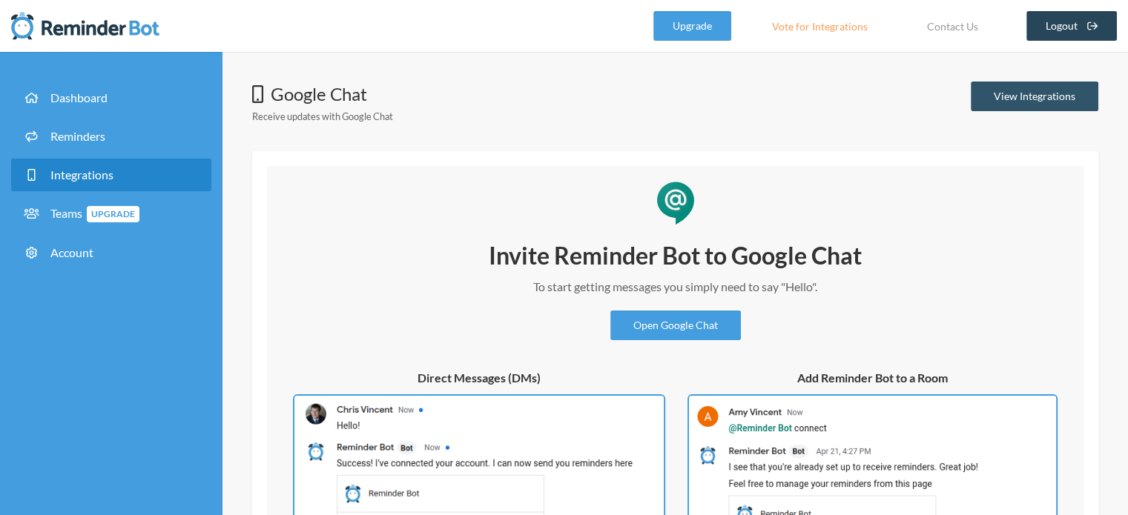
click at [1097, 31] on span at bounding box center [1092, 26] width 10 height 28
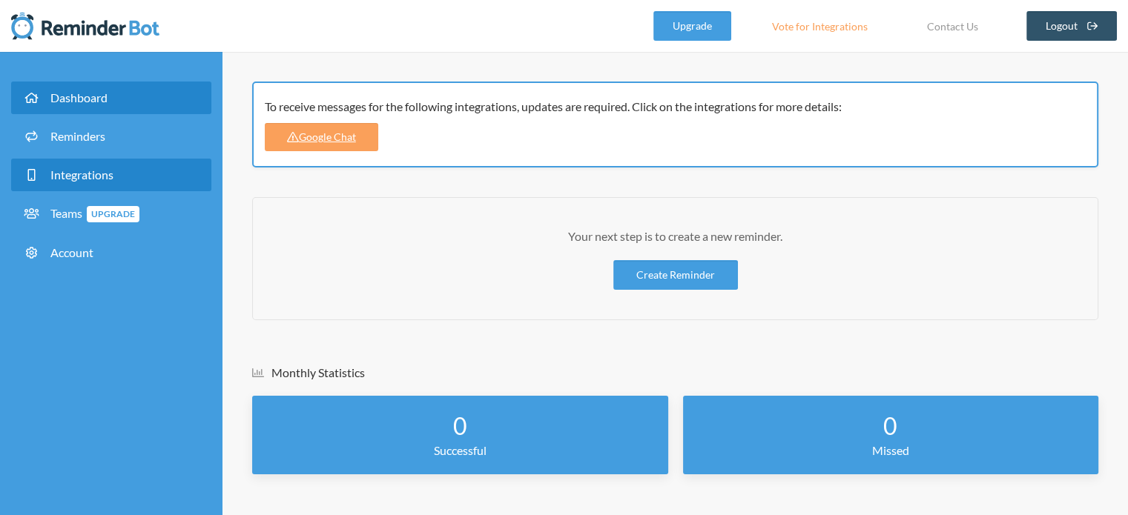
click at [90, 168] on span "Integrations" at bounding box center [81, 175] width 63 height 14
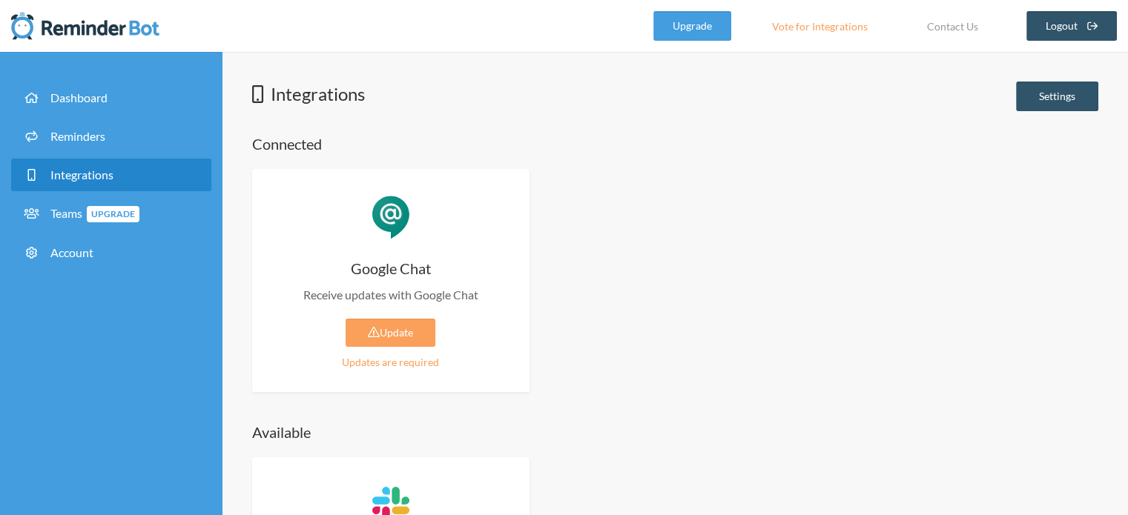
click at [792, 19] on link "Vote for Integrations" at bounding box center [819, 26] width 133 height 30
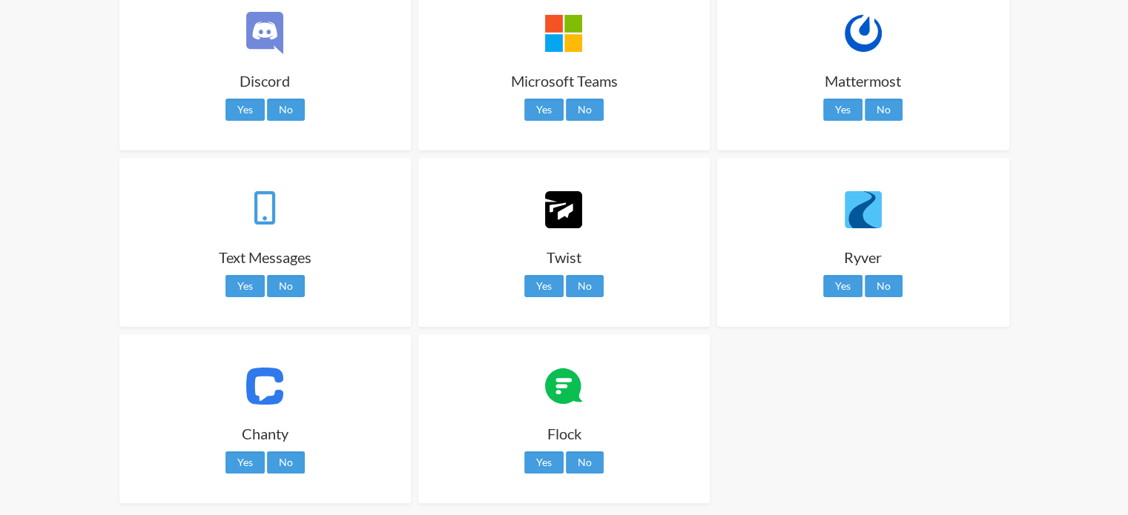
scroll to position [298, 0]
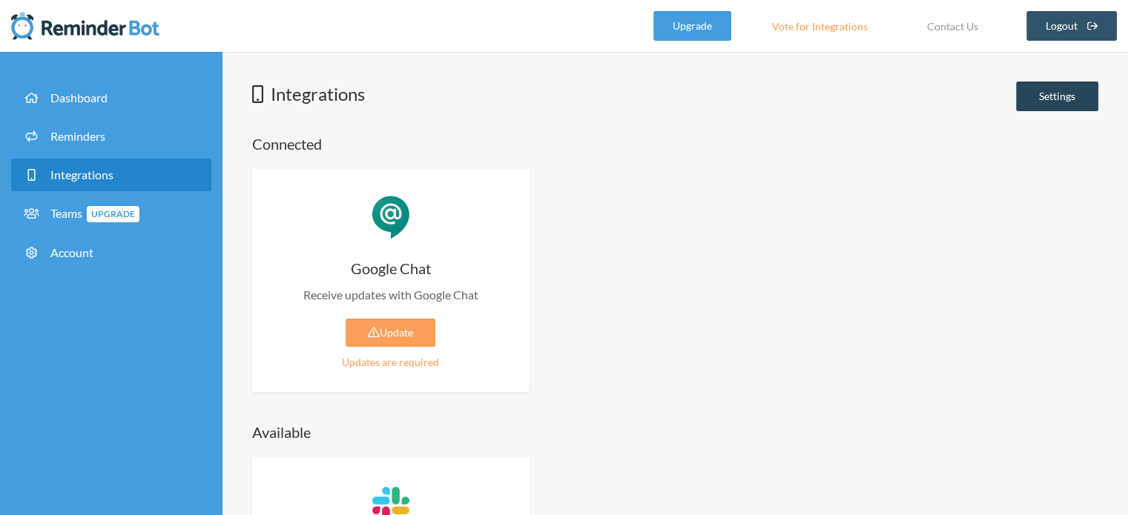
click at [1038, 95] on link "Settings" at bounding box center [1057, 97] width 82 height 30
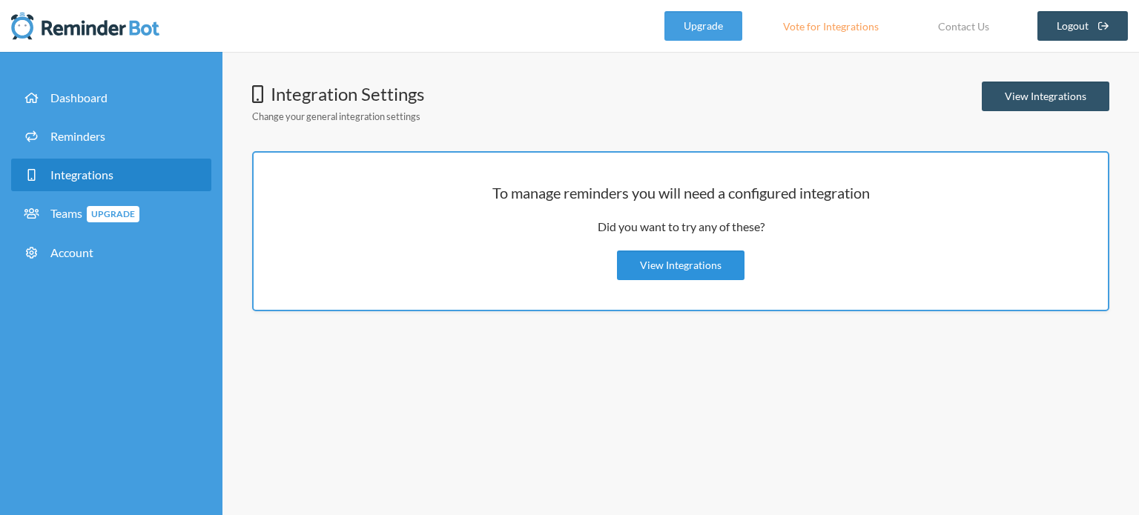
click at [684, 263] on link "View Integrations" at bounding box center [681, 266] width 128 height 30
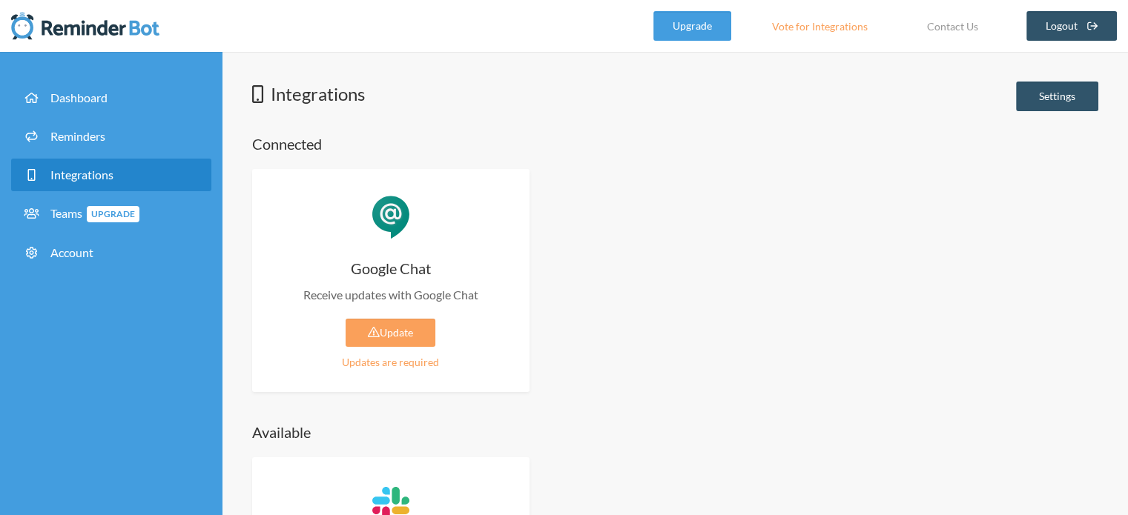
drag, startPoint x: 332, startPoint y: 366, endPoint x: 504, endPoint y: 360, distance: 171.4
click at [504, 360] on div "Updates are required" at bounding box center [390, 362] width 233 height 16
copy div "Updates are required"
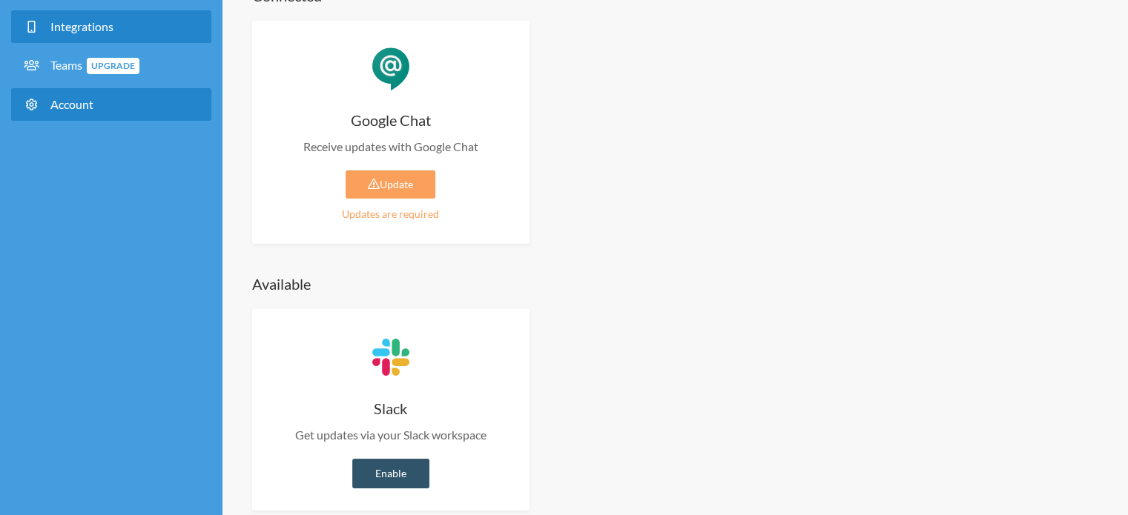
click at [126, 114] on link "Account" at bounding box center [111, 104] width 200 height 33
select select "**"
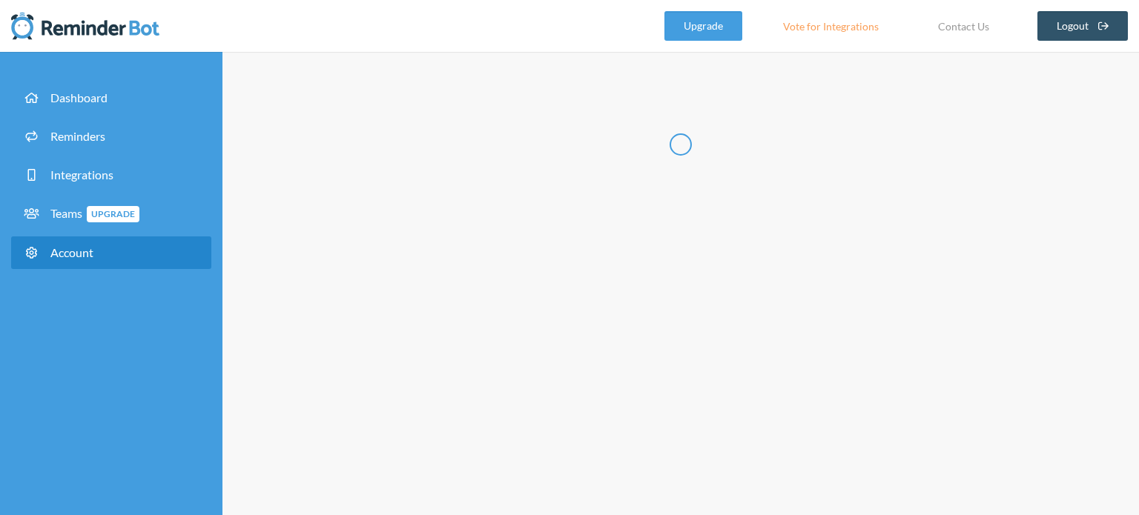
type input "*****"
type input "****"
type input "**********"
select select "**"
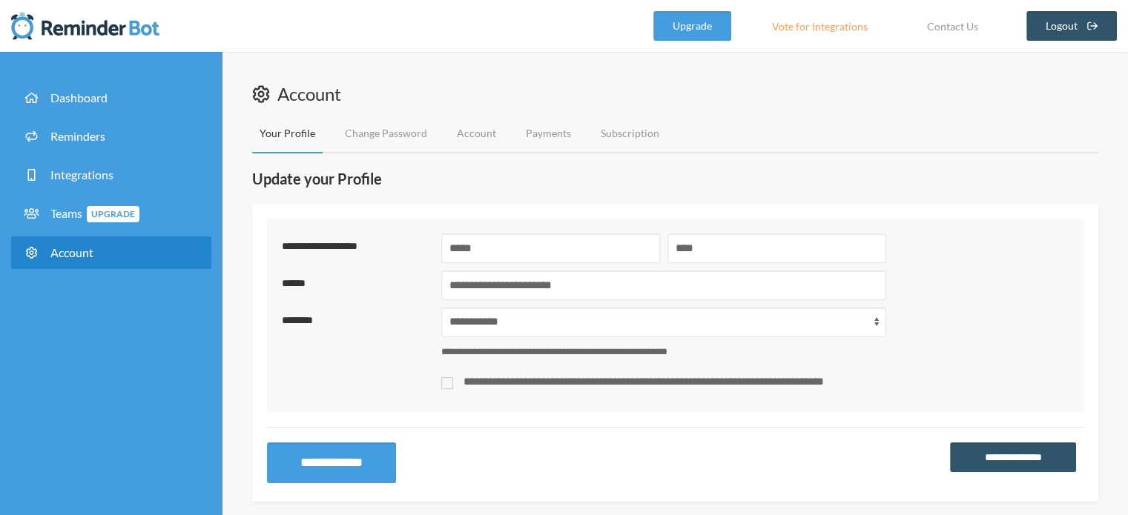
click at [70, 240] on link "Account" at bounding box center [111, 253] width 200 height 33
click at [369, 129] on link "Change Password" at bounding box center [385, 133] width 97 height 39
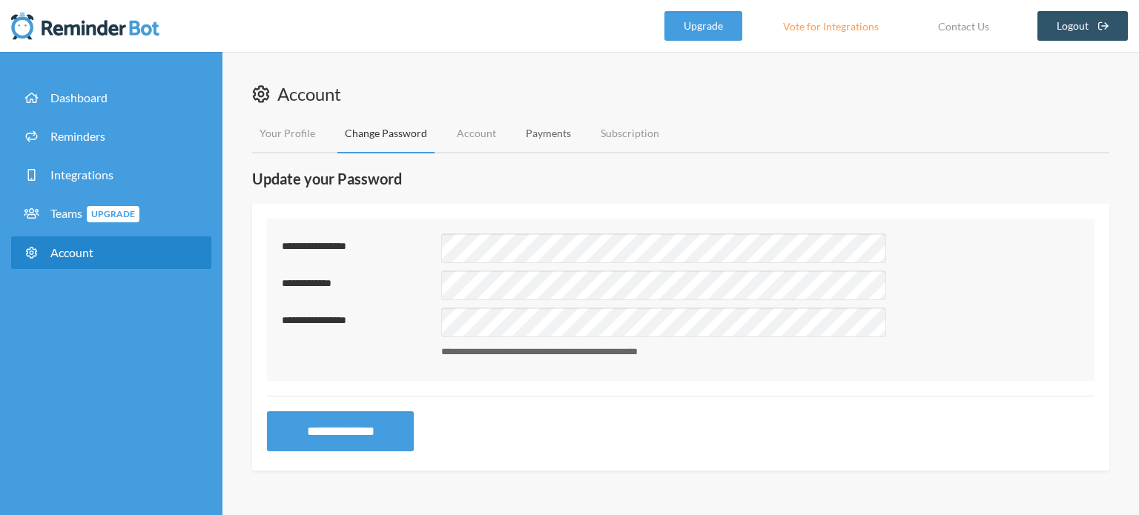
click at [553, 133] on link "Payments" at bounding box center [548, 133] width 60 height 39
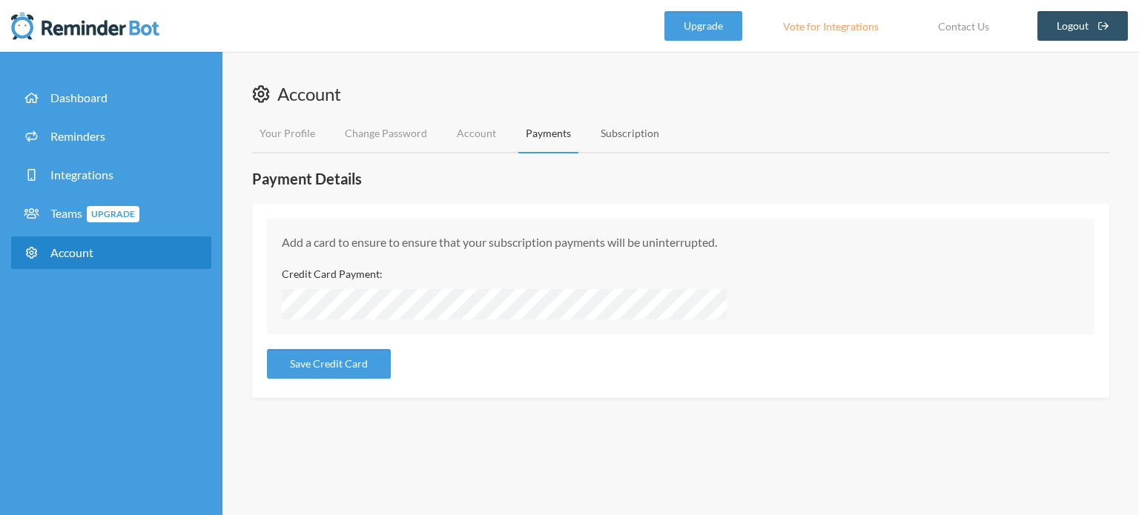
click at [640, 133] on link "Subscription" at bounding box center [629, 133] width 73 height 39
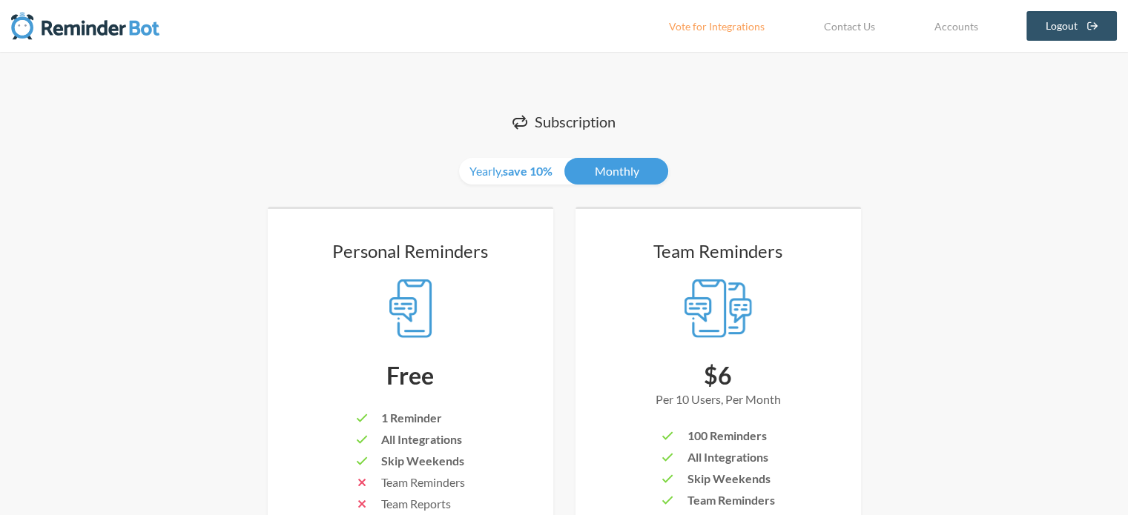
click at [92, 34] on img at bounding box center [85, 26] width 148 height 30
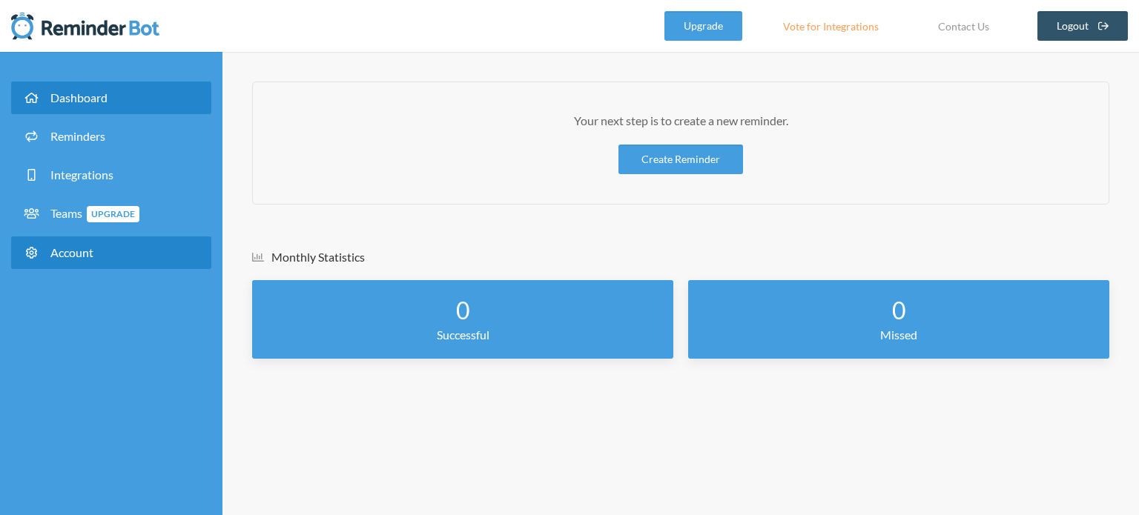
click at [132, 263] on link "Account" at bounding box center [111, 253] width 200 height 33
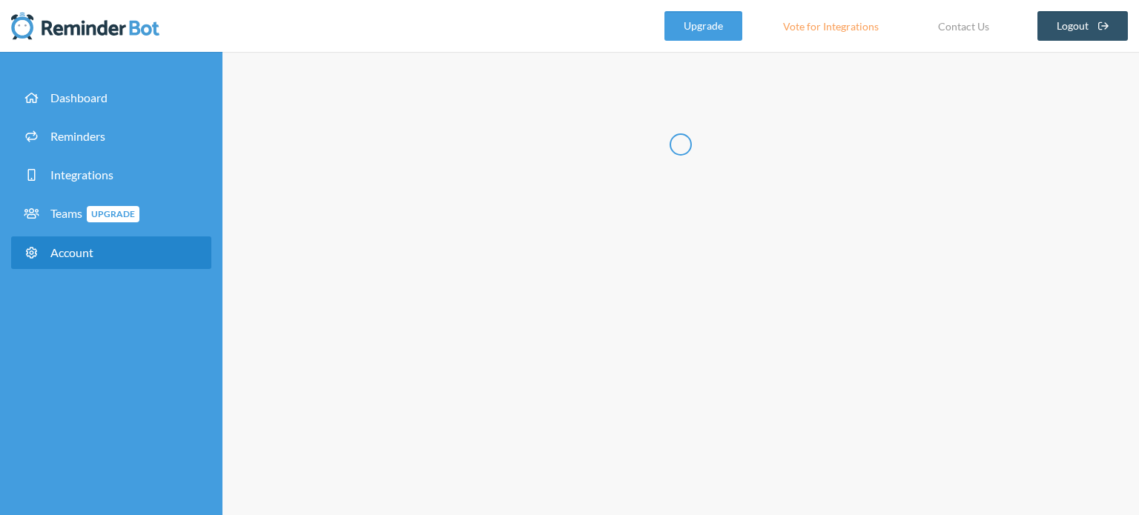
type input "*****"
type input "****"
type input "**********"
select select "**"
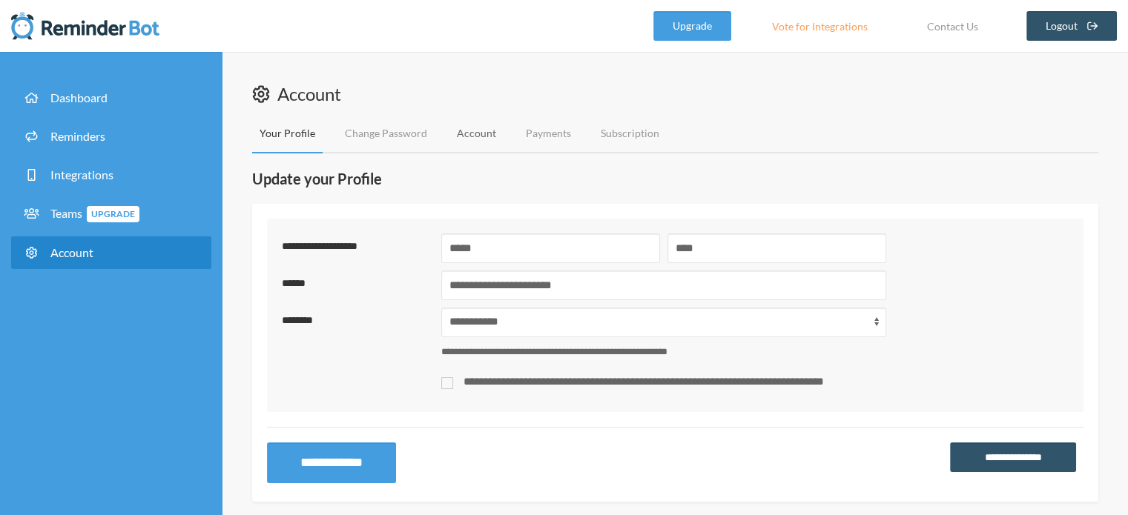
click at [489, 142] on link "Account" at bounding box center [476, 133] width 54 height 39
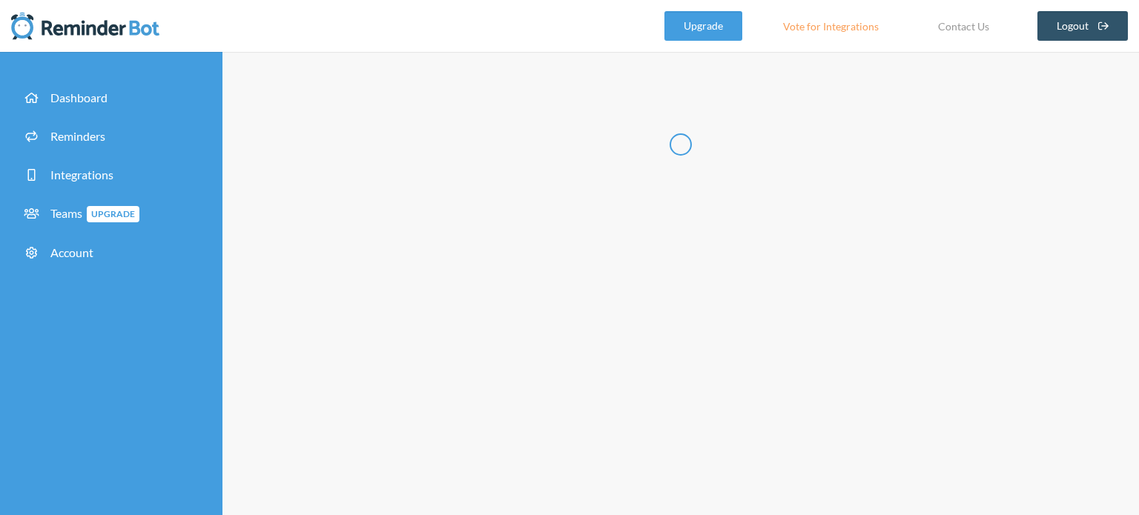
type input "**********"
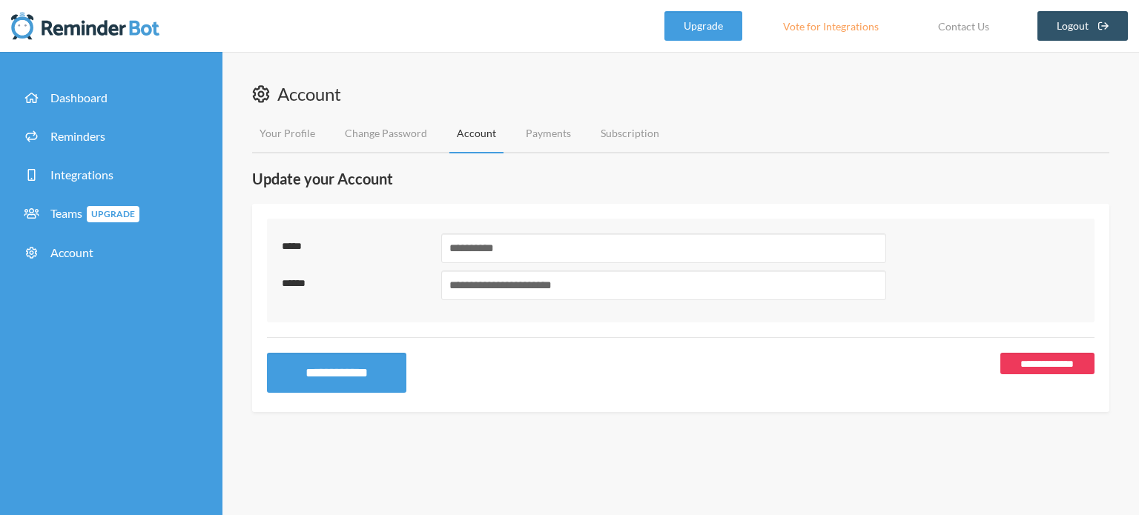
click at [1056, 367] on link "**********" at bounding box center [1047, 364] width 94 height 22
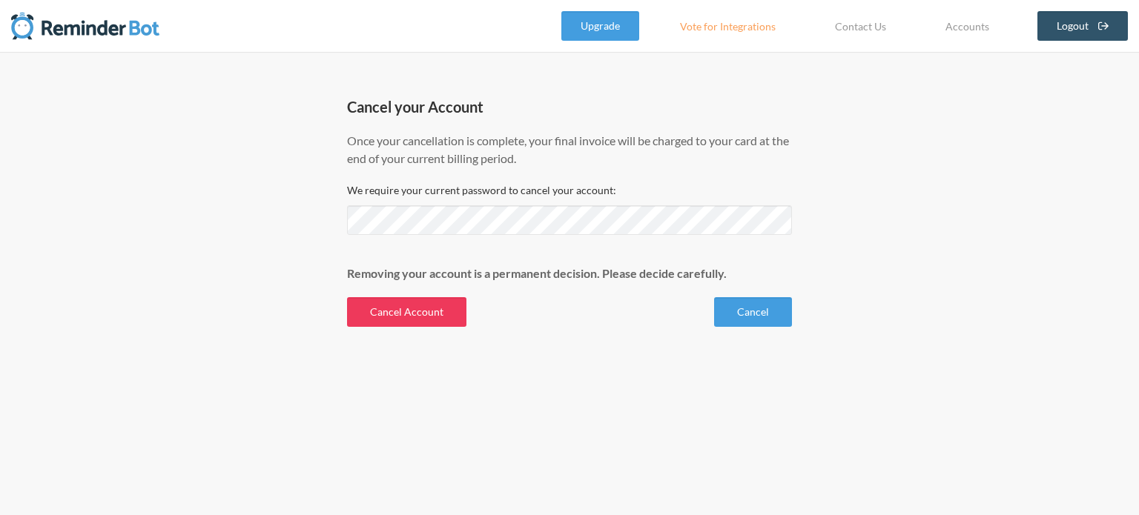
click at [349, 310] on button "Cancel Account" at bounding box center [406, 312] width 119 height 30
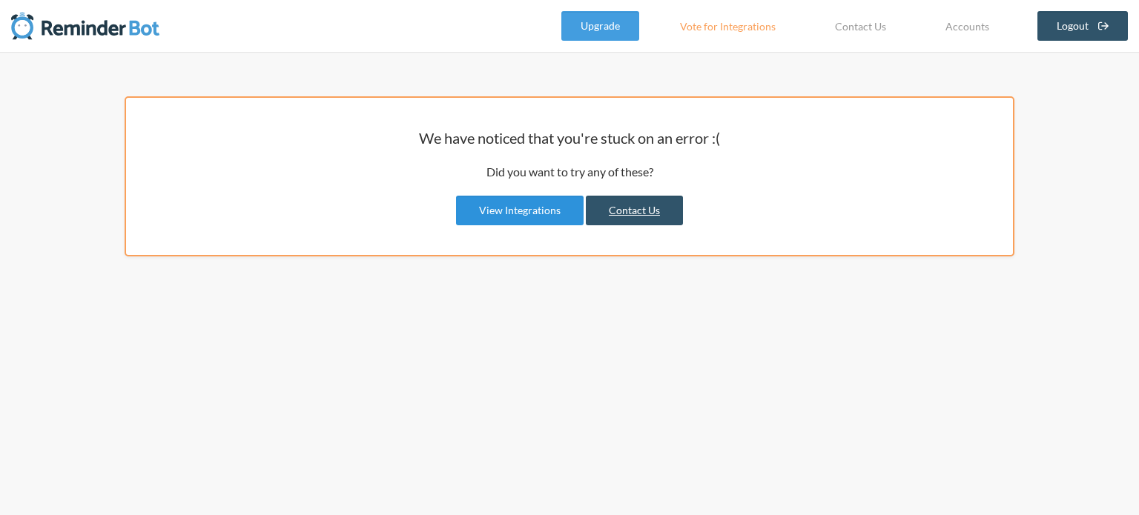
click at [529, 207] on link "View Integrations" at bounding box center [520, 211] width 128 height 30
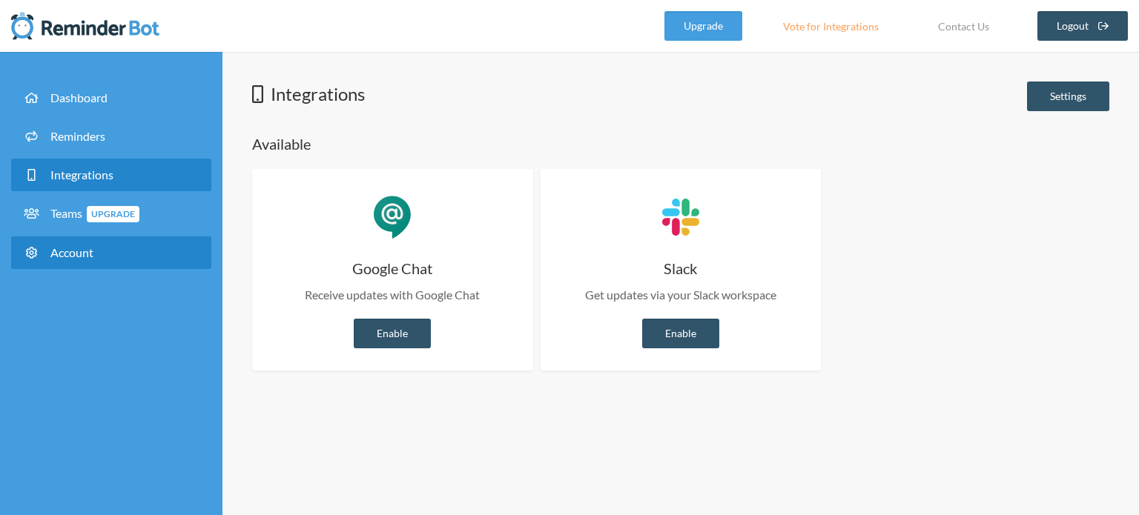
click at [107, 265] on link "Account" at bounding box center [111, 253] width 200 height 33
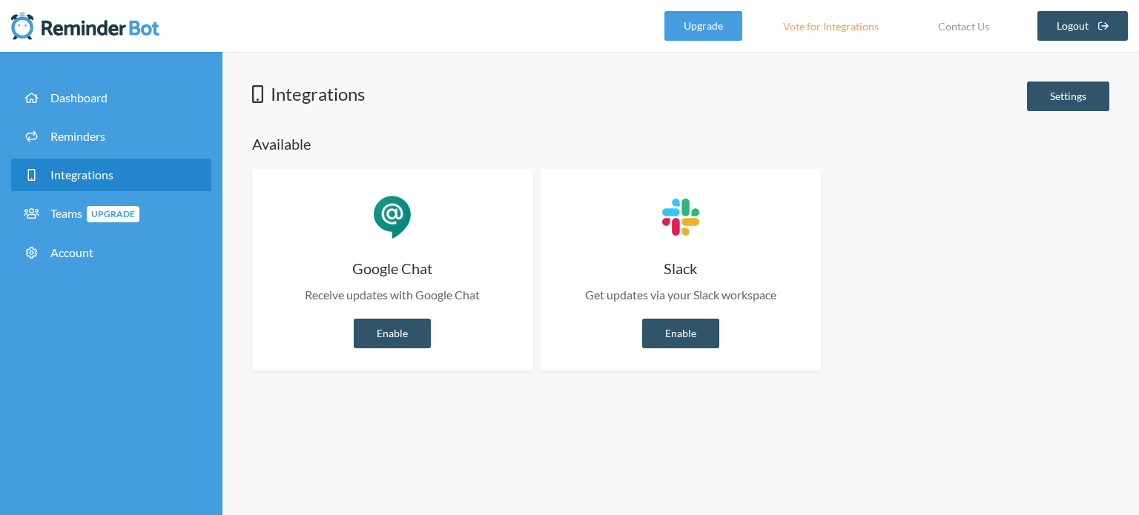
select select "**"
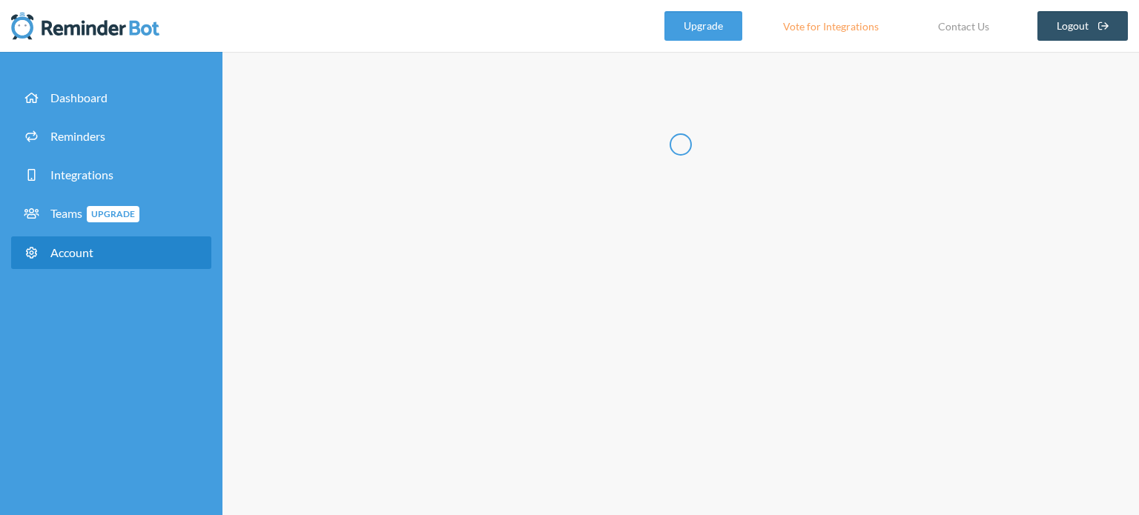
type input "*****"
type input "****"
type input "**********"
select select "**"
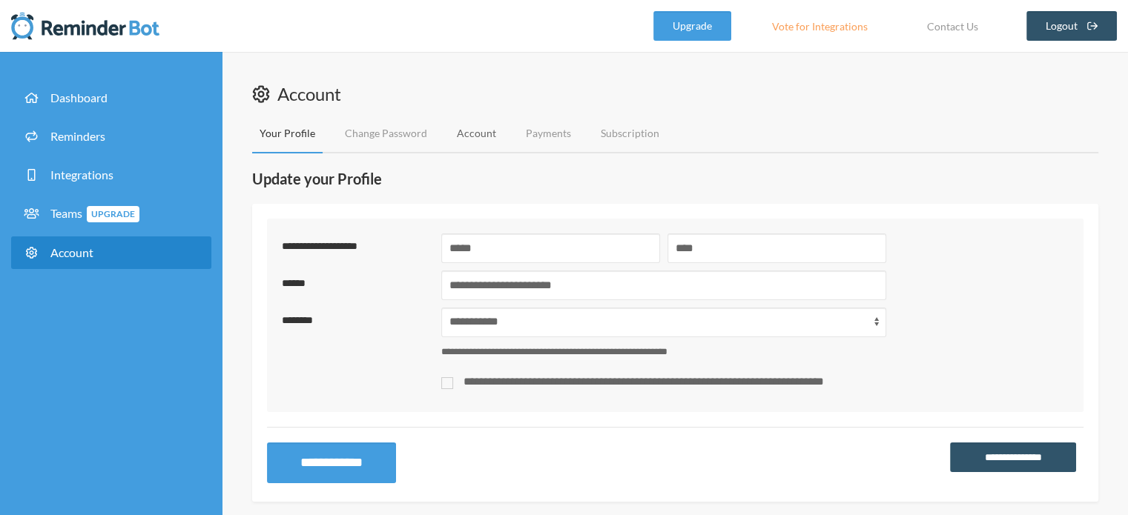
click at [449, 145] on link "Account" at bounding box center [476, 133] width 54 height 39
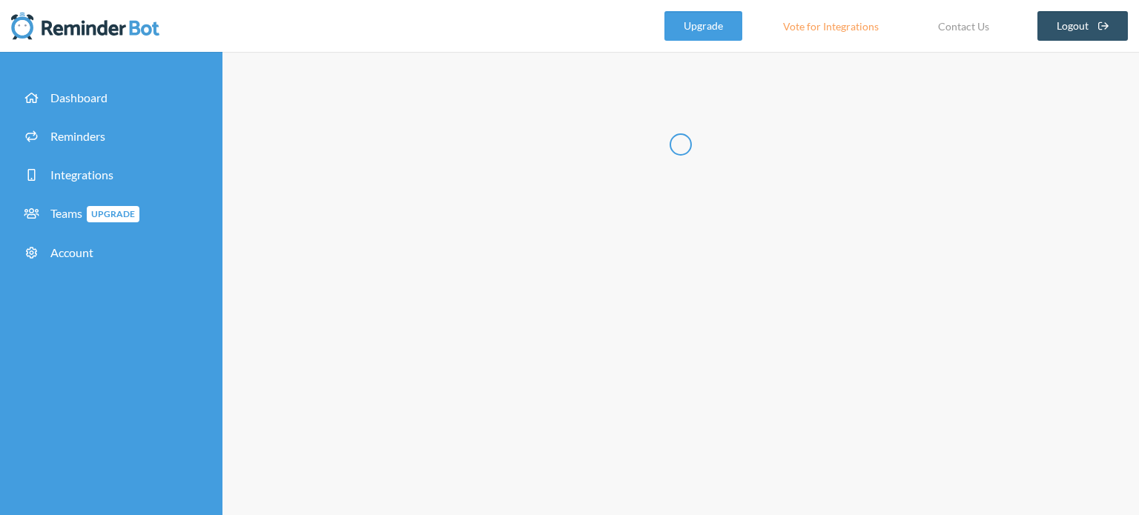
type input "**********"
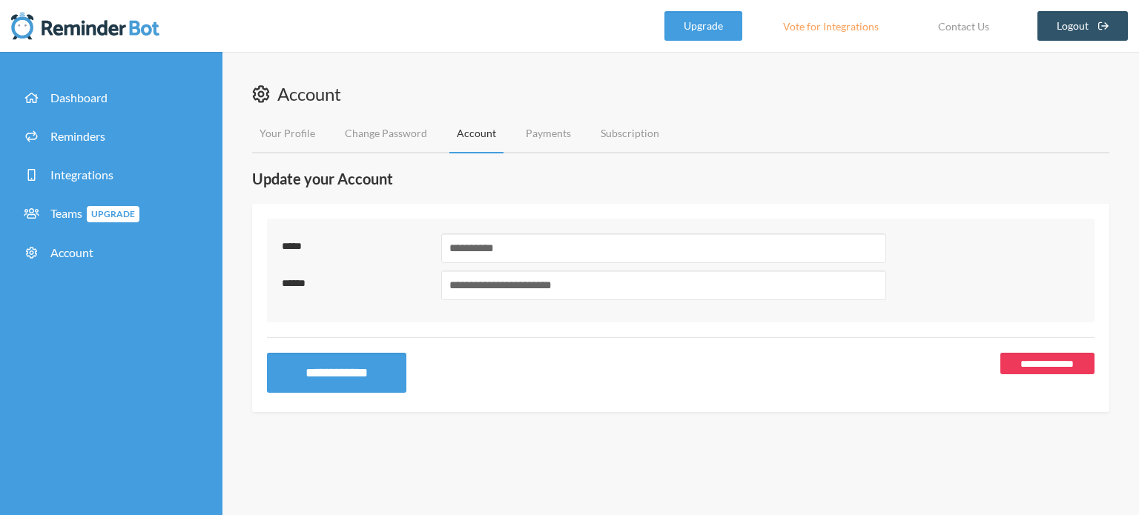
click at [1020, 371] on link "**********" at bounding box center [1047, 364] width 94 height 22
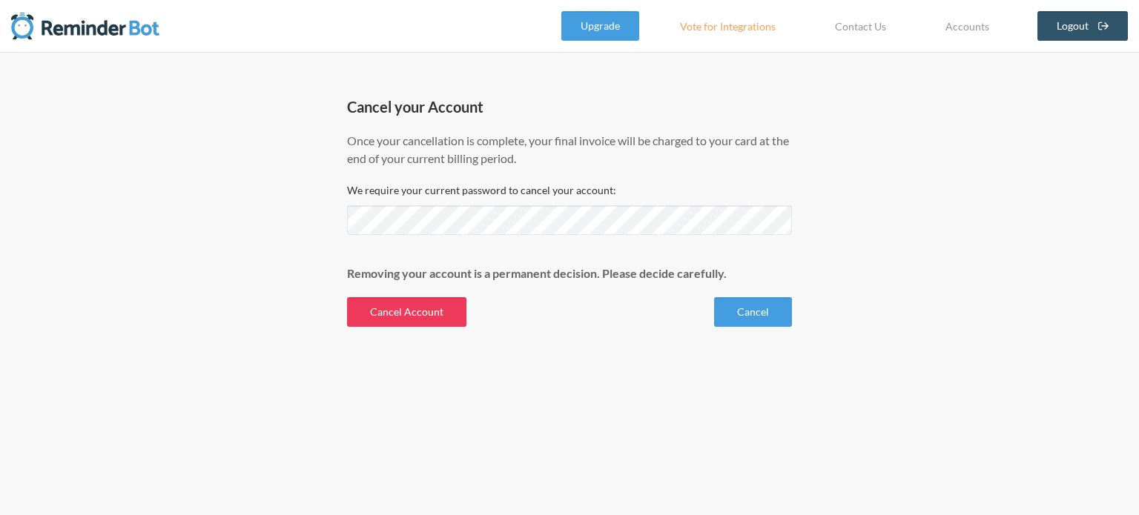
click at [406, 316] on button "Cancel Account" at bounding box center [406, 312] width 119 height 30
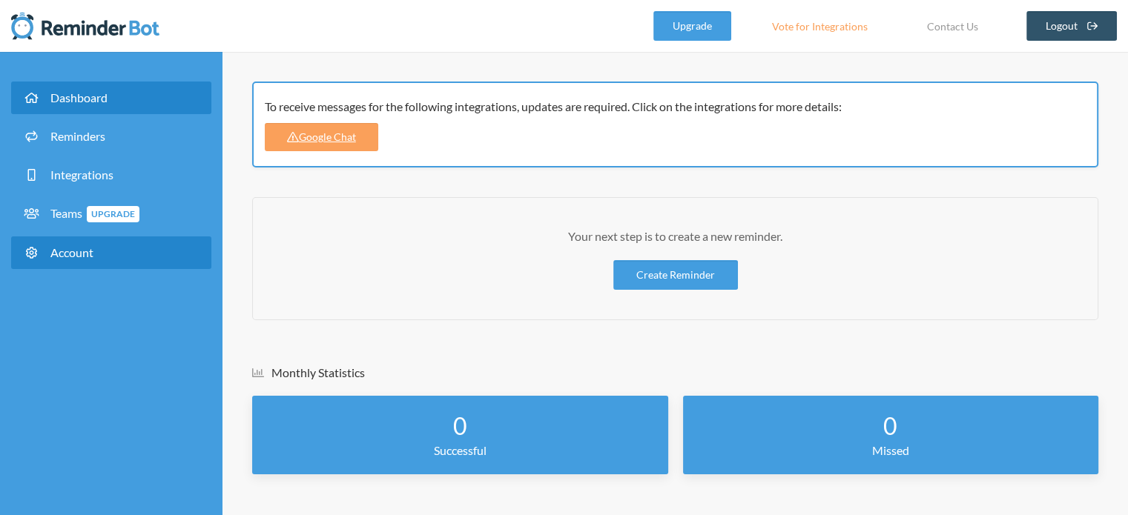
click at [108, 250] on link "Account" at bounding box center [111, 253] width 200 height 33
select select "**"
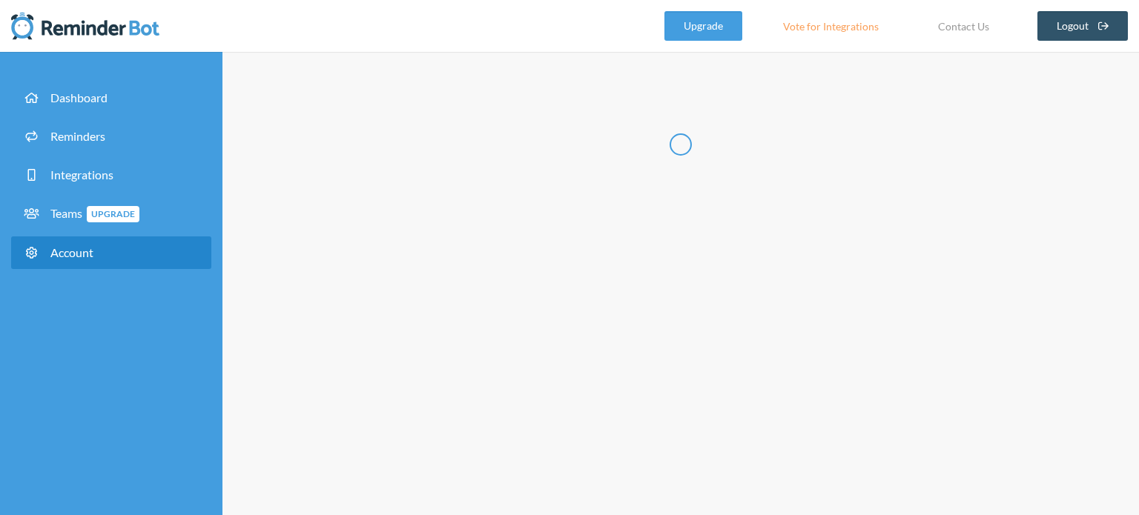
type input "*****"
type input "****"
type input "**********"
select select "**"
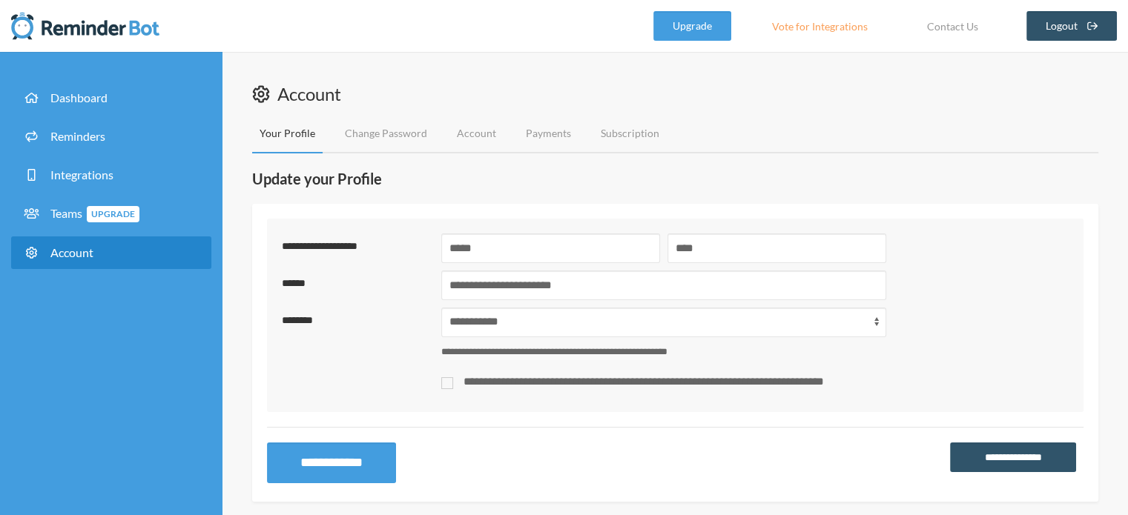
click at [578, 133] on li "Subscription" at bounding box center [622, 133] width 88 height 39
click at [607, 128] on link "Subscription" at bounding box center [629, 133] width 73 height 39
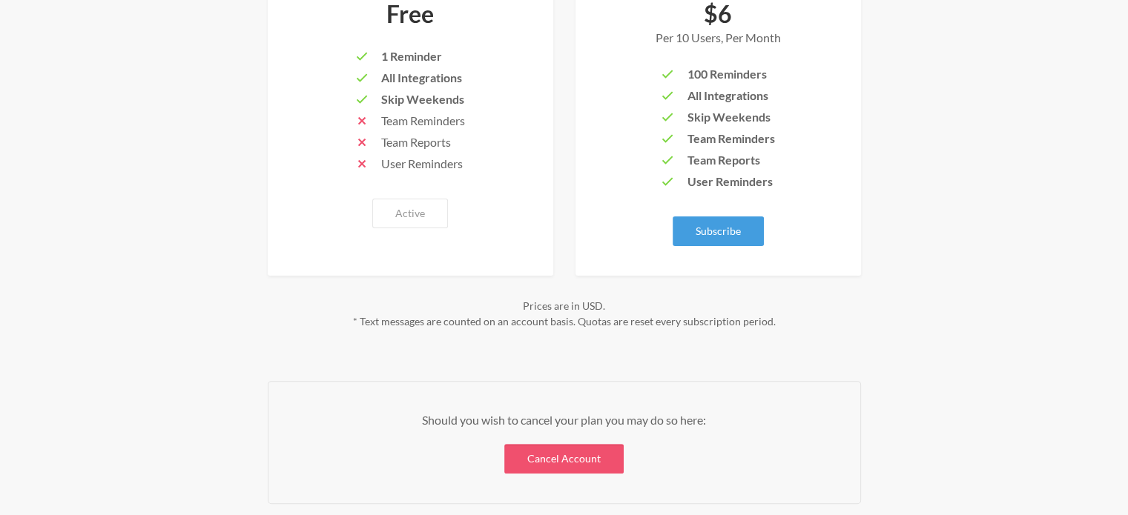
scroll to position [445, 0]
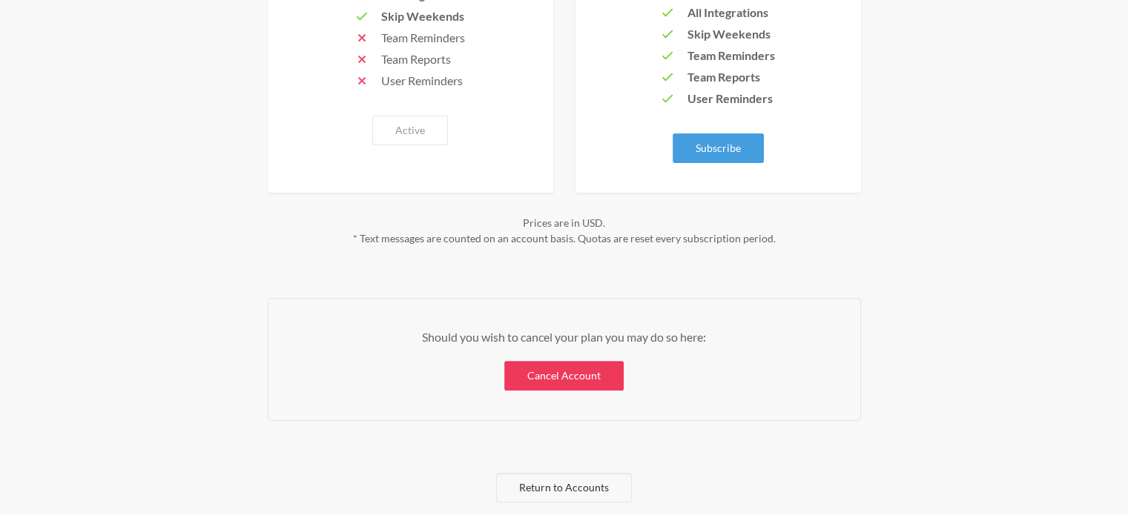
click at [550, 380] on link "Cancel Account" at bounding box center [563, 376] width 119 height 30
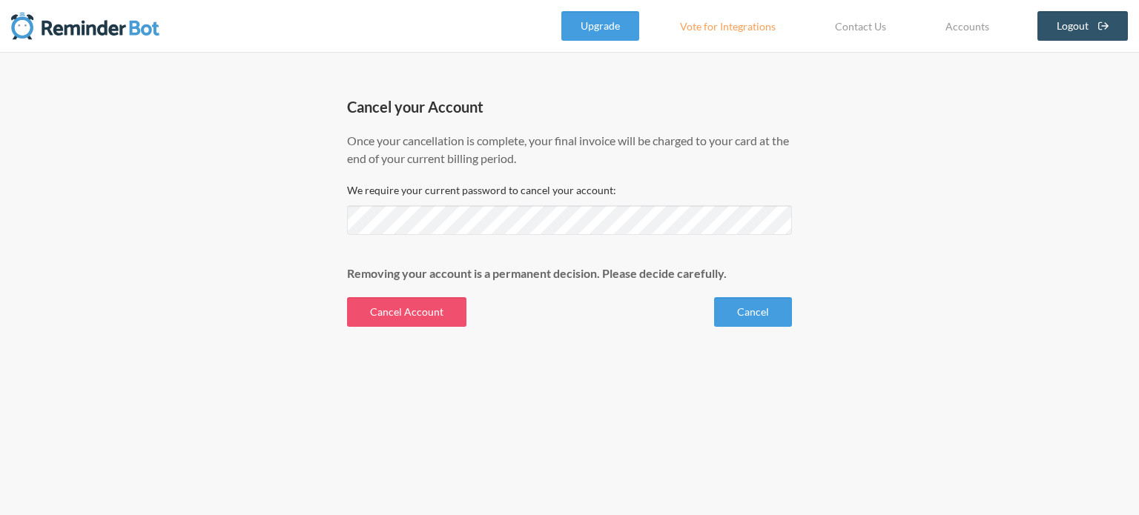
click at [76, 27] on img at bounding box center [85, 26] width 148 height 30
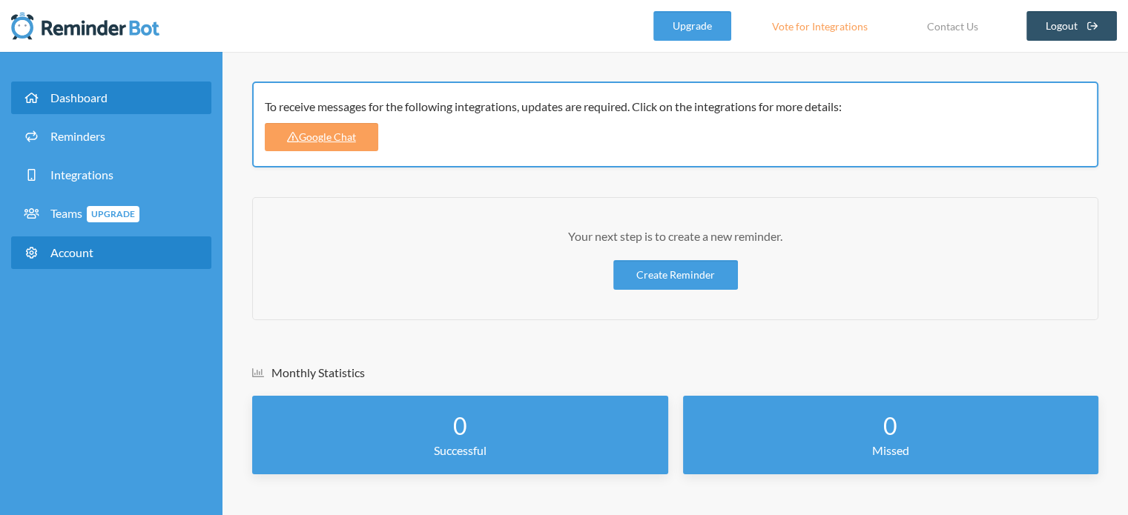
click at [152, 249] on link "Account" at bounding box center [111, 253] width 200 height 33
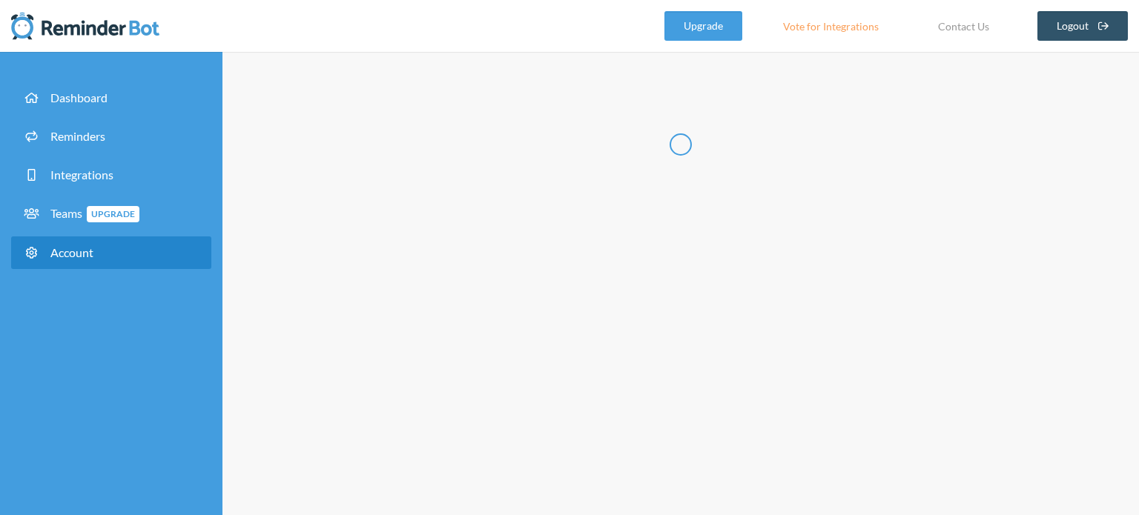
type input "*****"
type input "****"
type input "**********"
select select "**"
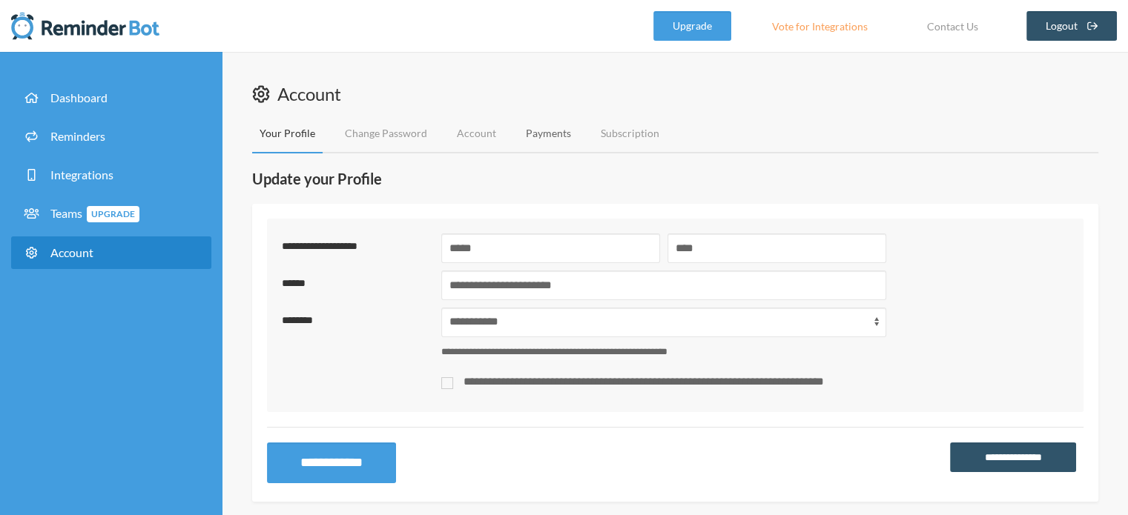
click at [532, 142] on link "Payments" at bounding box center [548, 133] width 60 height 39
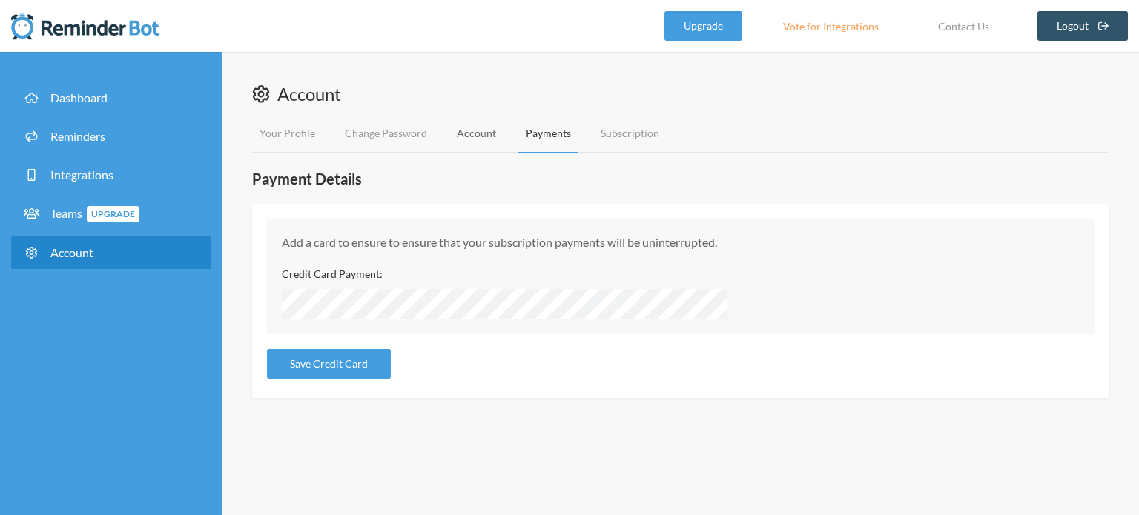
click at [467, 147] on link "Account" at bounding box center [476, 133] width 54 height 39
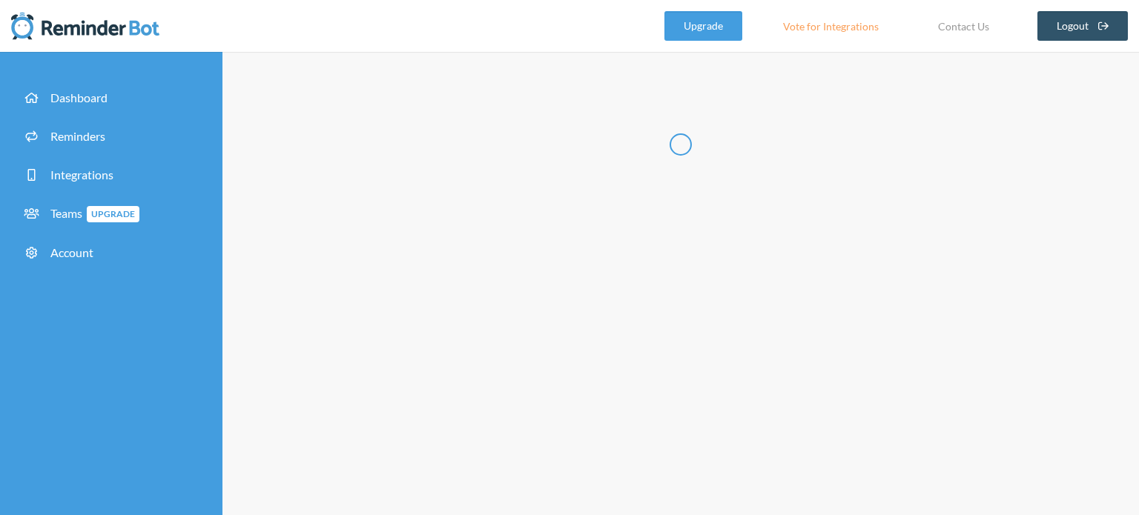
type input "**********"
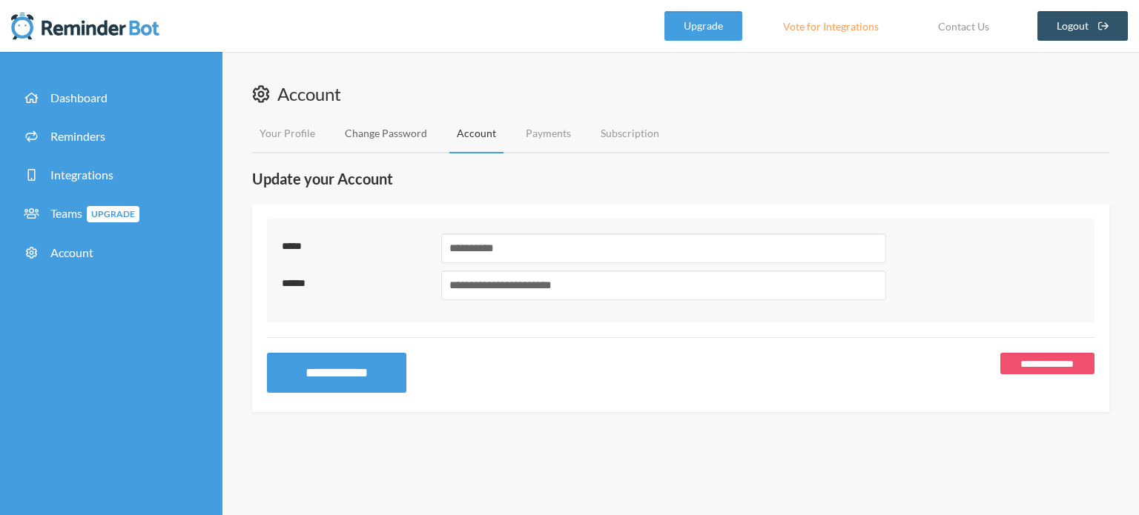
click at [406, 142] on link "Change Password" at bounding box center [385, 133] width 97 height 39
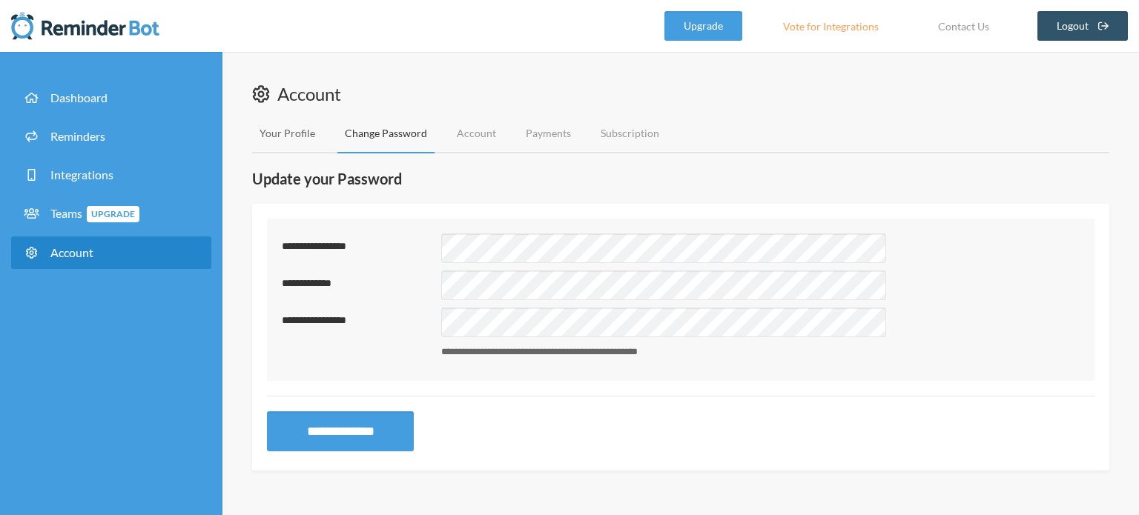
click at [317, 136] on link "Your Profile" at bounding box center [287, 133] width 70 height 39
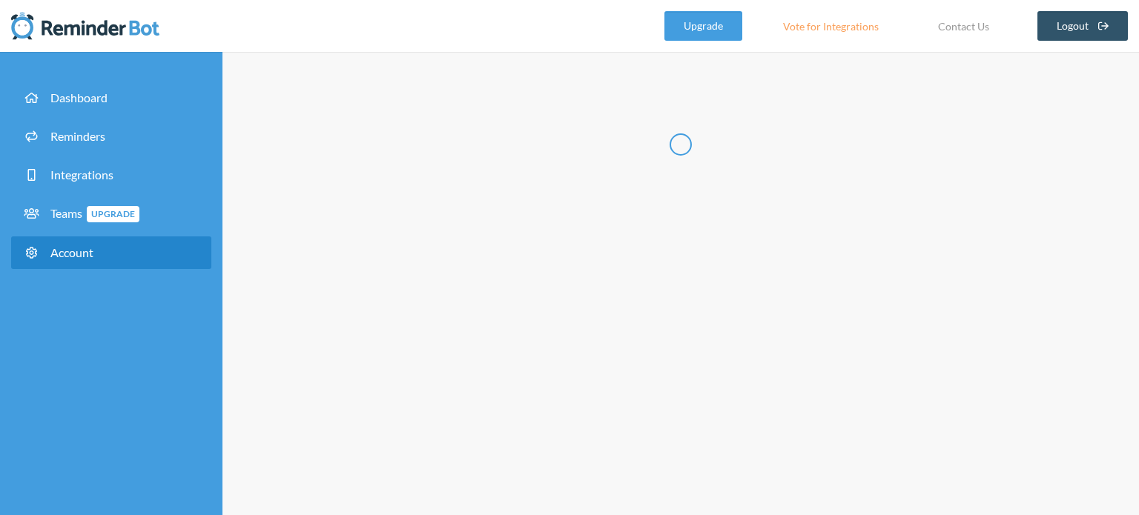
type input "*****"
type input "****"
type input "**********"
select select "**"
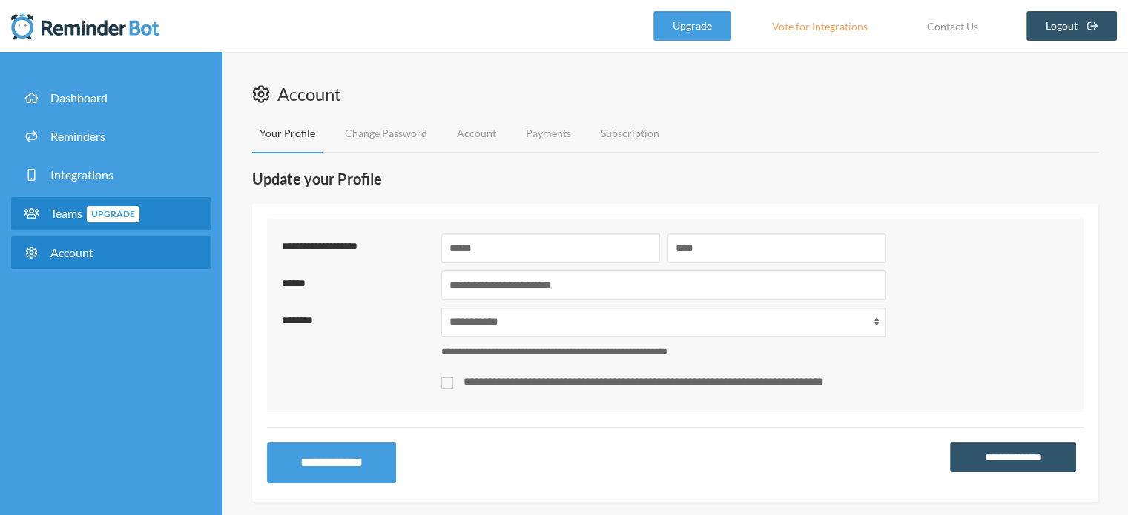
click at [122, 208] on span "Upgrade" at bounding box center [113, 214] width 53 height 16
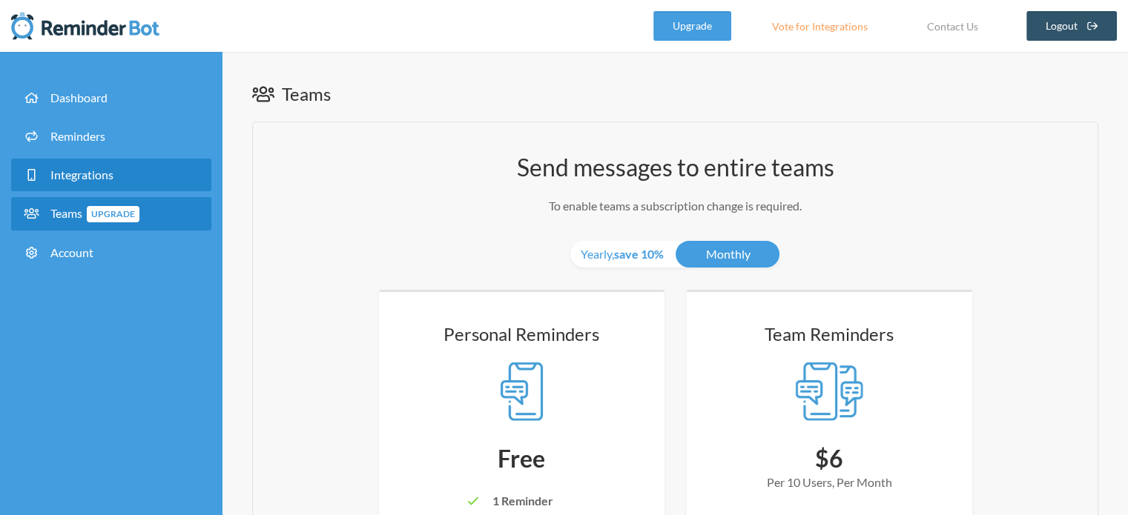
click at [148, 177] on link "Integrations" at bounding box center [111, 175] width 200 height 33
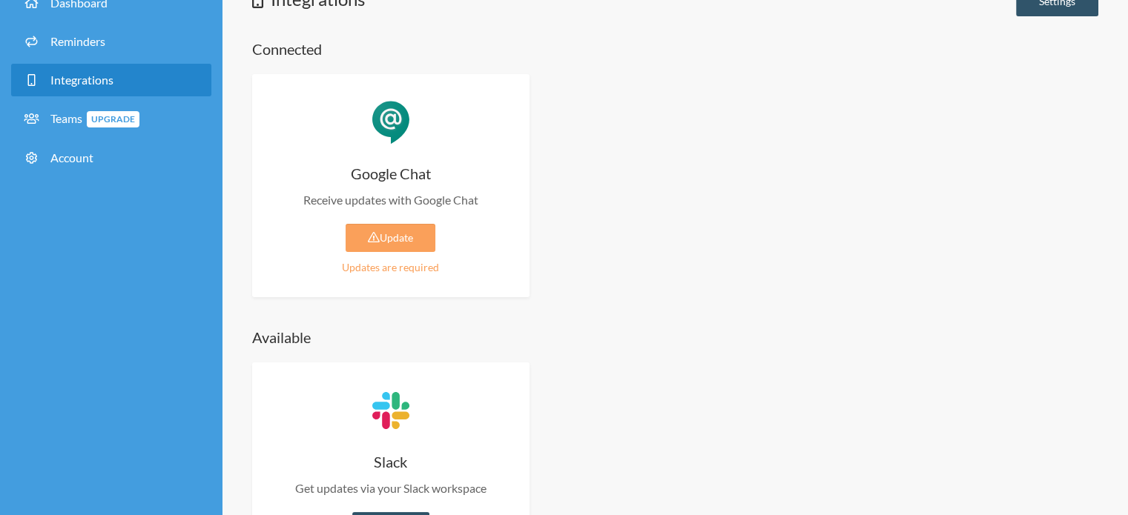
scroll to position [172, 0]
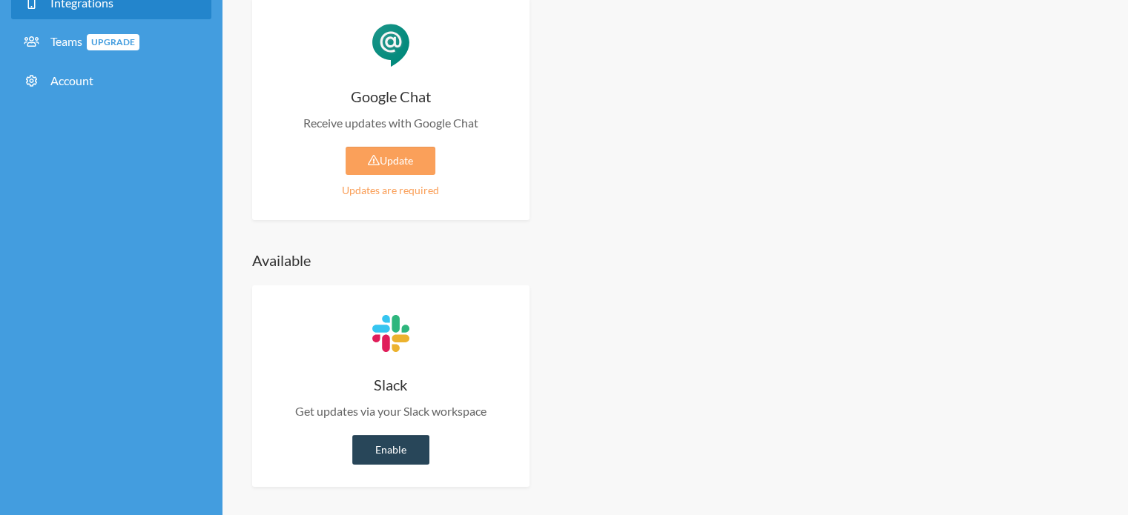
click at [397, 459] on link "Enable" at bounding box center [390, 450] width 77 height 30
